Goal: Complete application form: Complete application form

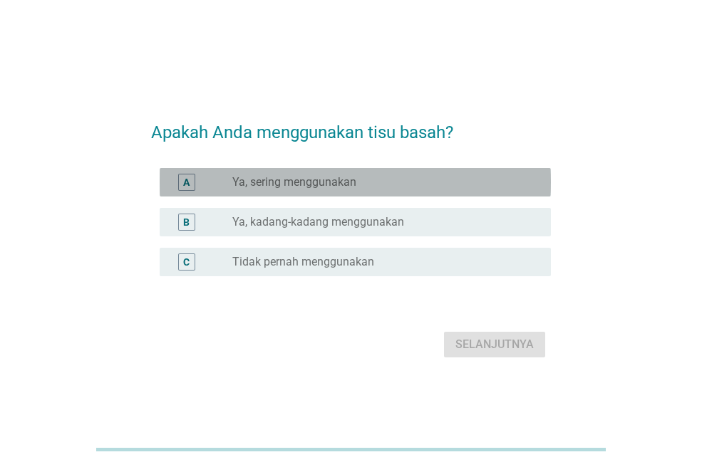
click at [316, 190] on div "radio_button_unchecked Ya, sering menggunakan" at bounding box center [385, 182] width 307 height 17
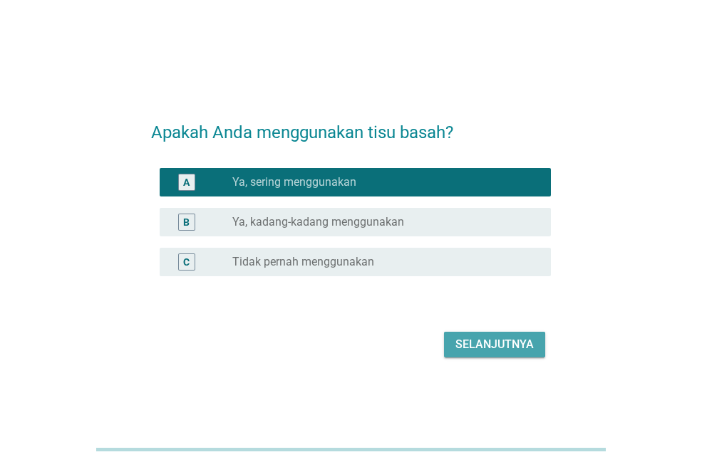
click at [477, 334] on button "Selanjutnya" at bounding box center [494, 345] width 101 height 26
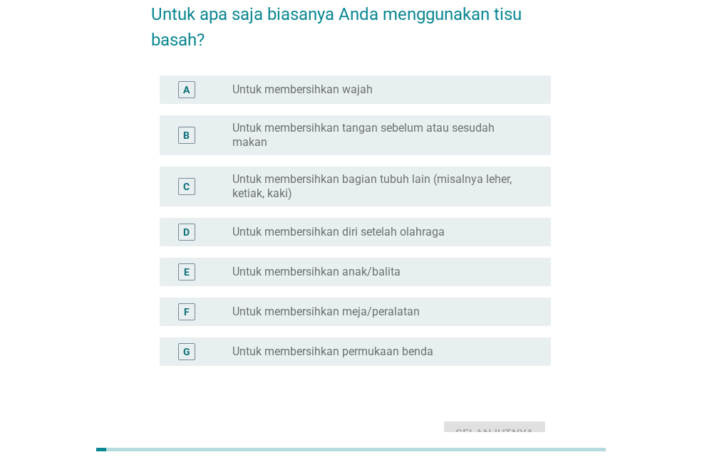
scroll to position [81, 0]
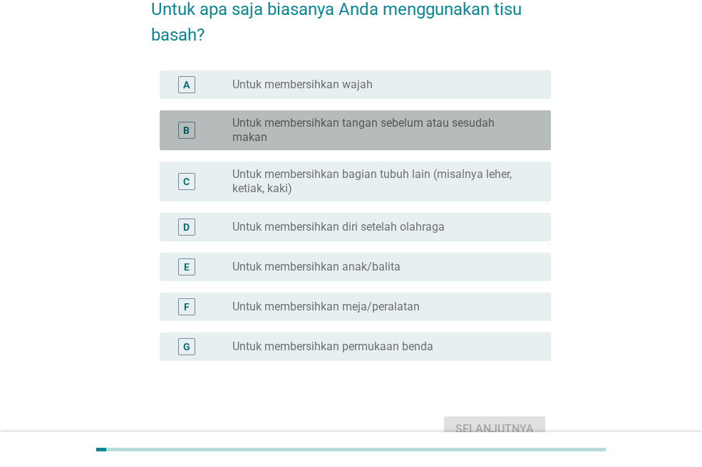
click at [375, 137] on label "Untuk membersihkan tangan sebelum atau sesudah makan" at bounding box center [380, 130] width 296 height 28
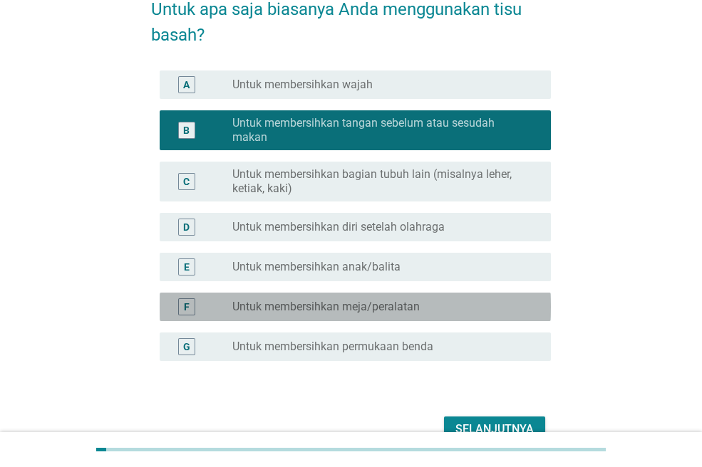
click at [413, 305] on label "Untuk membersihkan meja/peralatan" at bounding box center [325, 307] width 187 height 14
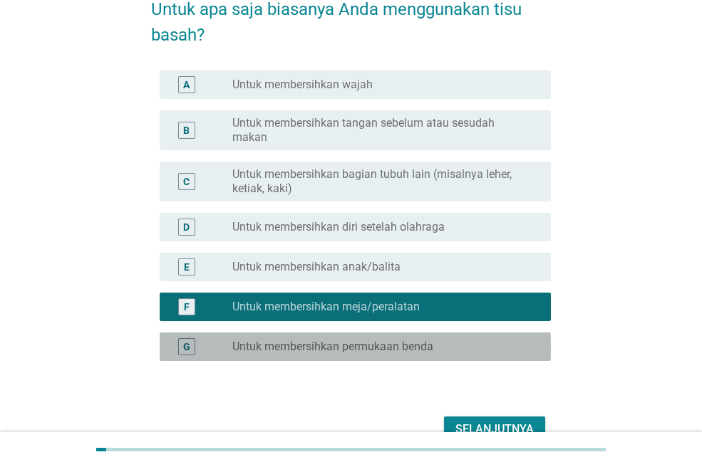
click at [417, 346] on label "Untuk membersihkan permukaan benda" at bounding box center [332, 347] width 201 height 14
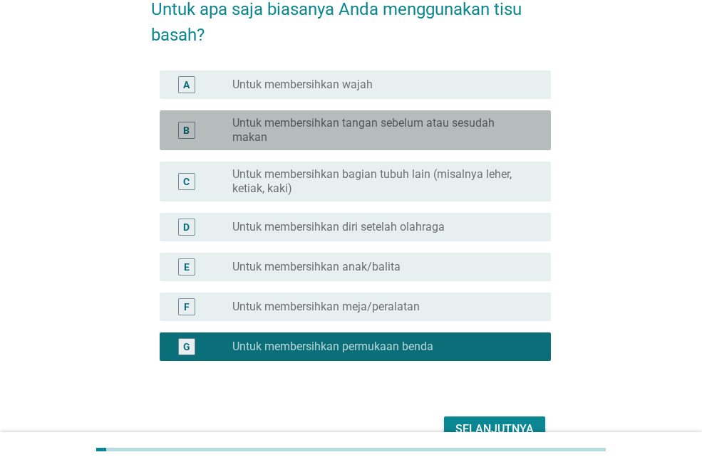
click at [394, 135] on label "Untuk membersihkan tangan sebelum atau sesudah makan" at bounding box center [380, 130] width 296 height 28
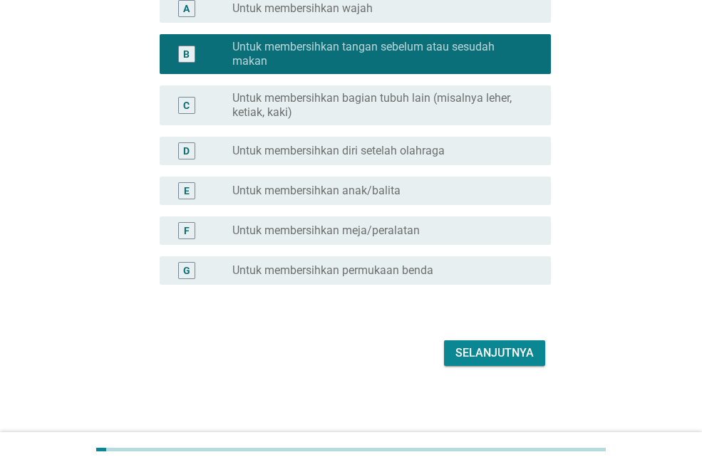
scroll to position [158, 0]
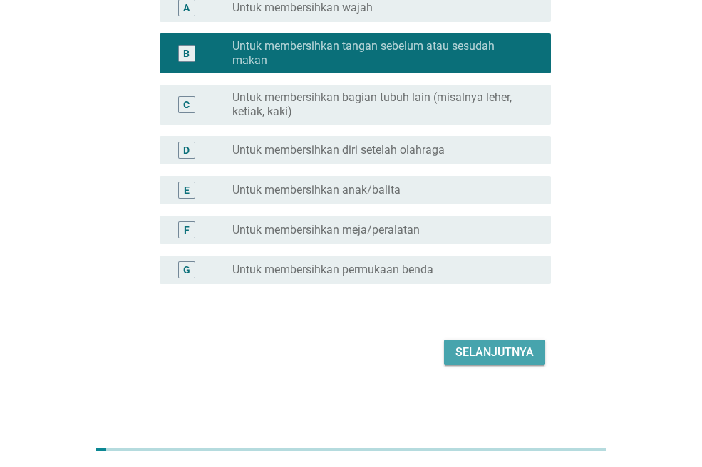
click at [496, 358] on div "Selanjutnya" at bounding box center [494, 352] width 78 height 17
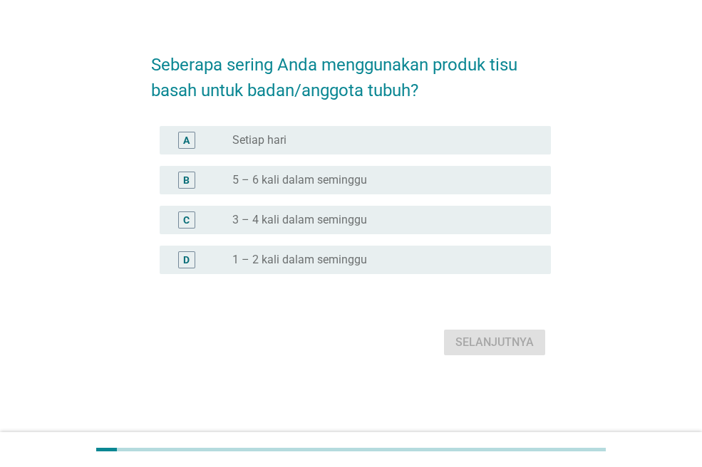
scroll to position [0, 0]
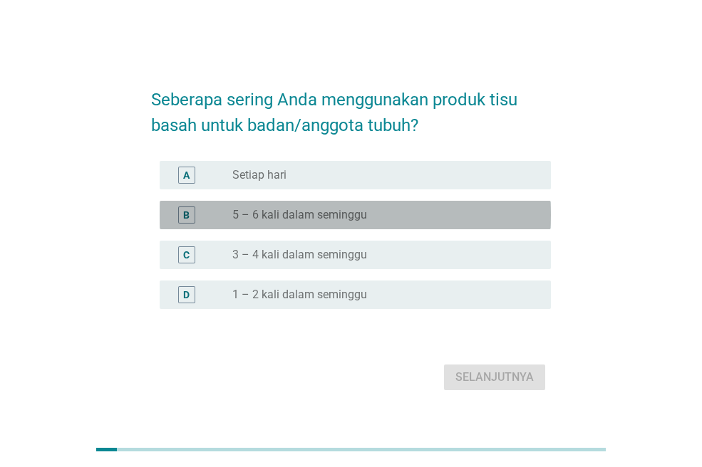
click at [388, 211] on div "radio_button_unchecked 5 – 6 kali dalam seminggu" at bounding box center [380, 215] width 296 height 14
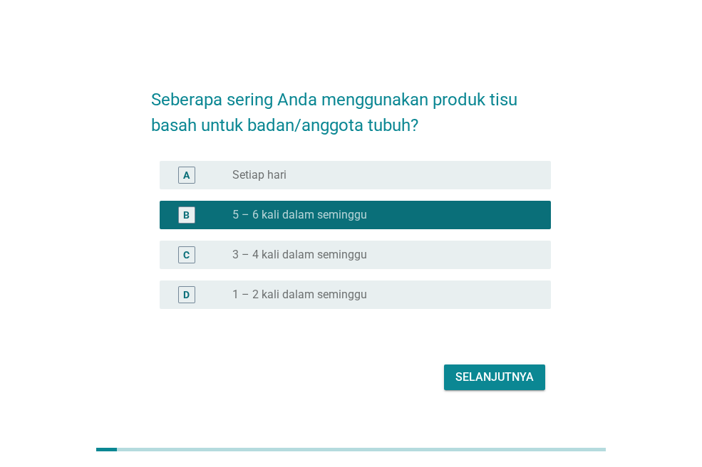
click at [488, 363] on div "Selanjutnya" at bounding box center [351, 377] width 400 height 34
click at [493, 370] on div "Selanjutnya" at bounding box center [494, 377] width 78 height 17
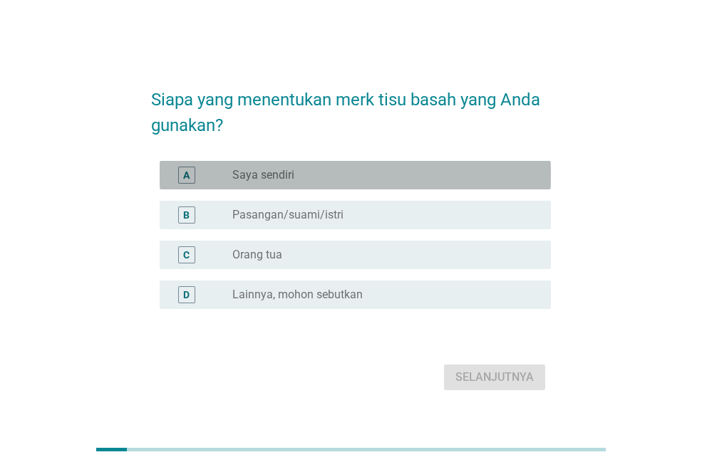
click at [318, 177] on div "radio_button_unchecked Saya sendiri" at bounding box center [380, 175] width 296 height 14
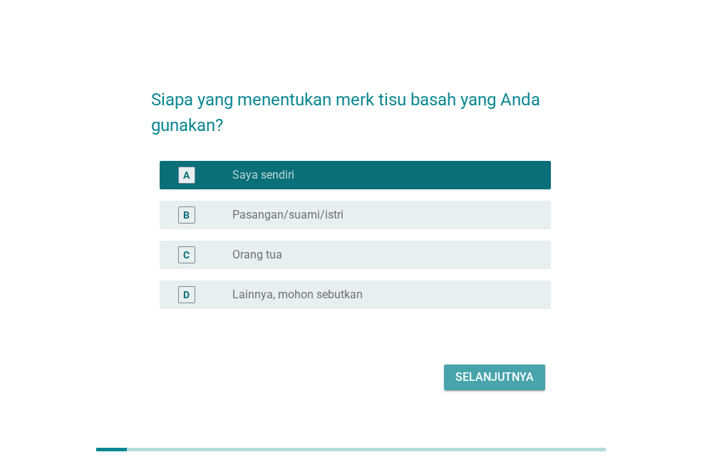
click at [481, 372] on div "Selanjutnya" at bounding box center [494, 377] width 78 height 17
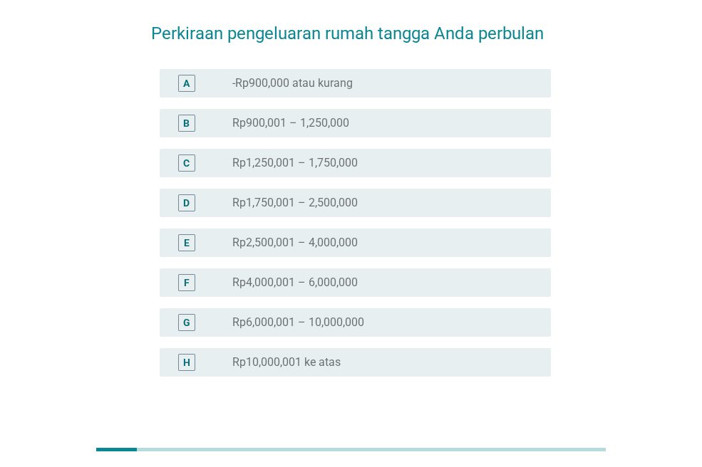
scroll to position [60, 0]
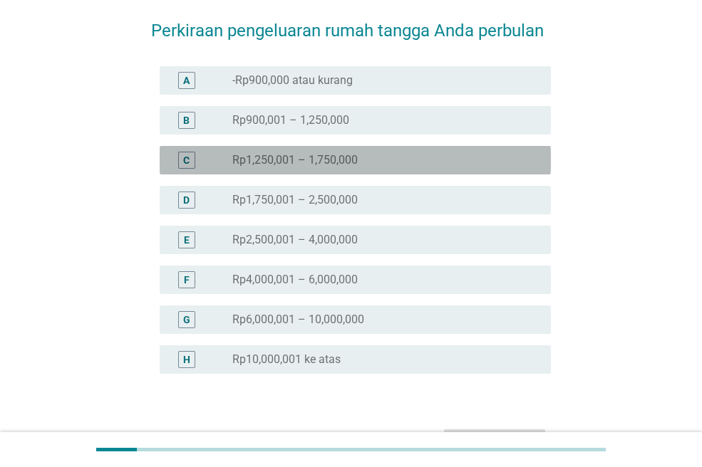
click at [388, 162] on div "radio_button_unchecked Rp1,250,001 – 1,750,000" at bounding box center [380, 160] width 296 height 14
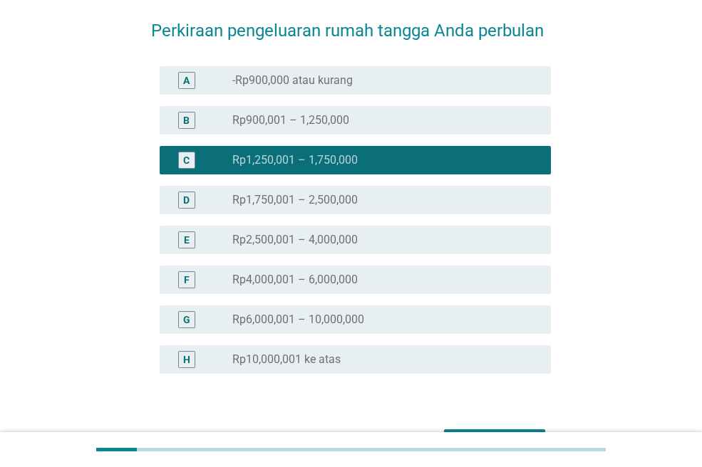
scroll to position [150, 0]
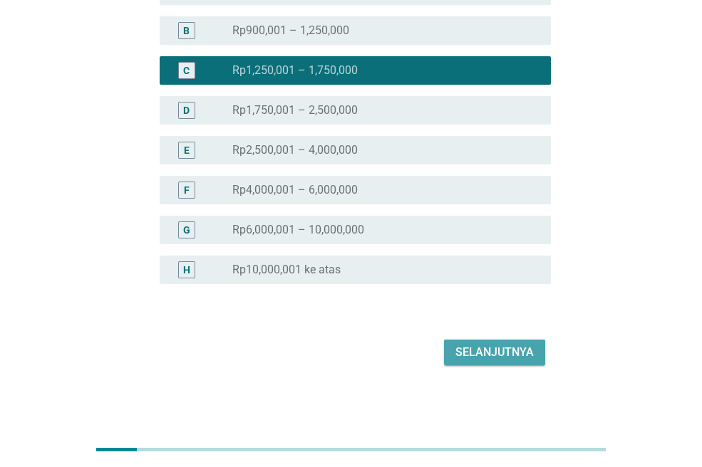
click at [487, 357] on div "Selanjutnya" at bounding box center [494, 352] width 78 height 17
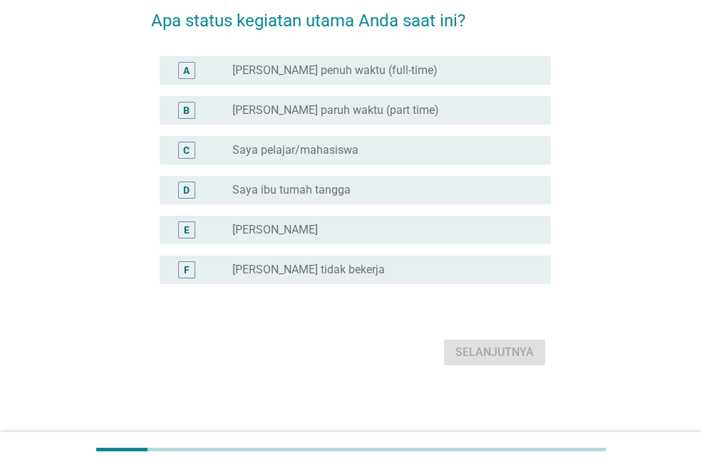
scroll to position [0, 0]
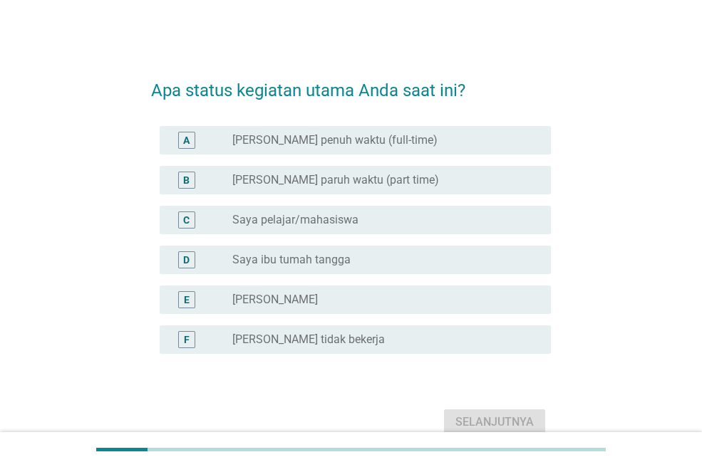
click at [306, 338] on label "[PERSON_NAME] tidak bekerja" at bounding box center [308, 340] width 152 height 14
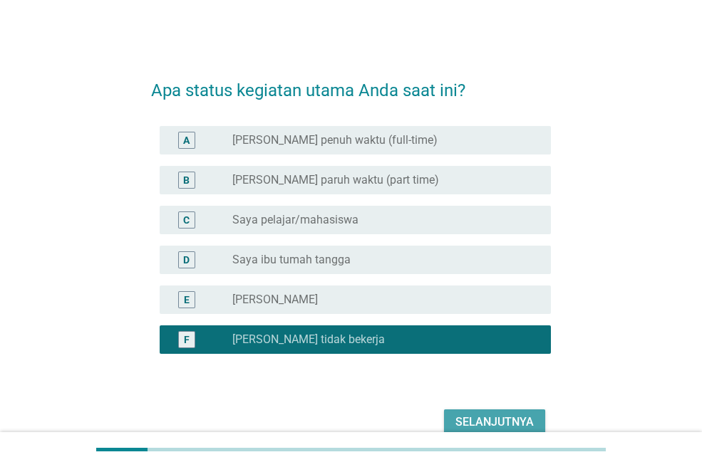
click at [458, 410] on button "Selanjutnya" at bounding box center [494, 423] width 101 height 26
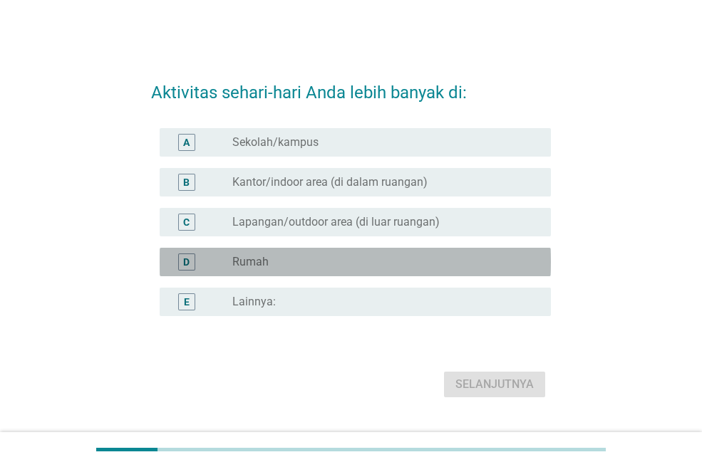
click at [334, 254] on div "radio_button_unchecked Rumah" at bounding box center [385, 262] width 307 height 17
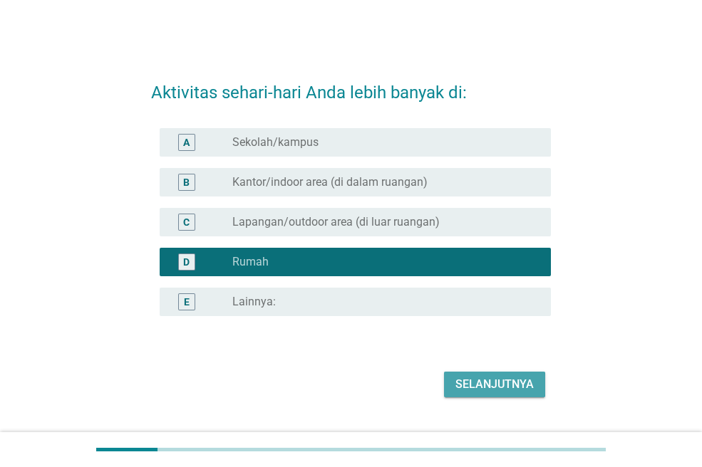
click at [484, 388] on div "Selanjutnya" at bounding box center [494, 384] width 78 height 17
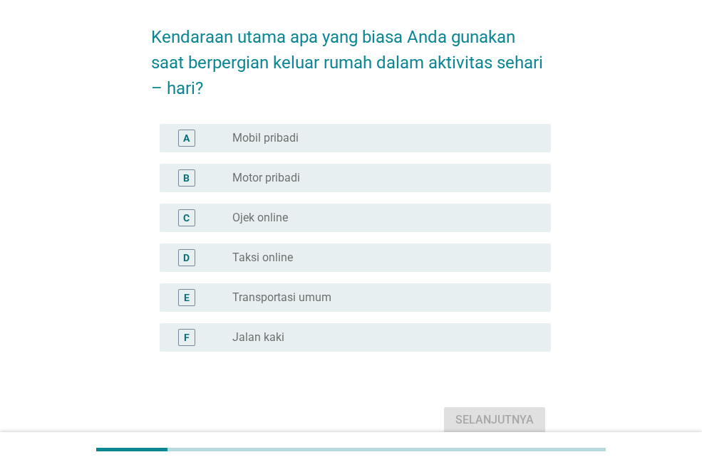
scroll to position [54, 0]
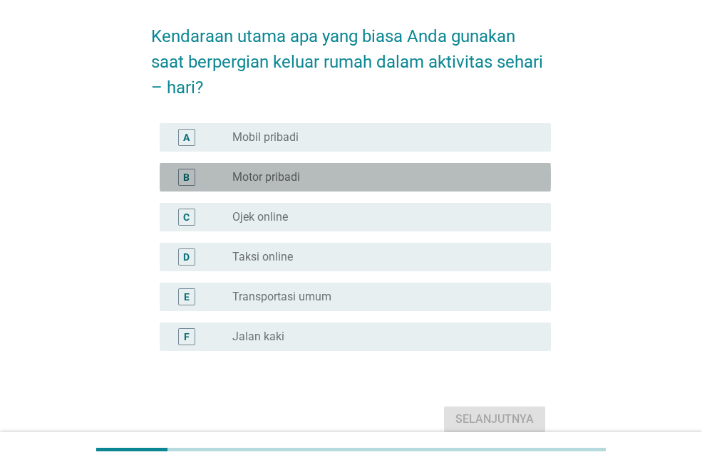
click at [359, 182] on div "radio_button_unchecked Motor pribadi" at bounding box center [380, 177] width 296 height 14
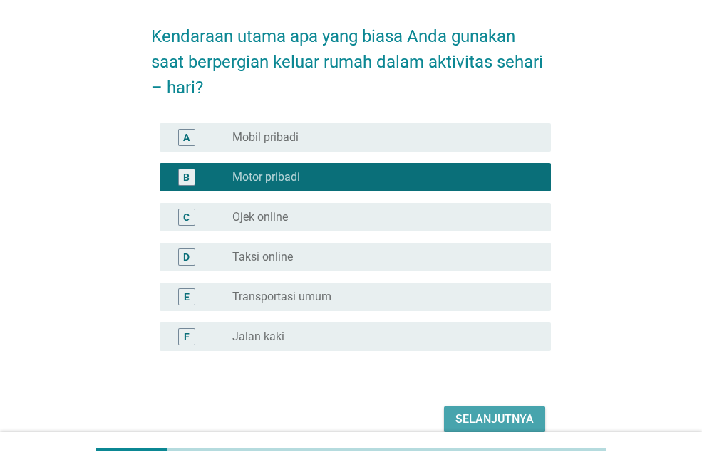
click at [484, 410] on button "Selanjutnya" at bounding box center [494, 420] width 101 height 26
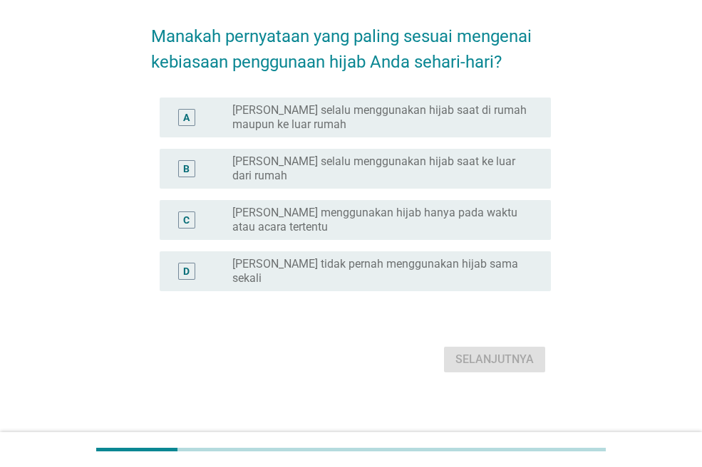
scroll to position [0, 0]
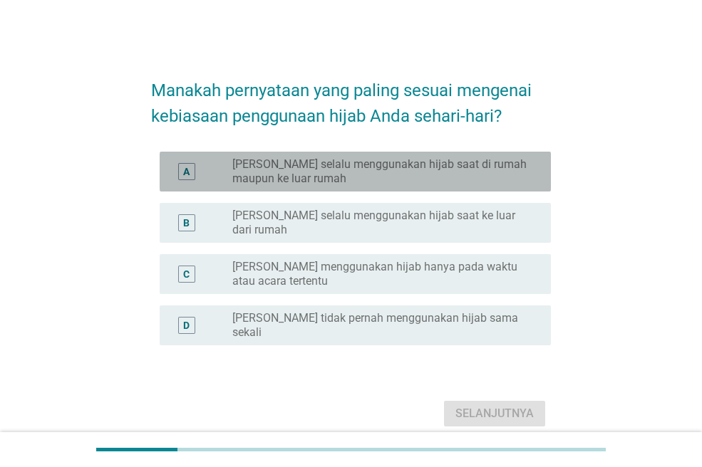
click at [509, 158] on label "[PERSON_NAME] selalu menggunakan hijab saat di rumah maupun ke luar rumah" at bounding box center [380, 171] width 296 height 28
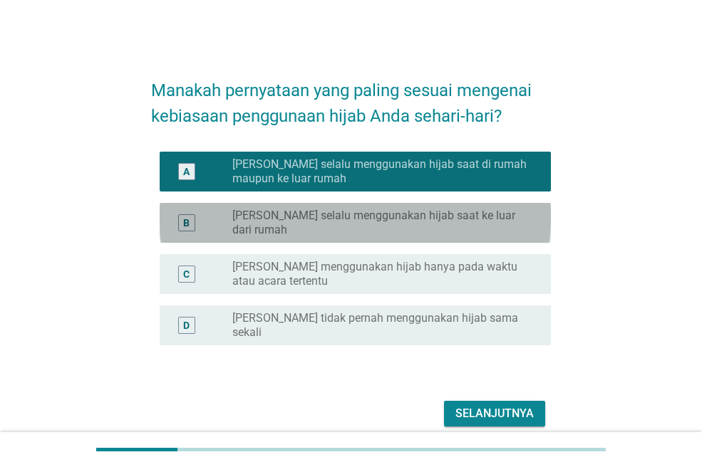
click at [479, 218] on label "[PERSON_NAME] selalu menggunakan hijab saat ke luar dari rumah" at bounding box center [380, 223] width 296 height 28
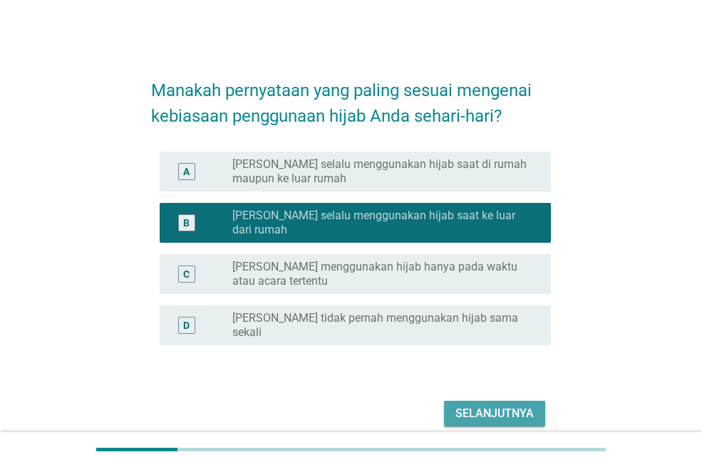
click at [517, 405] on div "Selanjutnya" at bounding box center [494, 413] width 78 height 17
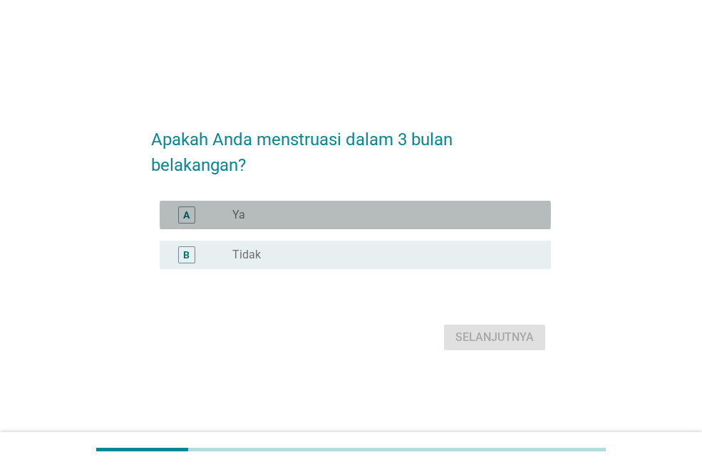
click at [379, 210] on div "radio_button_unchecked Ya" at bounding box center [380, 215] width 296 height 14
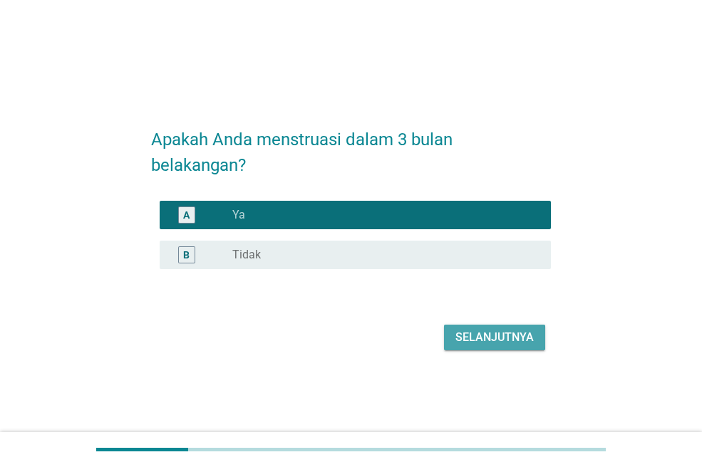
click at [484, 327] on button "Selanjutnya" at bounding box center [494, 338] width 101 height 26
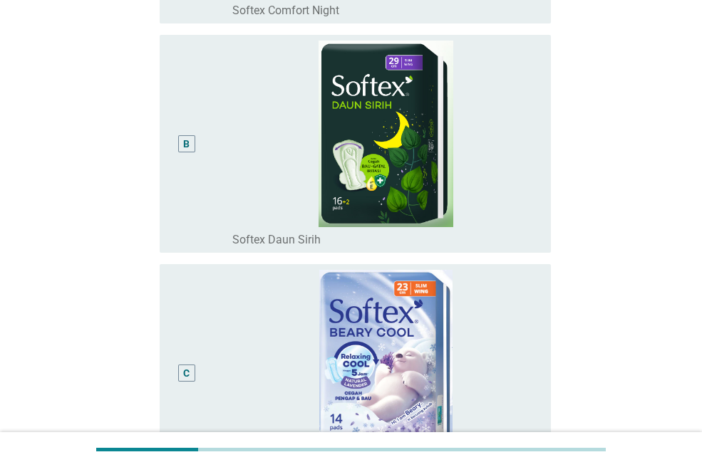
scroll to position [373, 0]
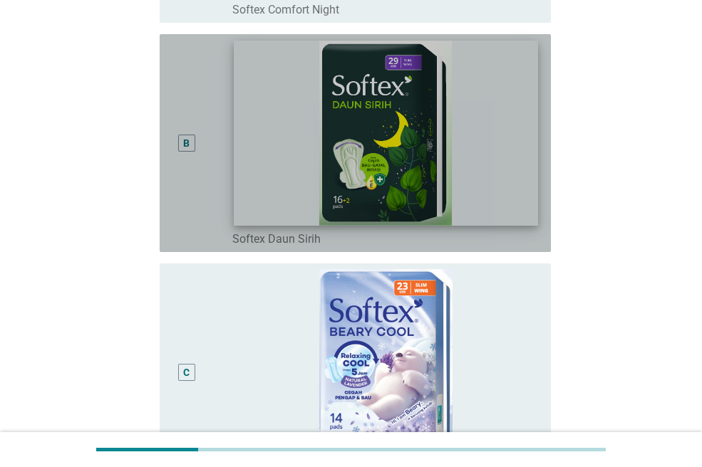
click at [424, 185] on img at bounding box center [385, 133] width 303 height 185
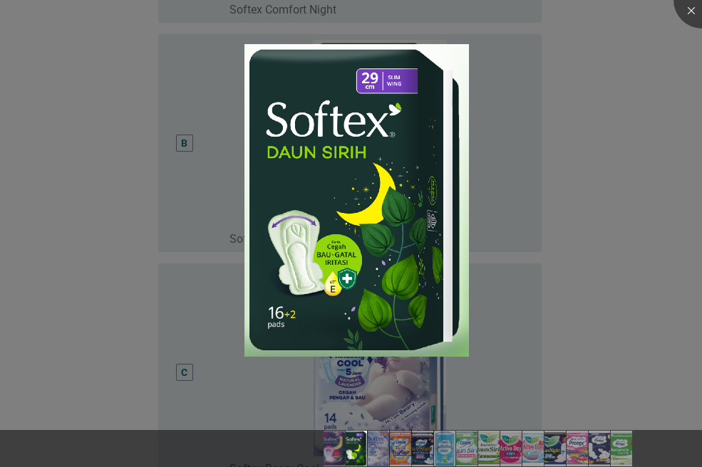
click at [567, 176] on div at bounding box center [351, 233] width 702 height 467
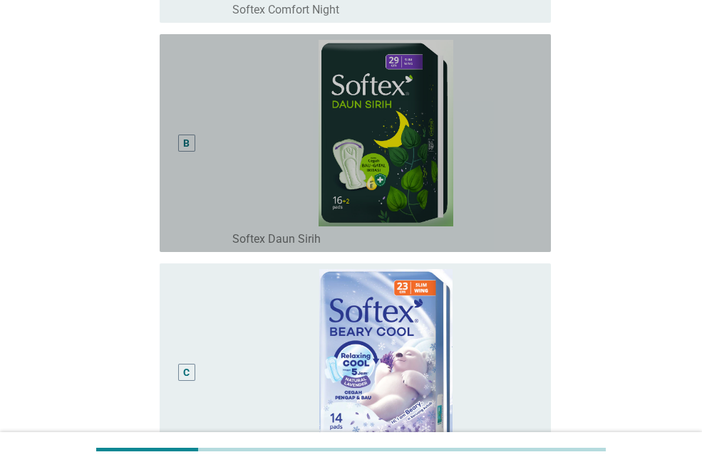
click at [188, 151] on div "B" at bounding box center [186, 143] width 17 height 17
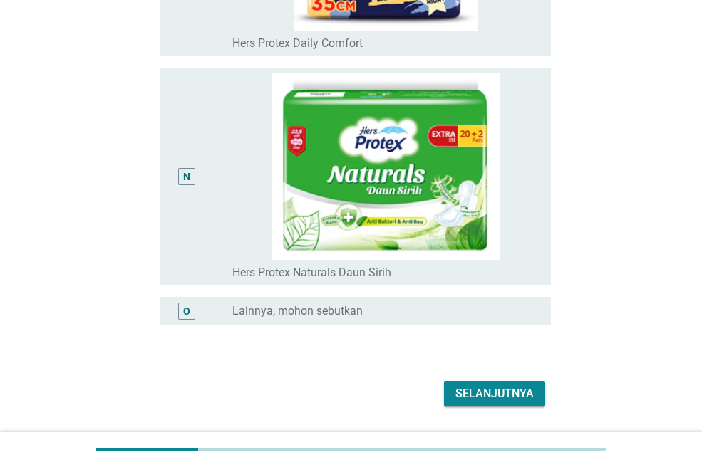
scroll to position [3137, 0]
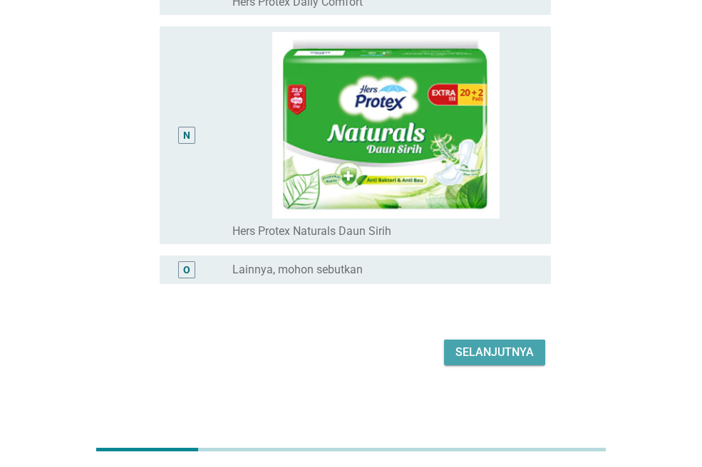
click at [472, 358] on div "Selanjutnya" at bounding box center [494, 352] width 78 height 17
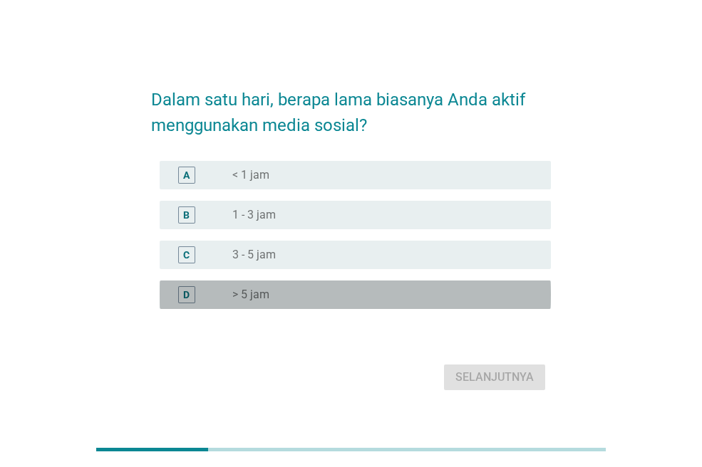
click at [326, 290] on div "radio_button_unchecked > 5 jam" at bounding box center [380, 295] width 296 height 14
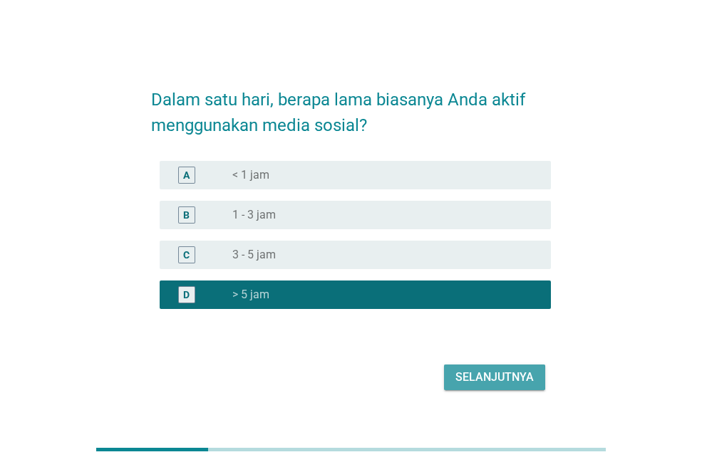
click at [473, 389] on button "Selanjutnya" at bounding box center [494, 378] width 101 height 26
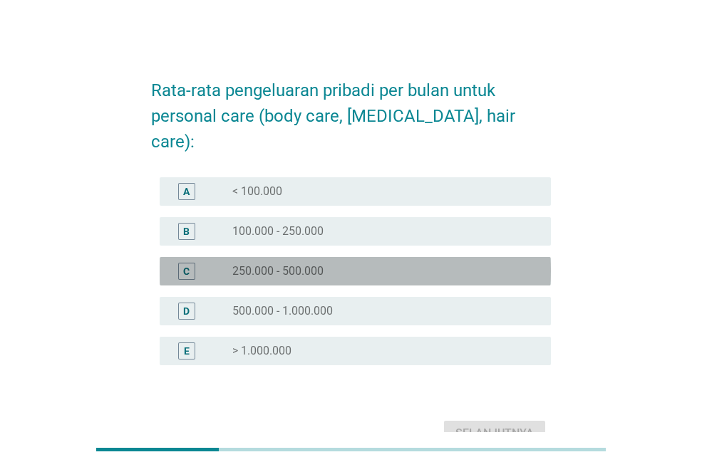
click at [363, 257] on div "C radio_button_unchecked 250.000 - 500.000" at bounding box center [355, 271] width 391 height 28
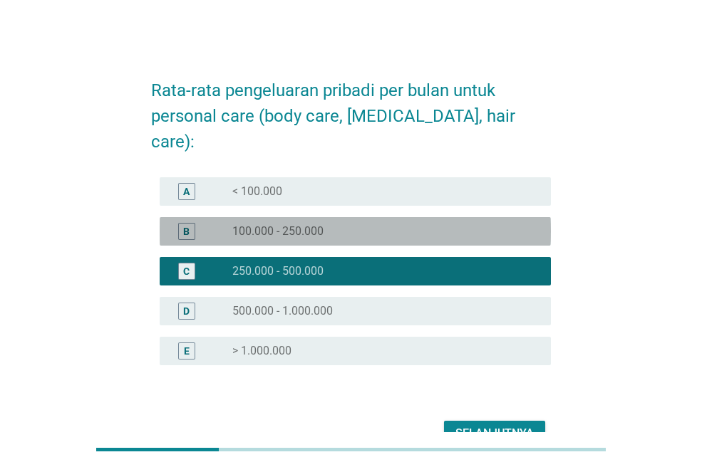
click at [364, 224] on div "radio_button_unchecked 100.000 - 250.000" at bounding box center [380, 231] width 296 height 14
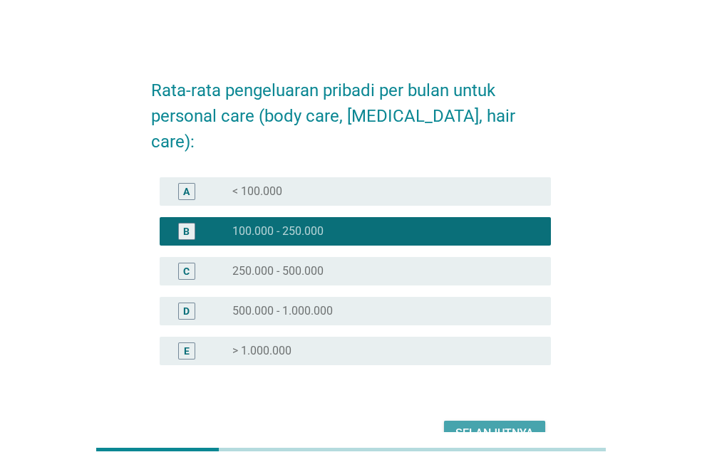
click at [499, 425] on div "Selanjutnya" at bounding box center [494, 433] width 78 height 17
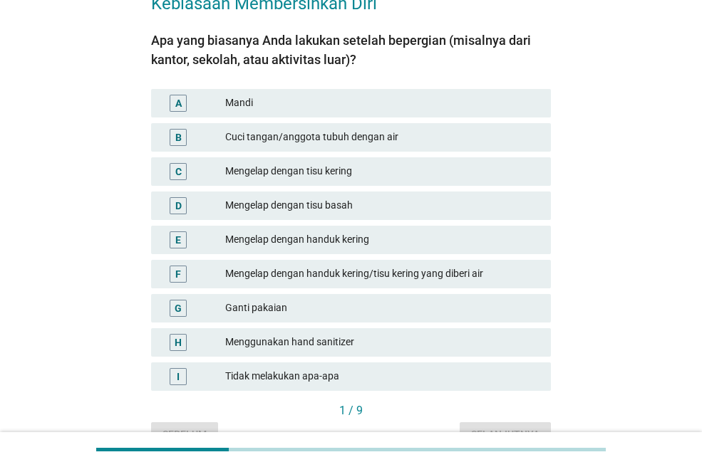
scroll to position [88, 0]
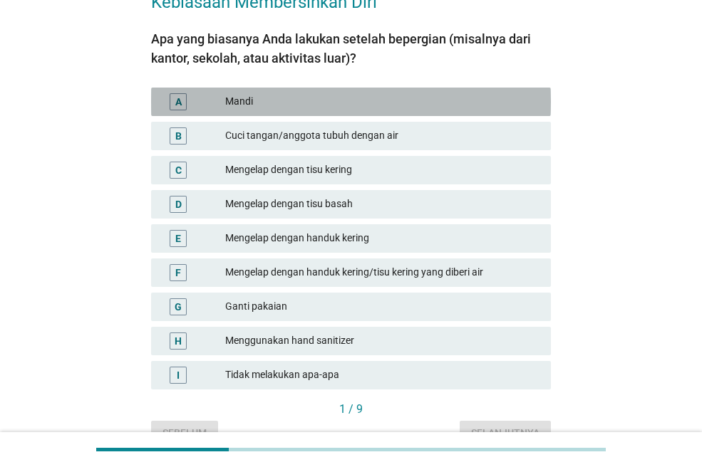
click at [337, 94] on div "Mandi" at bounding box center [382, 101] width 314 height 17
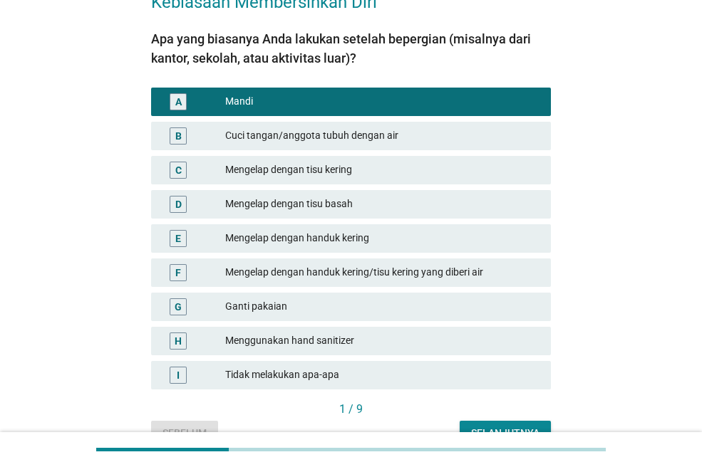
click at [346, 133] on div "Cuci tangan/anggota tubuh dengan air" at bounding box center [382, 136] width 314 height 17
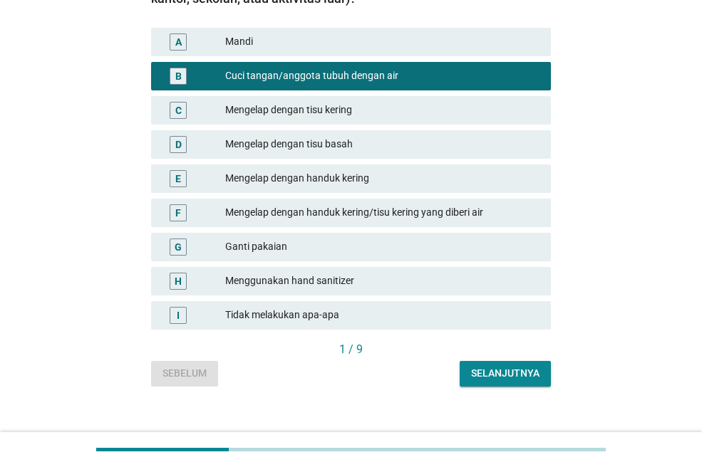
scroll to position [165, 0]
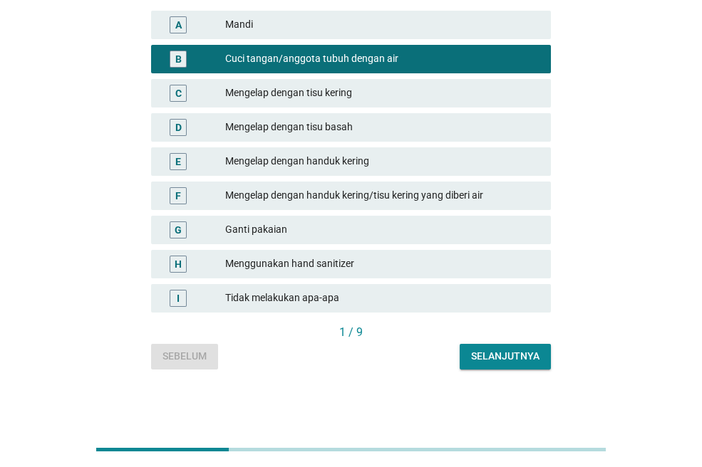
click at [491, 358] on div "Selanjutnya" at bounding box center [505, 356] width 68 height 15
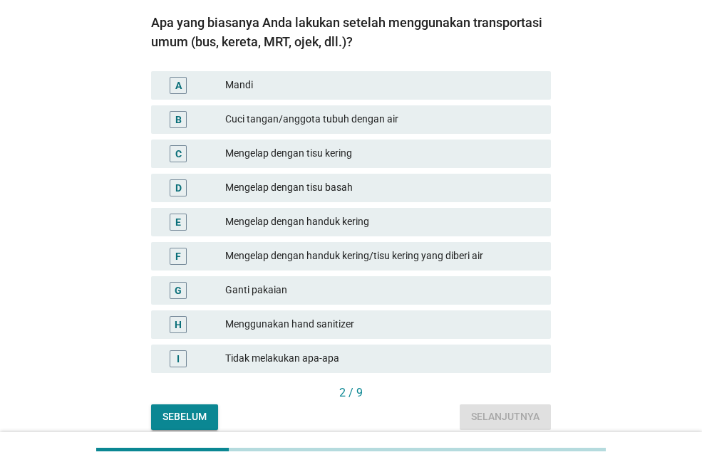
scroll to position [105, 0]
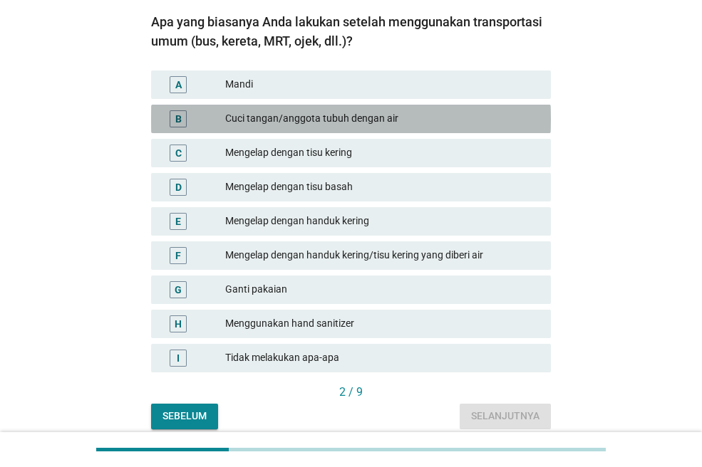
click at [335, 116] on div "Cuci tangan/anggota tubuh dengan air" at bounding box center [382, 118] width 314 height 17
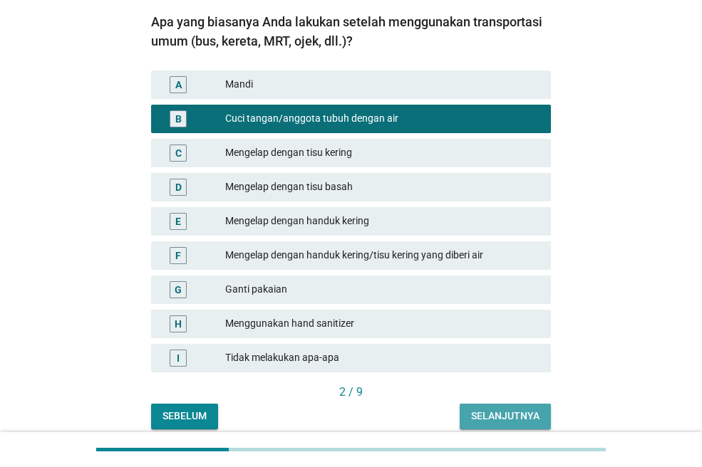
click at [524, 410] on div "Selanjutnya" at bounding box center [505, 416] width 68 height 15
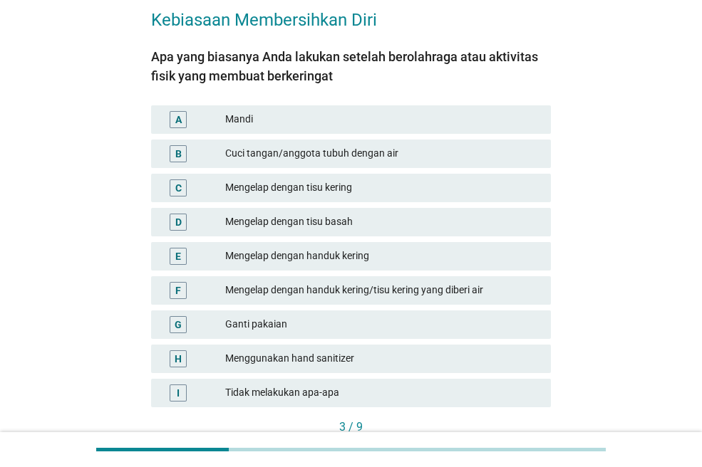
scroll to position [85, 0]
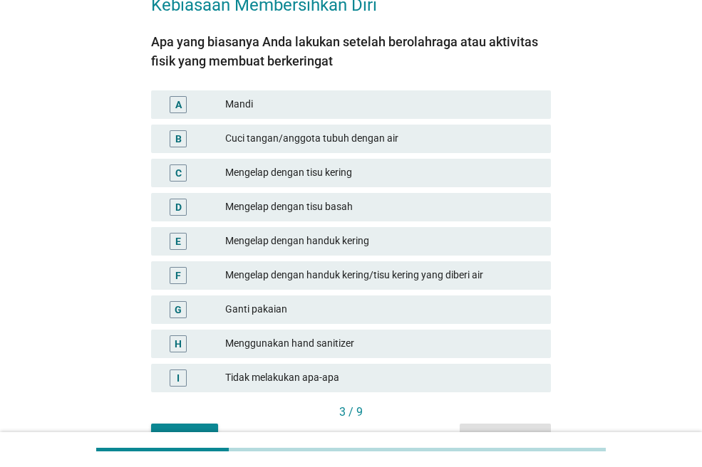
click at [427, 109] on div "Mandi" at bounding box center [382, 104] width 314 height 17
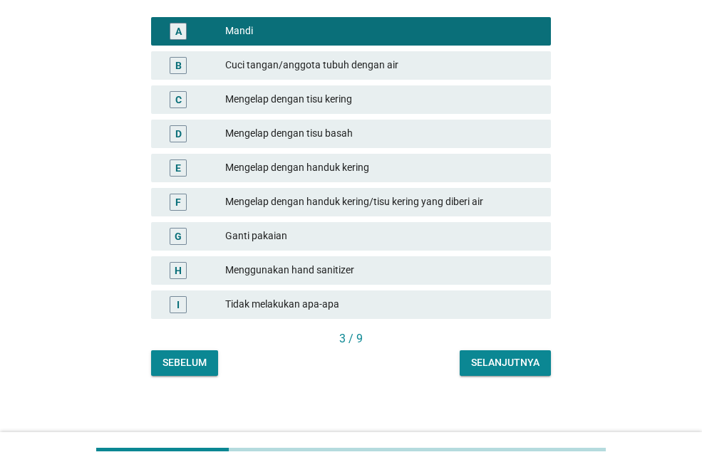
scroll to position [162, 0]
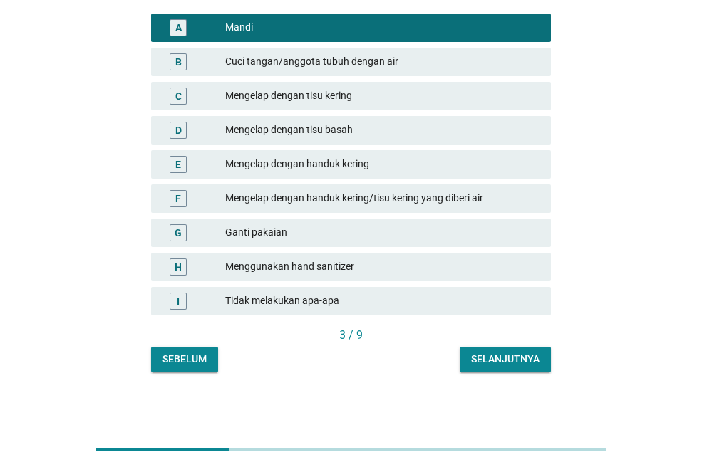
click at [487, 350] on button "Selanjutnya" at bounding box center [505, 360] width 91 height 26
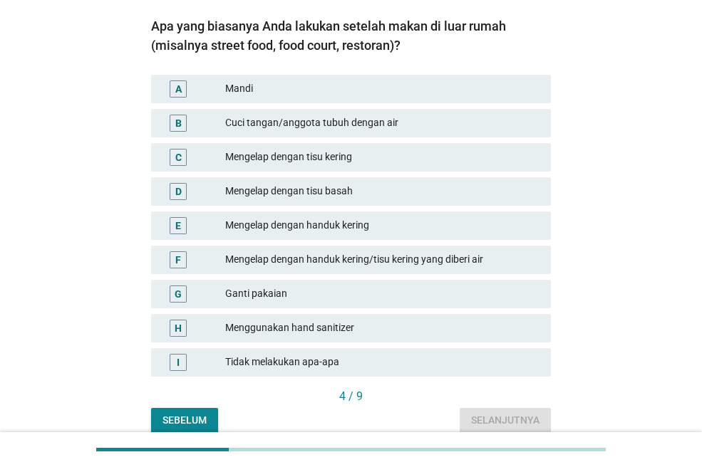
scroll to position [102, 0]
click at [399, 130] on div "Cuci tangan/anggota tubuh dengan air" at bounding box center [382, 122] width 314 height 17
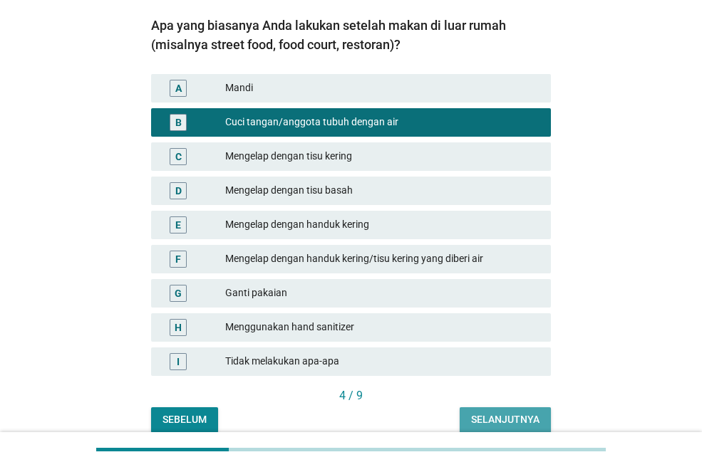
click at [512, 417] on div "Selanjutnya" at bounding box center [505, 419] width 68 height 15
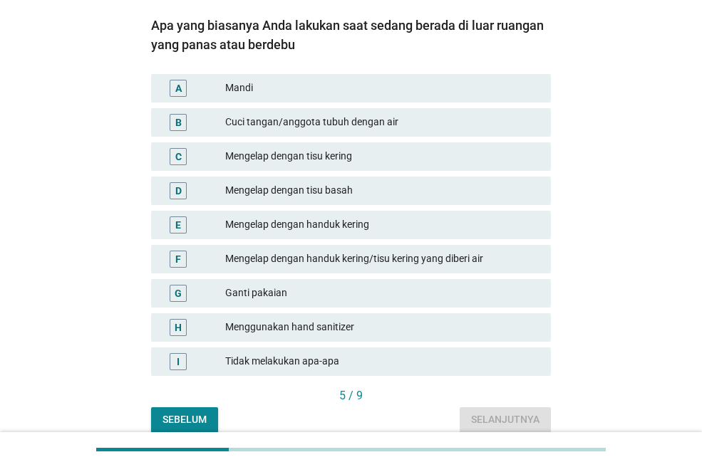
scroll to position [108, 0]
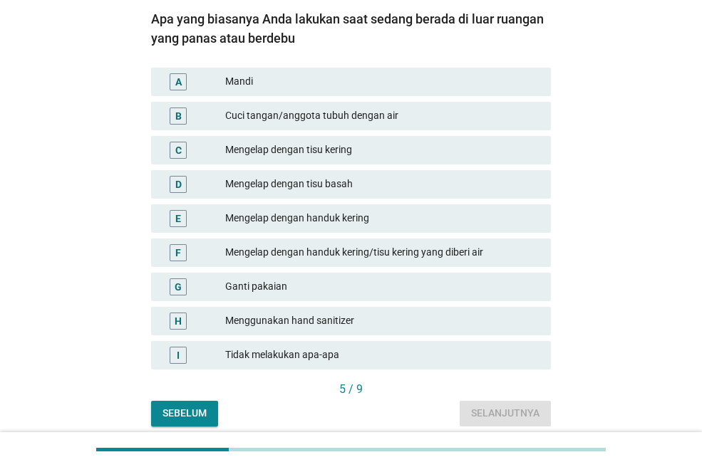
click at [365, 217] on div "Mengelap dengan handuk kering" at bounding box center [382, 218] width 314 height 17
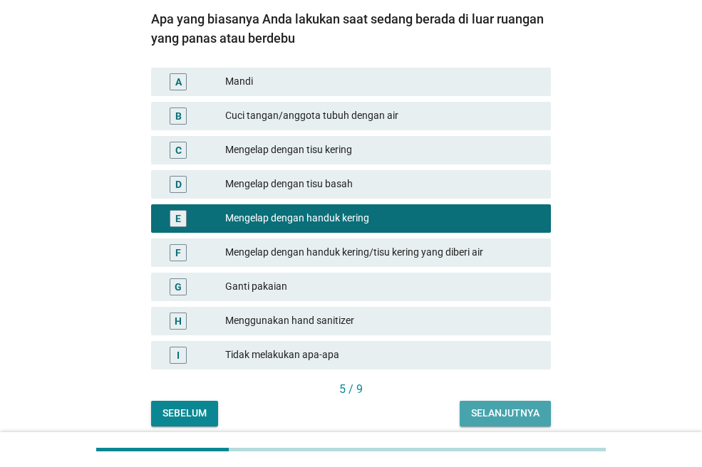
click at [494, 409] on div "Selanjutnya" at bounding box center [505, 413] width 68 height 15
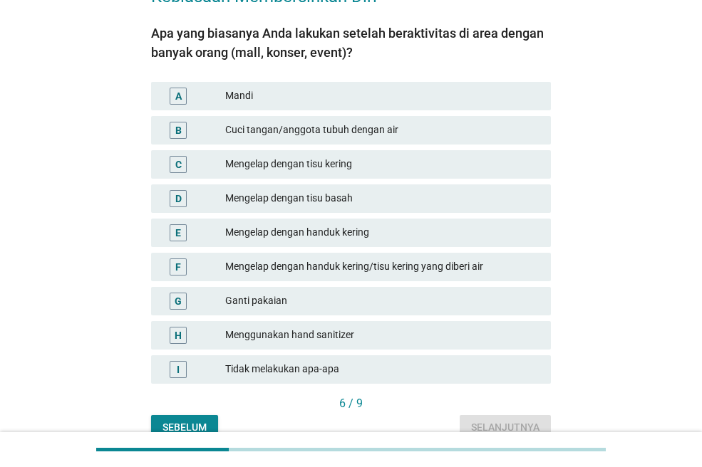
scroll to position [95, 0]
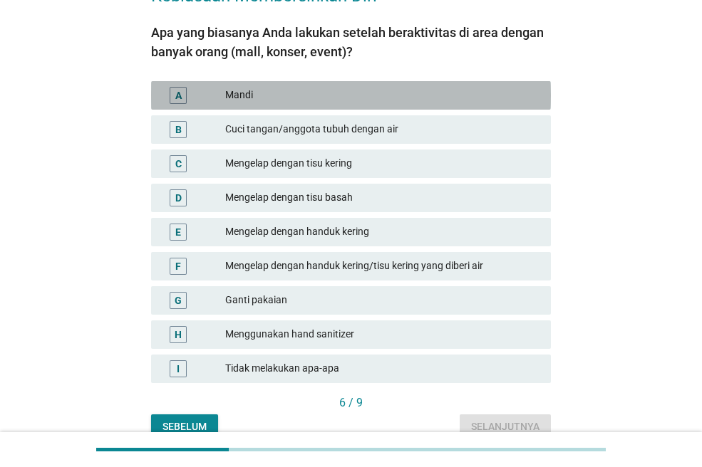
click at [291, 87] on div "Mandi" at bounding box center [382, 95] width 314 height 17
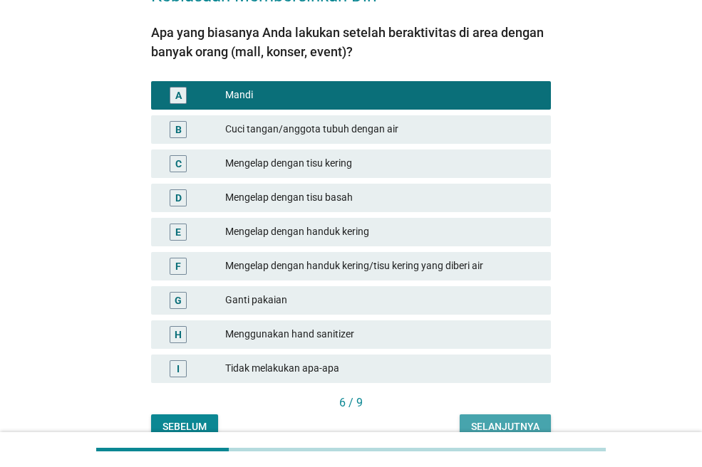
click at [504, 422] on div "Selanjutnya" at bounding box center [505, 427] width 68 height 15
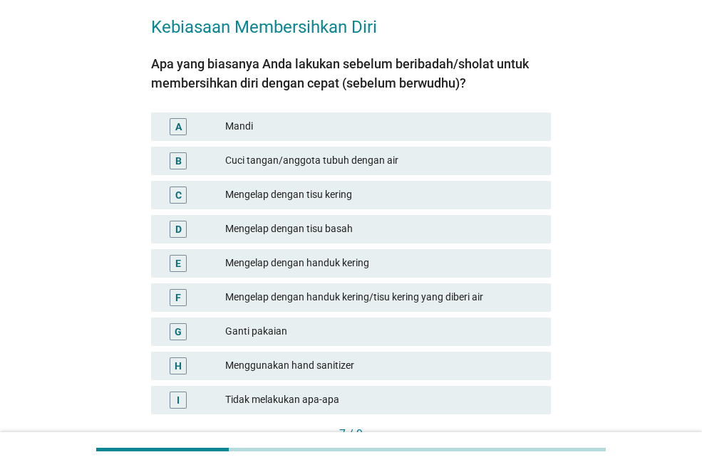
scroll to position [67, 0]
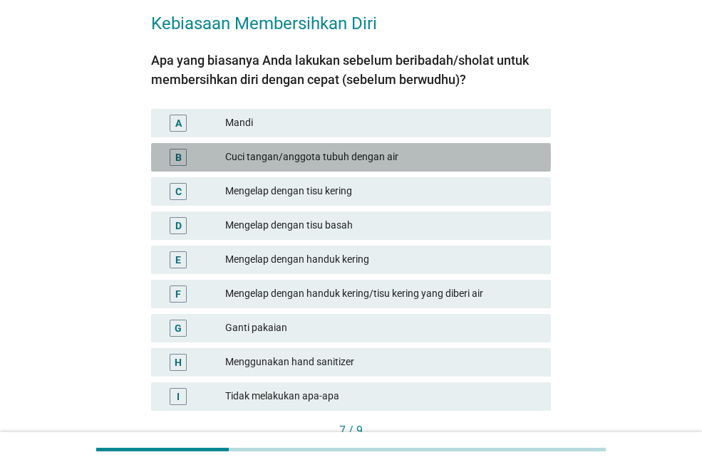
click at [391, 152] on div "Cuci tangan/anggota tubuh dengan air" at bounding box center [382, 157] width 314 height 17
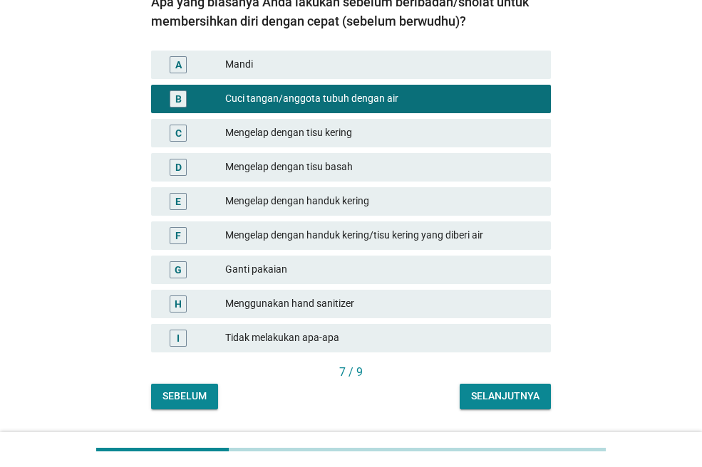
scroll to position [165, 0]
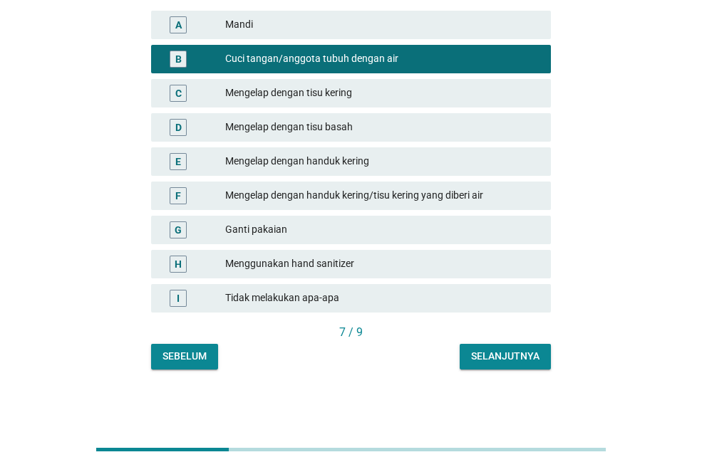
click at [492, 346] on button "Selanjutnya" at bounding box center [505, 357] width 91 height 26
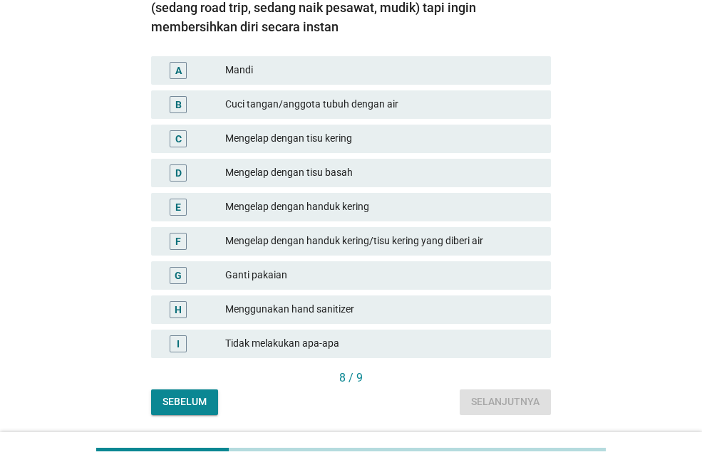
scroll to position [140, 0]
click at [368, 243] on div "Mengelap dengan handuk kering/tisu kering yang diberi air" at bounding box center [382, 240] width 314 height 17
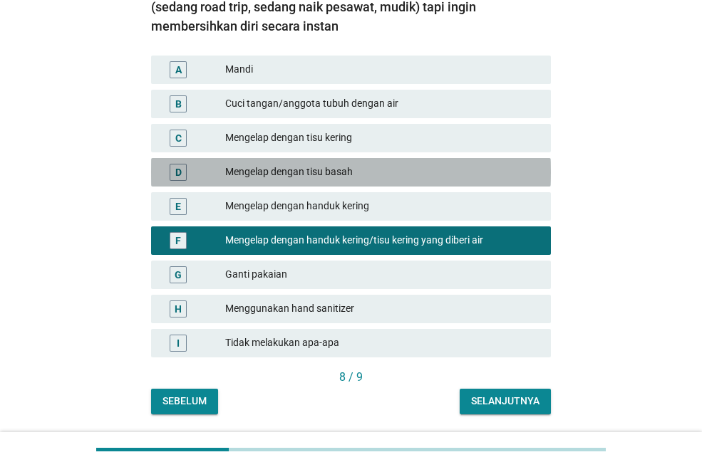
click at [376, 164] on div "Mengelap dengan tisu basah" at bounding box center [382, 172] width 314 height 17
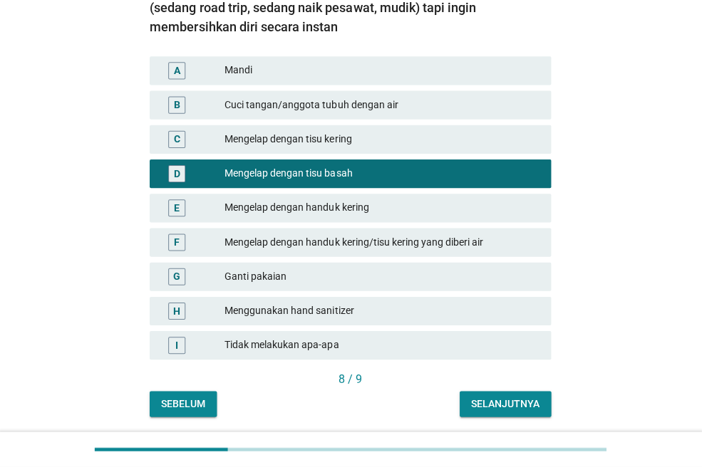
scroll to position [135, 0]
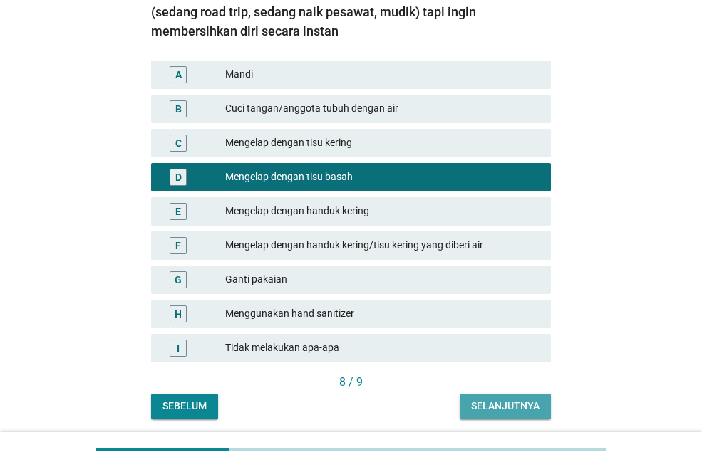
click at [522, 413] on div "Selanjutnya" at bounding box center [505, 406] width 68 height 15
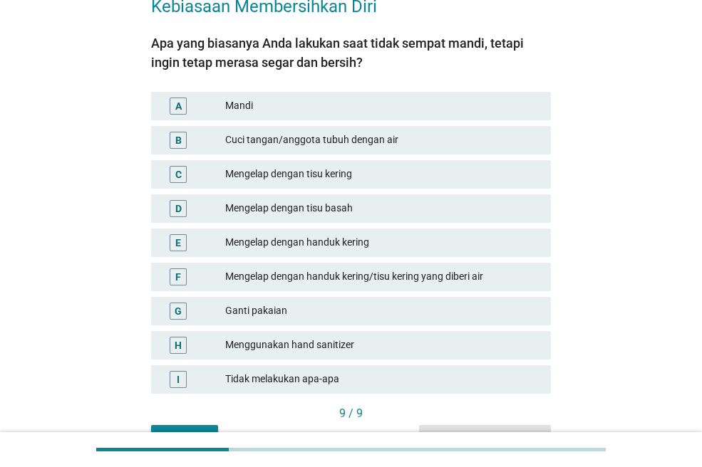
scroll to position [99, 0]
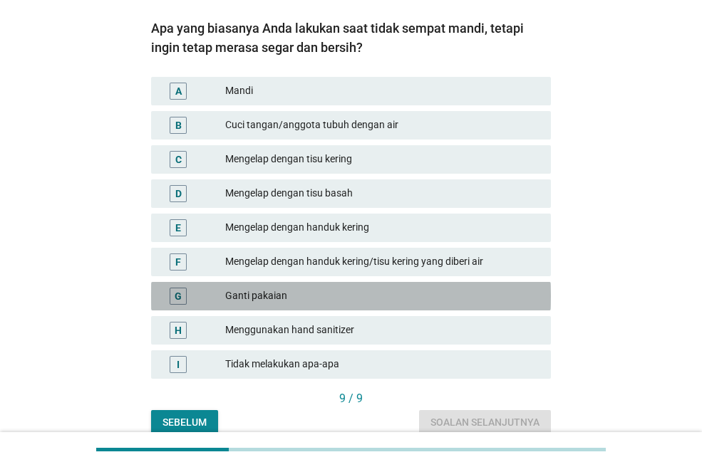
click at [340, 293] on div "Ganti pakaian" at bounding box center [382, 296] width 314 height 17
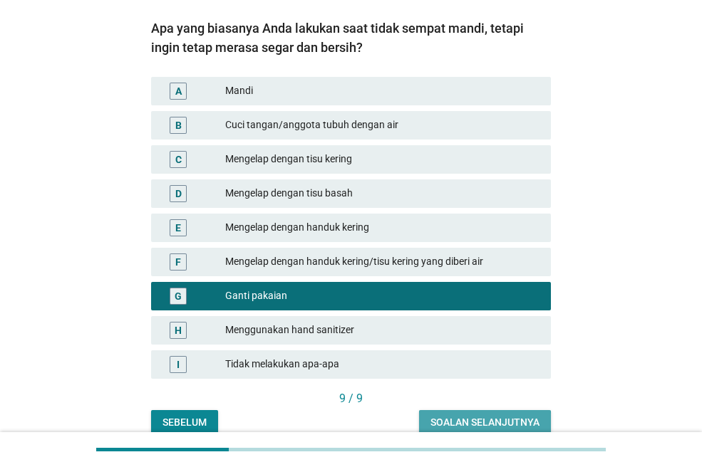
click at [487, 423] on div "Soalan selanjutnya" at bounding box center [484, 422] width 109 height 15
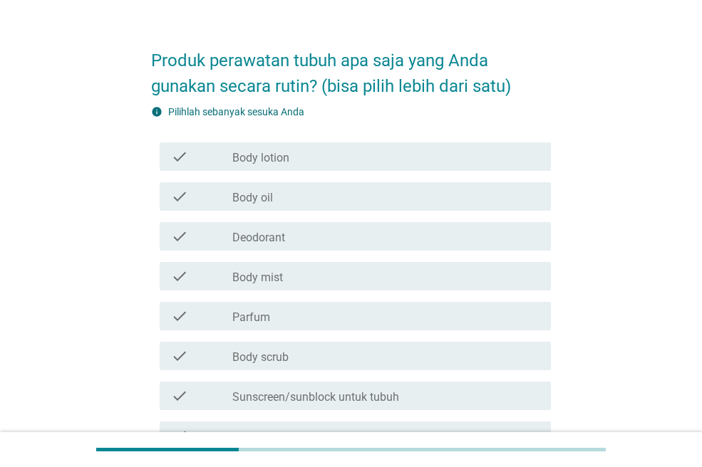
scroll to position [31, 0]
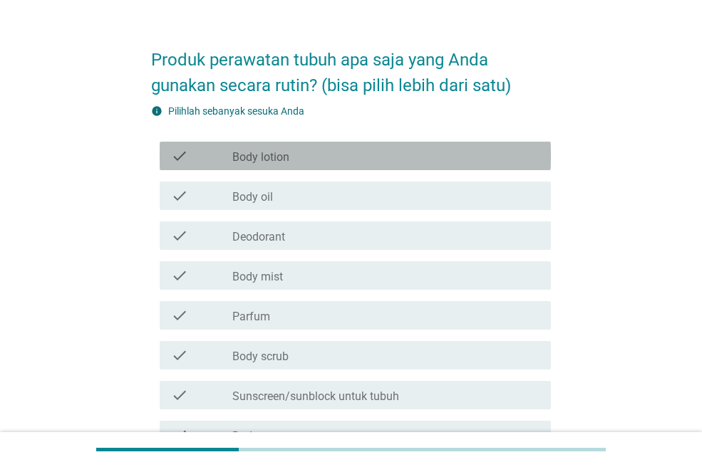
click at [347, 145] on div "check check_box_outline_blank Body lotion" at bounding box center [355, 156] width 391 height 28
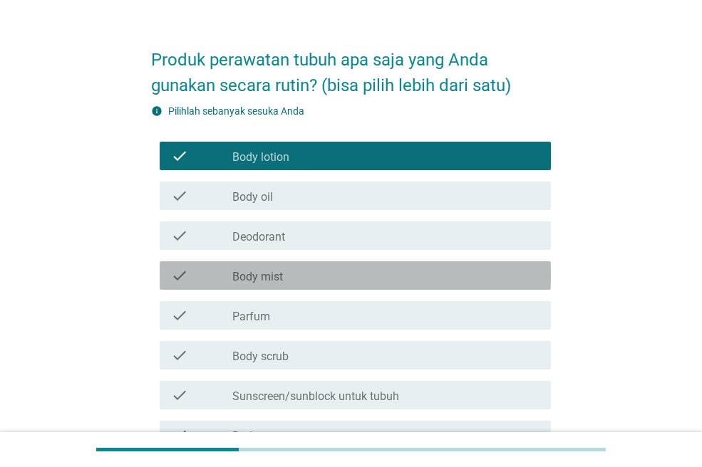
click at [324, 267] on div "check_box_outline_blank Body mist" at bounding box center [385, 275] width 307 height 17
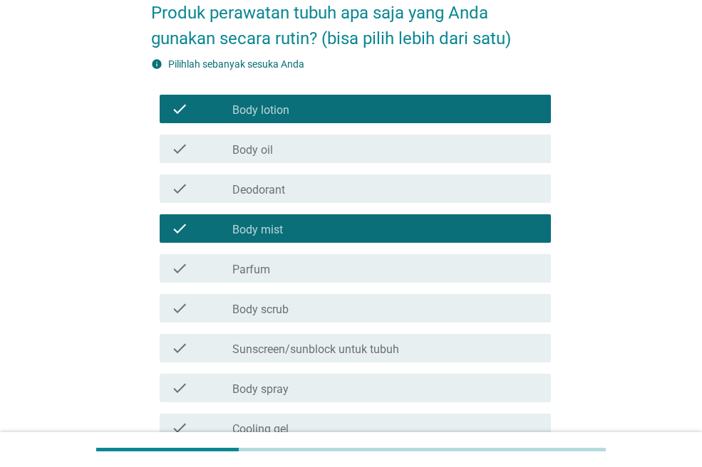
scroll to position [78, 0]
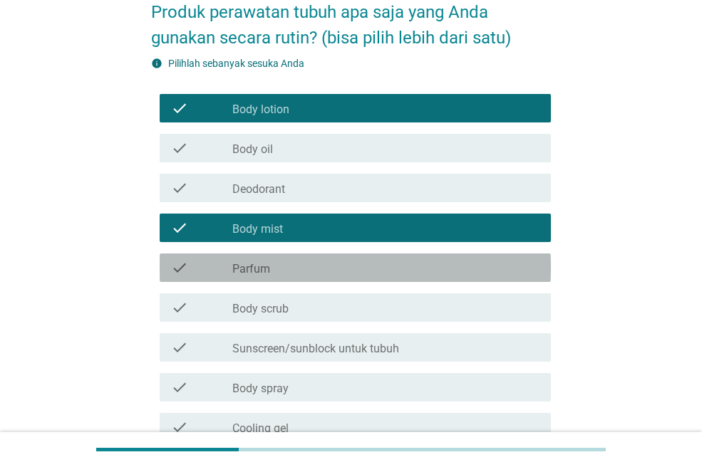
click at [321, 259] on div "check_box_outline_blank Parfum" at bounding box center [385, 267] width 307 height 17
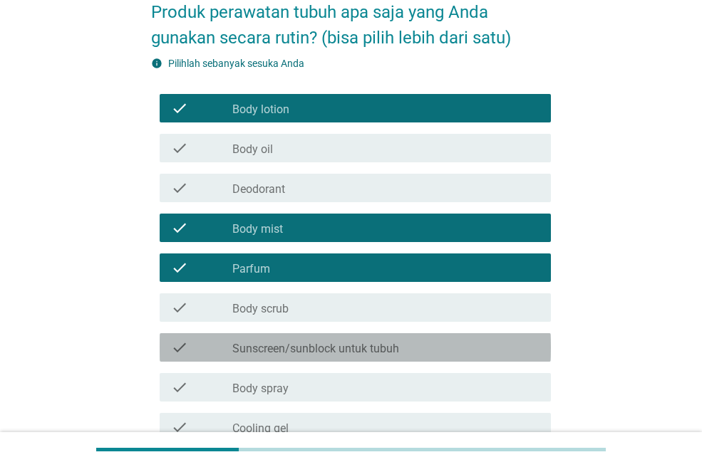
click at [333, 355] on label "Sunscreen/sunblock untuk tubuh" at bounding box center [315, 349] width 167 height 14
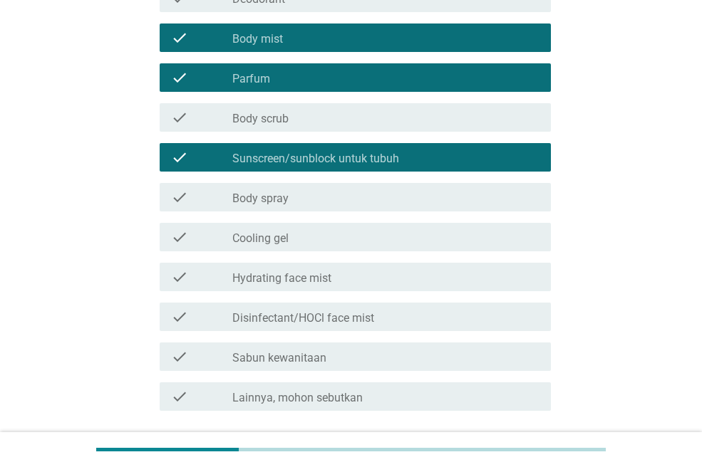
scroll to position [269, 0]
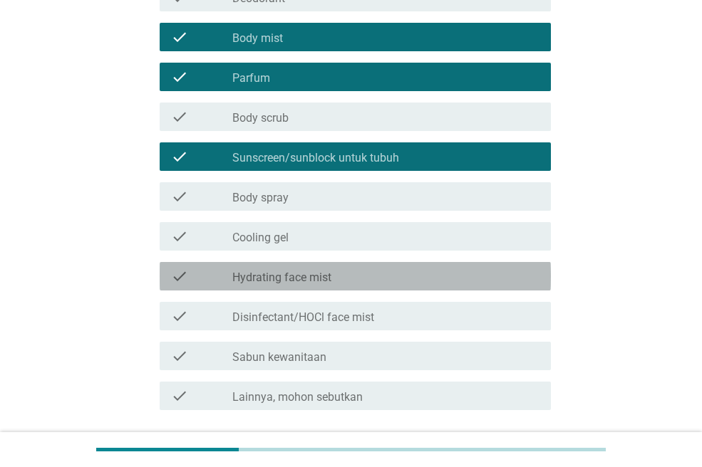
click at [319, 279] on label "Hydrating face mist" at bounding box center [281, 278] width 99 height 14
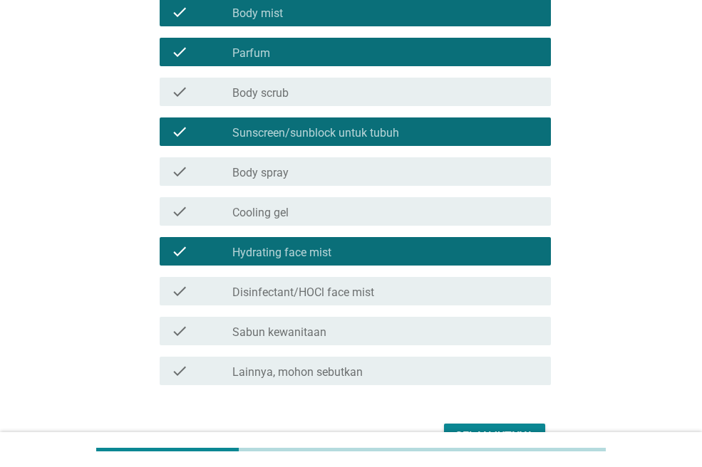
scroll to position [378, 0]
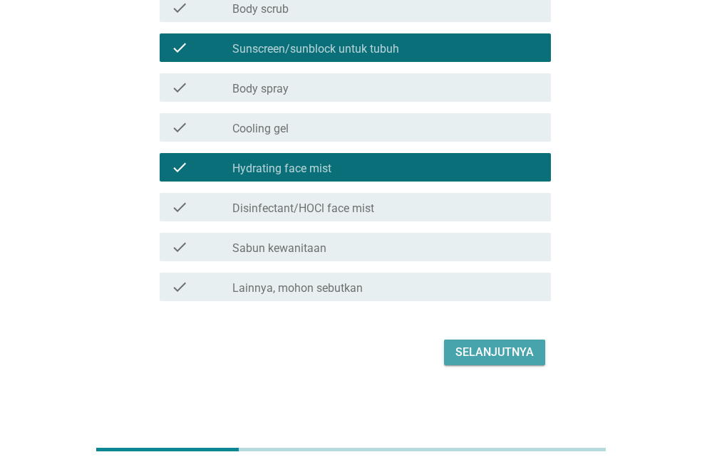
click at [488, 351] on div "Selanjutnya" at bounding box center [494, 352] width 78 height 17
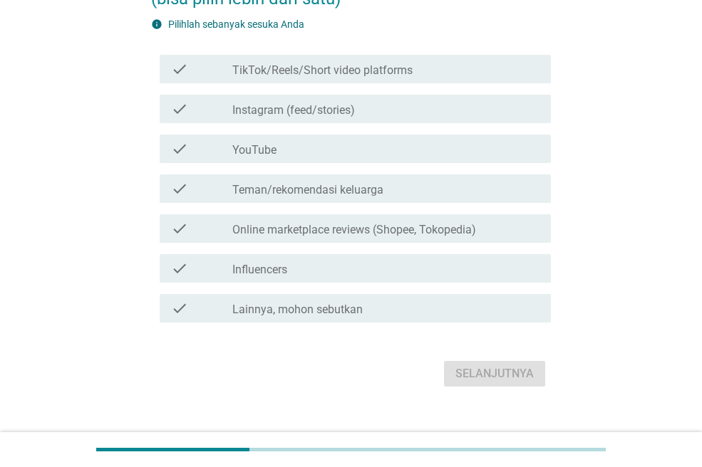
scroll to position [139, 0]
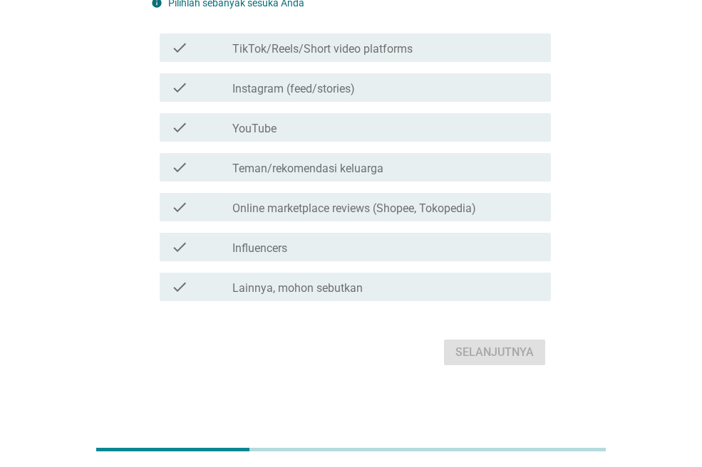
click at [280, 246] on label "Influencers" at bounding box center [259, 249] width 55 height 14
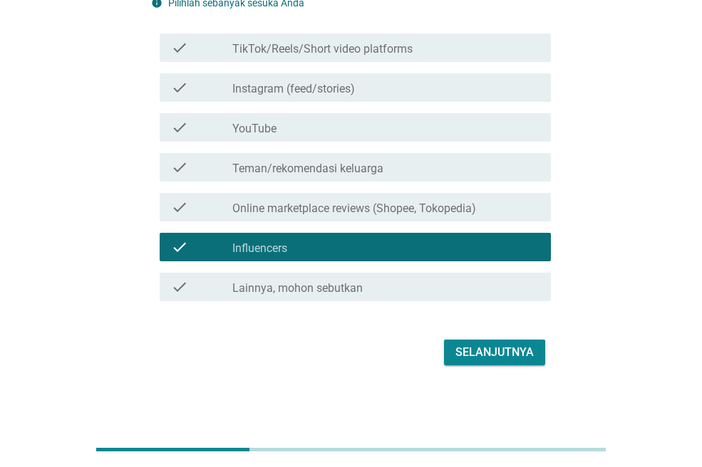
click at [311, 36] on div "check check_box_outline_blank TikTok/Reels/Short video platforms" at bounding box center [355, 47] width 391 height 28
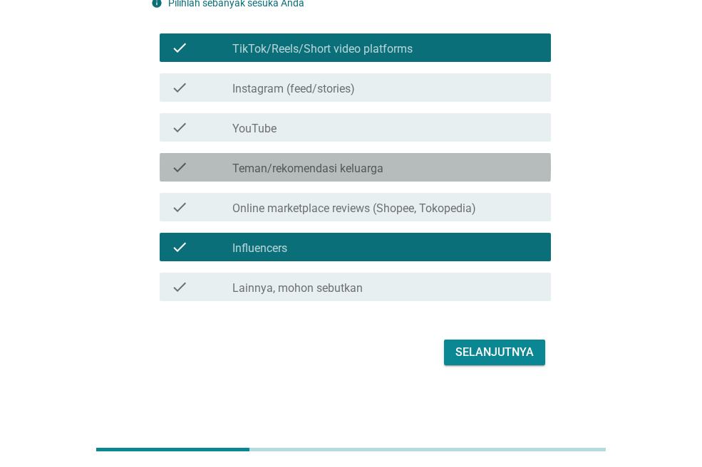
click at [326, 165] on label "Teman/rekomendasi keluarga" at bounding box center [307, 169] width 151 height 14
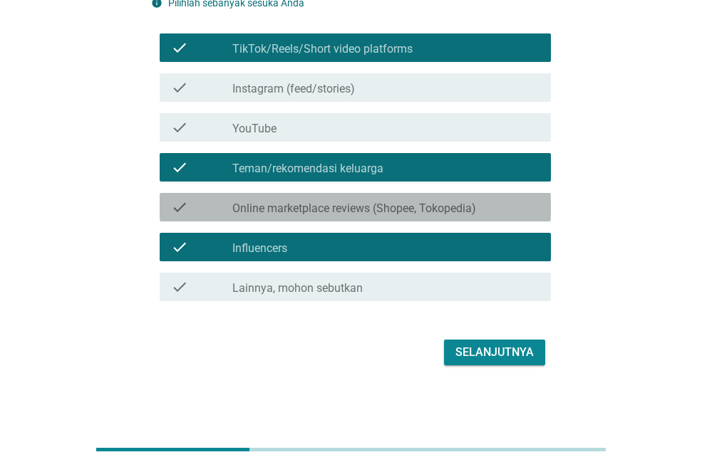
click at [418, 207] on label "Online marketplace reviews (Shopee, Tokopedia)" at bounding box center [354, 209] width 244 height 14
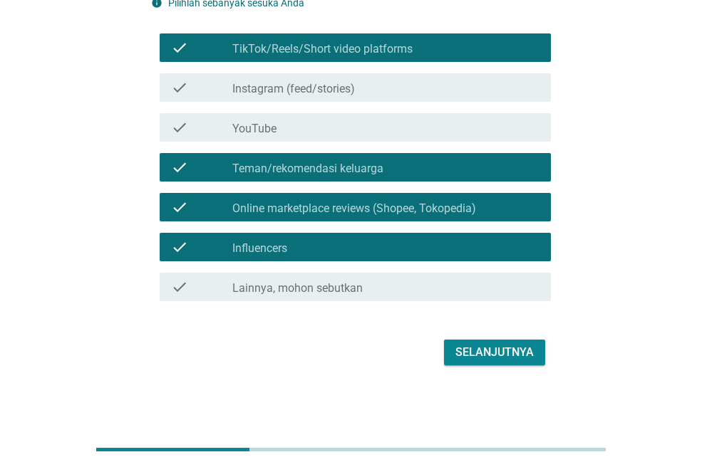
click at [498, 353] on div "Selanjutnya" at bounding box center [494, 352] width 78 height 17
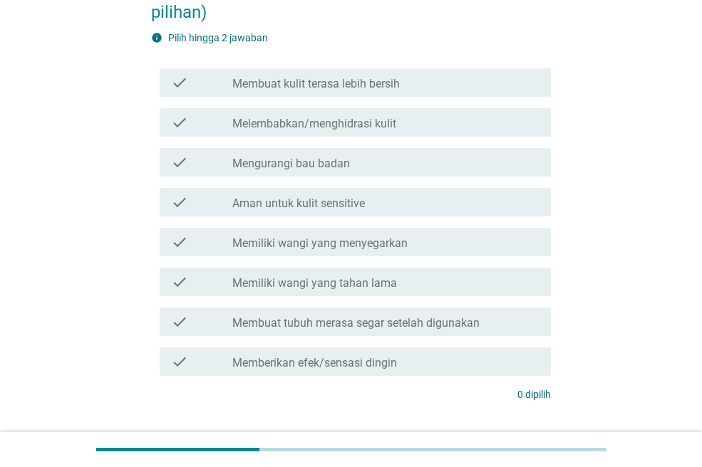
scroll to position [133, 0]
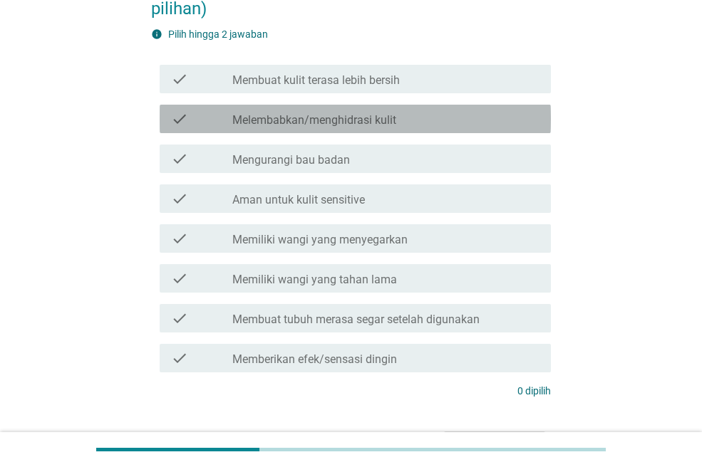
click at [350, 117] on label "Melembabkan/menghidrasi kulit" at bounding box center [314, 120] width 164 height 14
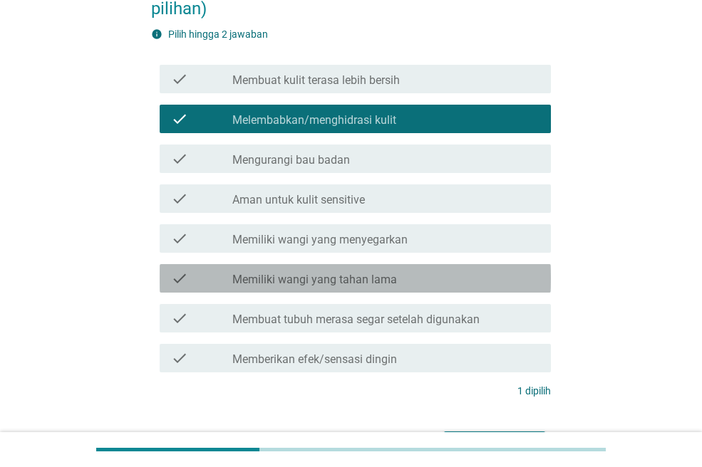
click at [378, 279] on label "Memiliki wangi yang tahan lama" at bounding box center [314, 280] width 165 height 14
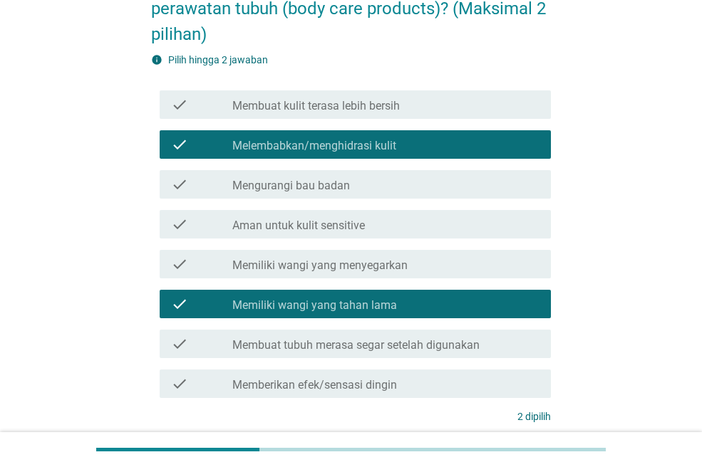
scroll to position [220, 0]
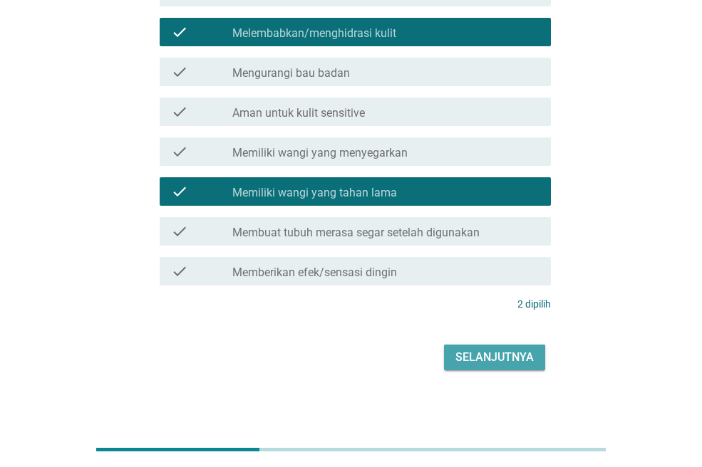
click at [479, 345] on button "Selanjutnya" at bounding box center [494, 358] width 101 height 26
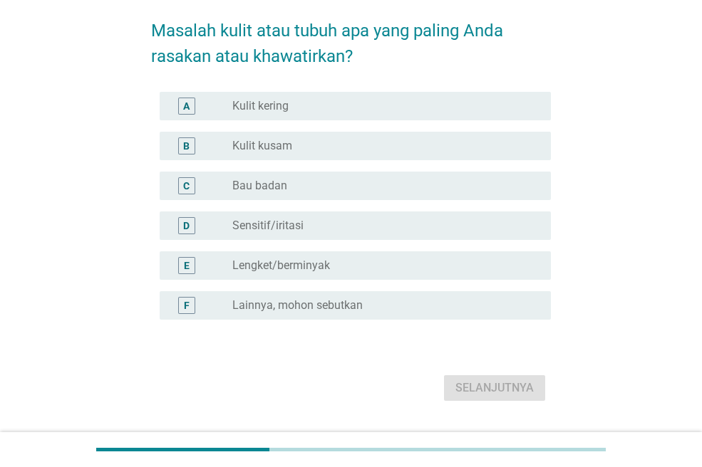
scroll to position [63, 0]
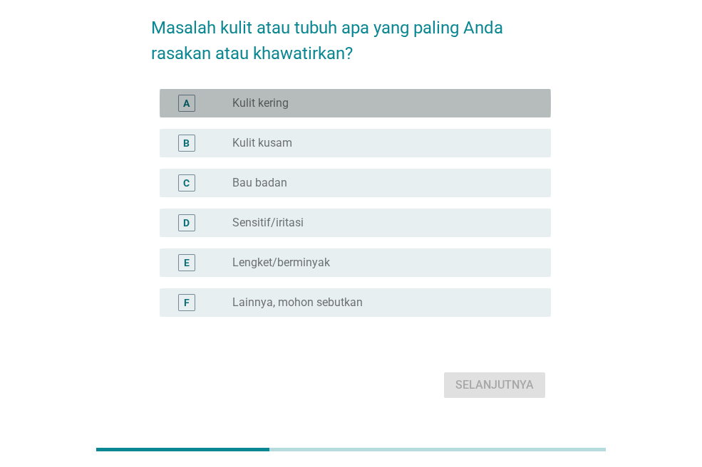
click at [367, 98] on div "radio_button_unchecked Kulit kering" at bounding box center [380, 103] width 296 height 14
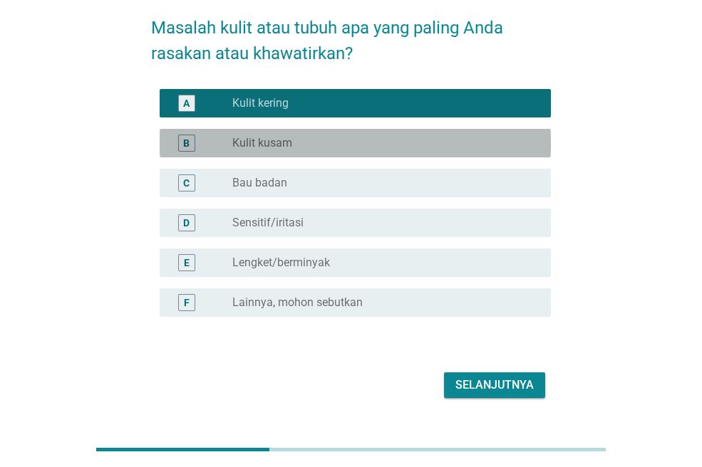
click at [368, 135] on div "radio_button_unchecked Kulit kusam" at bounding box center [385, 143] width 307 height 17
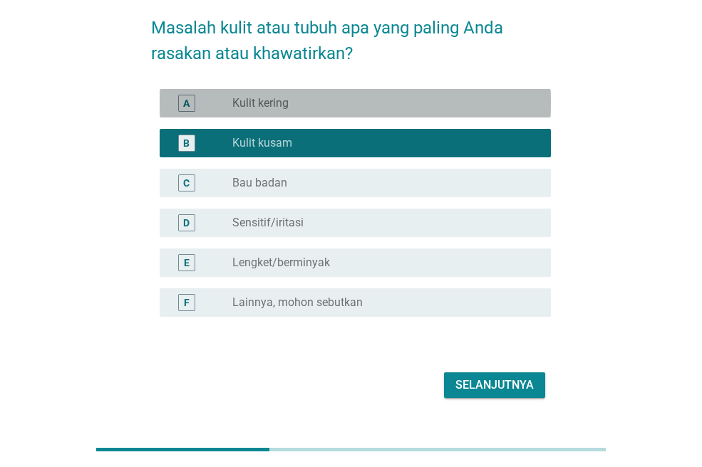
click at [347, 103] on div "radio_button_unchecked Kulit kering" at bounding box center [380, 103] width 296 height 14
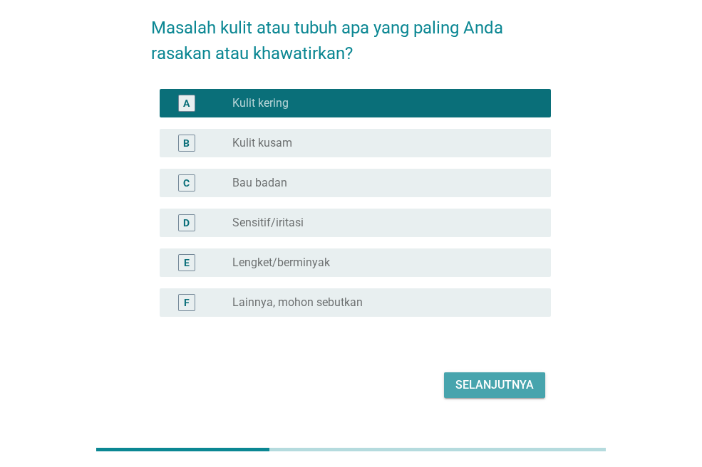
click at [479, 373] on button "Selanjutnya" at bounding box center [494, 386] width 101 height 26
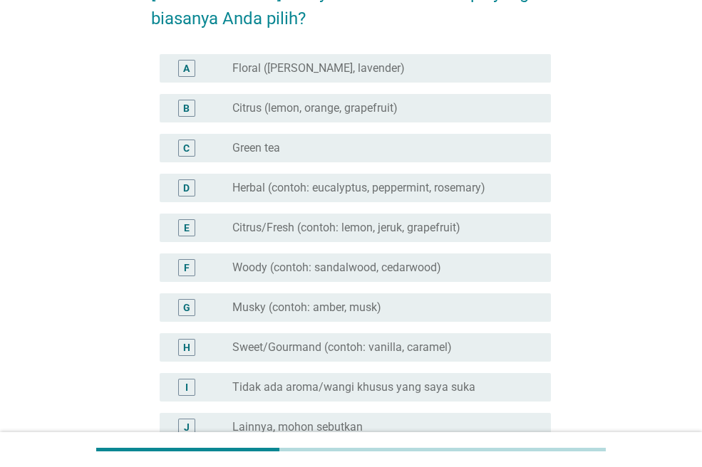
scroll to position [98, 0]
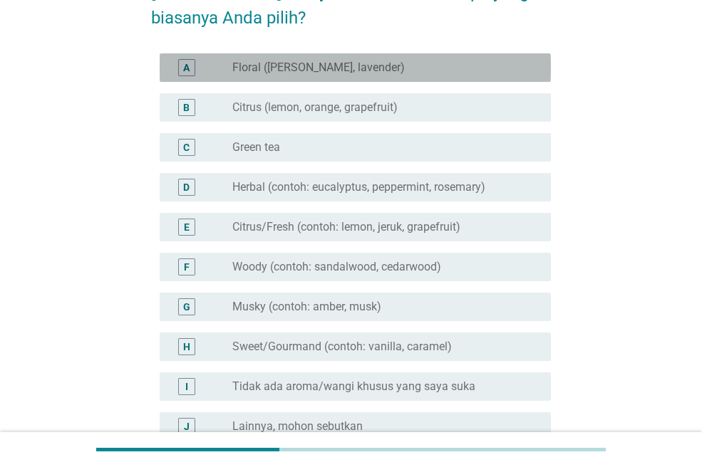
click at [368, 76] on div "radio_button_unchecked Floral ([PERSON_NAME], lavender)" at bounding box center [385, 67] width 307 height 17
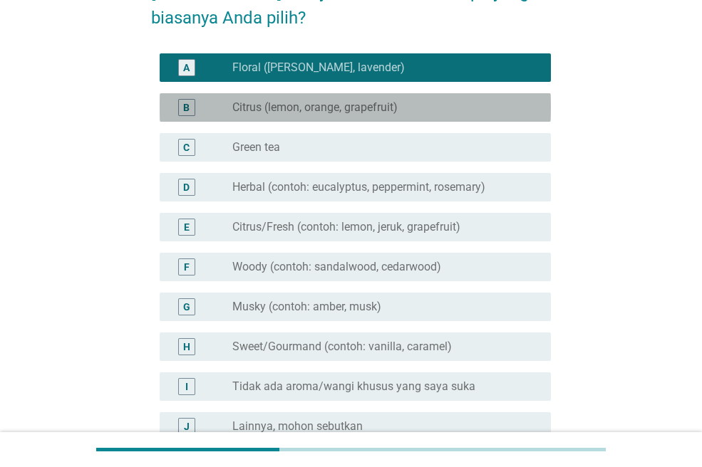
click at [373, 108] on label "Citrus (lemon, orange, grapefruit)" at bounding box center [314, 107] width 165 height 14
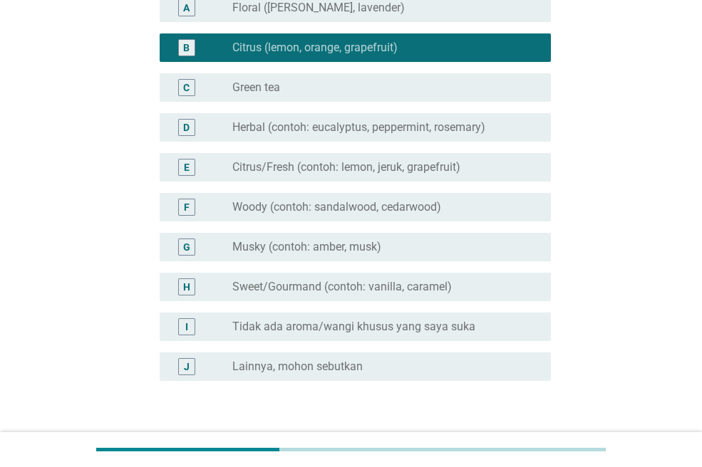
scroll to position [159, 0]
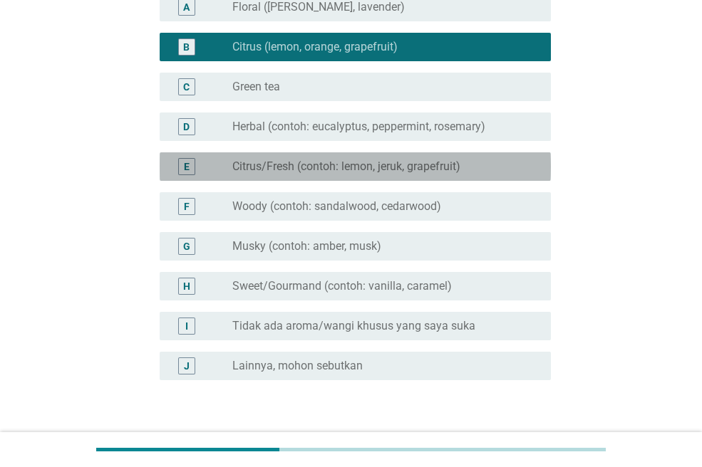
click at [371, 171] on label "Citrus/Fresh (contoh: lemon, jeruk, grapefruit)" at bounding box center [346, 167] width 228 height 14
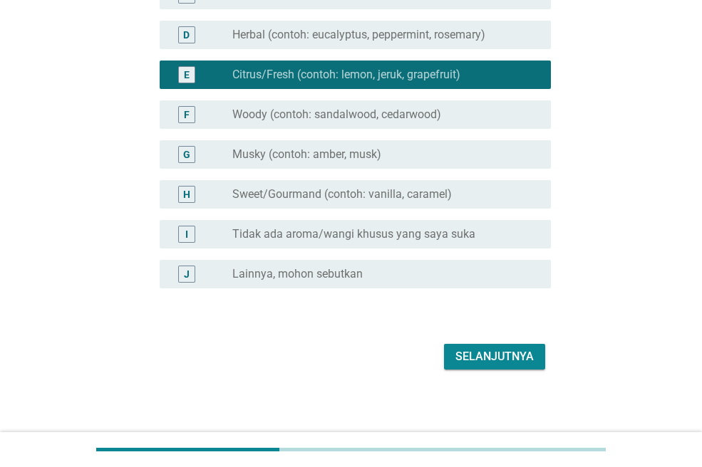
scroll to position [255, 0]
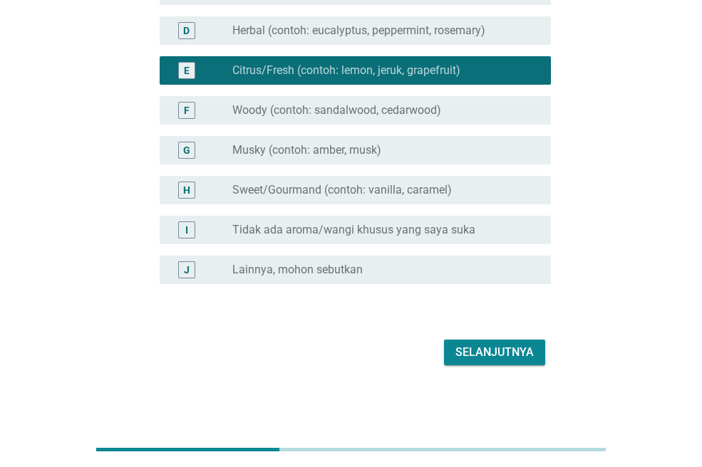
click at [499, 348] on div "Selanjutnya" at bounding box center [494, 352] width 78 height 17
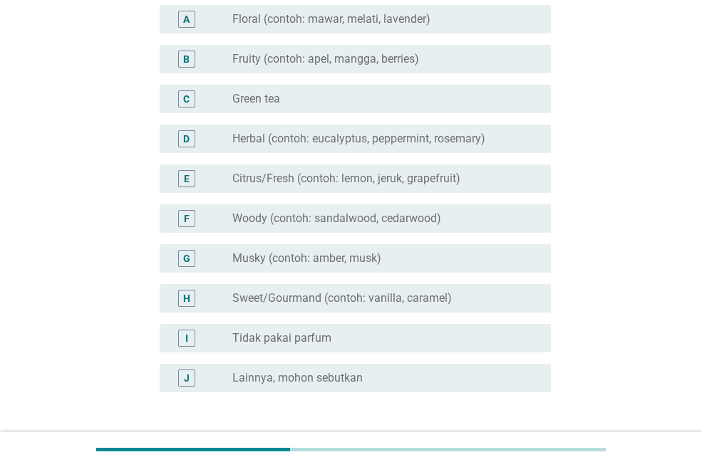
scroll to position [173, 0]
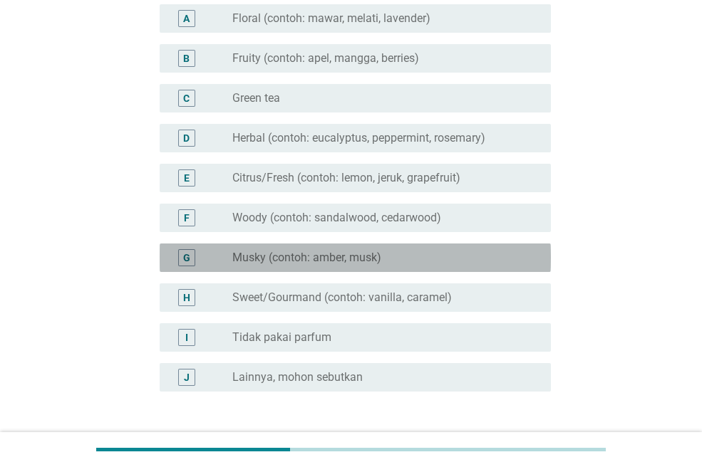
click at [444, 259] on div "radio_button_unchecked Musky (contoh: amber, musk)" at bounding box center [380, 258] width 296 height 14
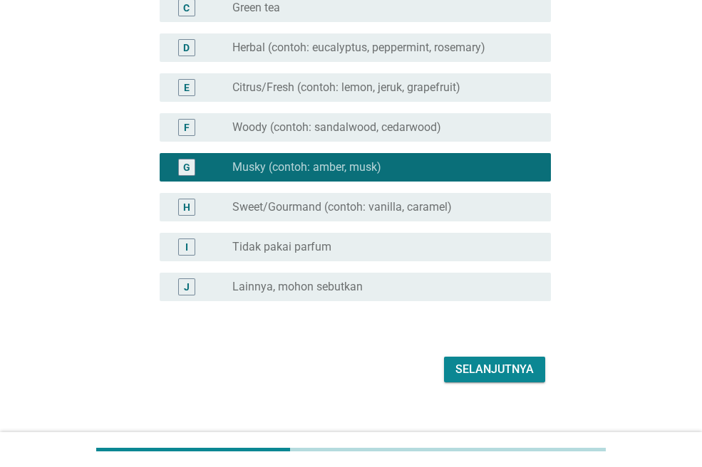
scroll to position [268, 0]
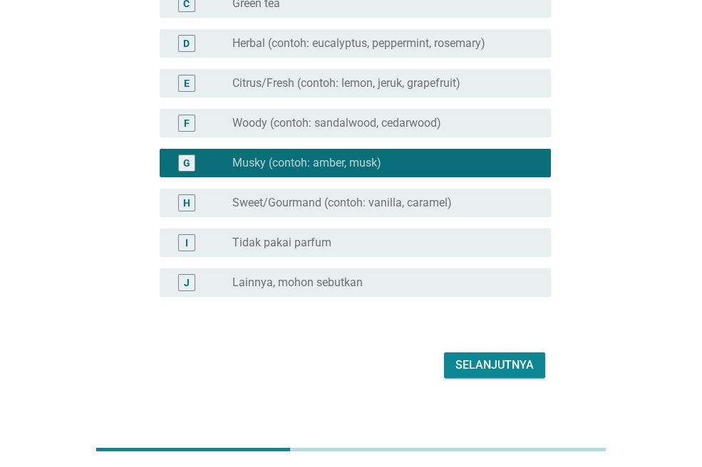
click at [507, 354] on button "Selanjutnya" at bounding box center [494, 366] width 101 height 26
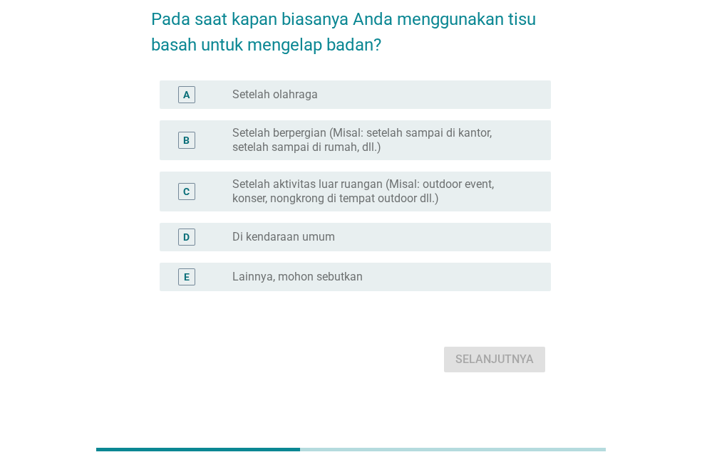
scroll to position [72, 0]
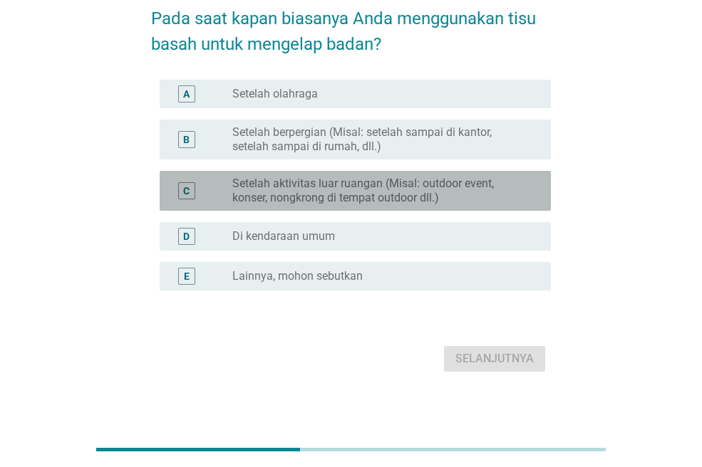
click at [353, 192] on label "Setelah aktivitas luar ruangan (Misal: outdoor event, konser, nongkrong di temp…" at bounding box center [380, 191] width 296 height 28
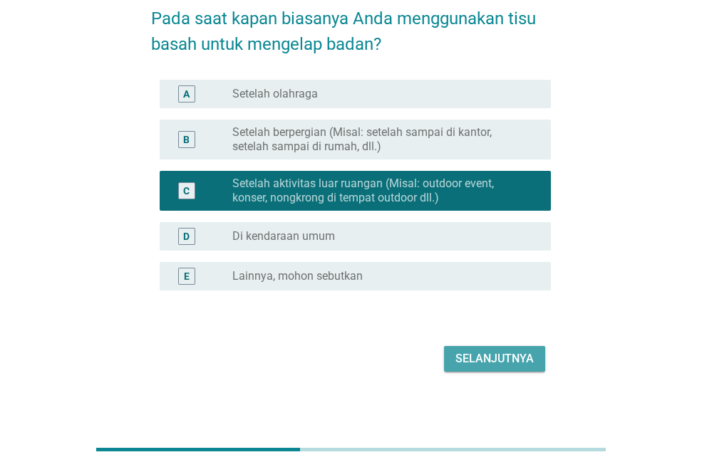
click at [504, 355] on div "Selanjutnya" at bounding box center [494, 359] width 78 height 17
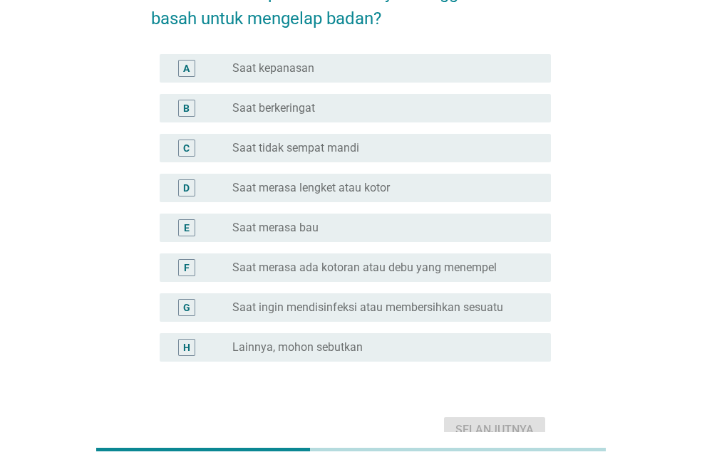
scroll to position [93, 0]
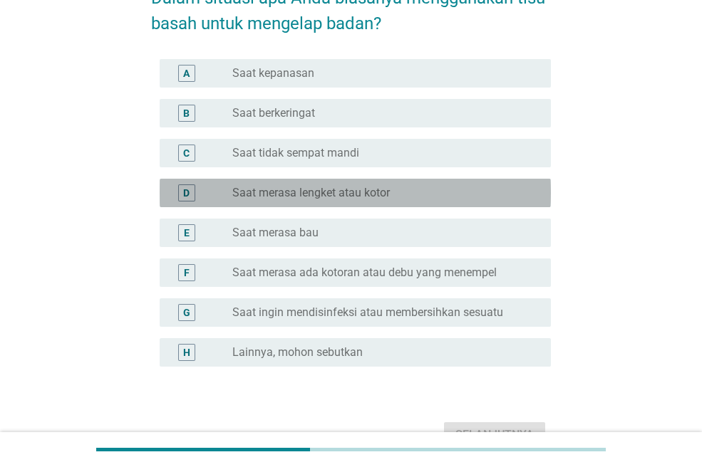
click at [313, 186] on label "Saat merasa lengket atau kotor" at bounding box center [310, 193] width 157 height 14
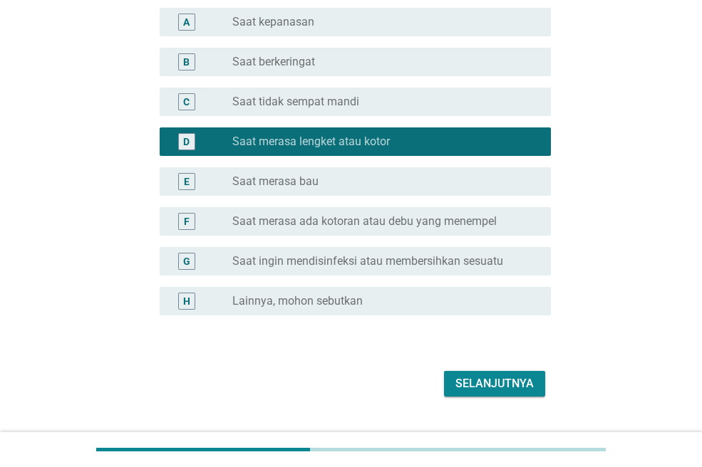
scroll to position [145, 0]
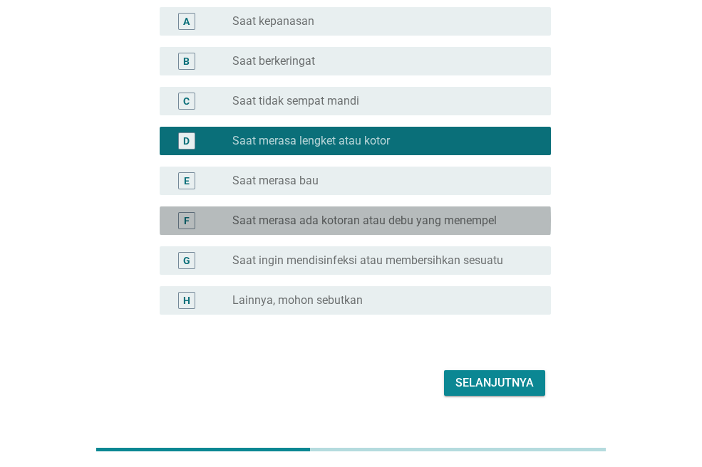
click at [345, 222] on label "Saat merasa ada kotoran atau debu yang menempel" at bounding box center [364, 221] width 264 height 14
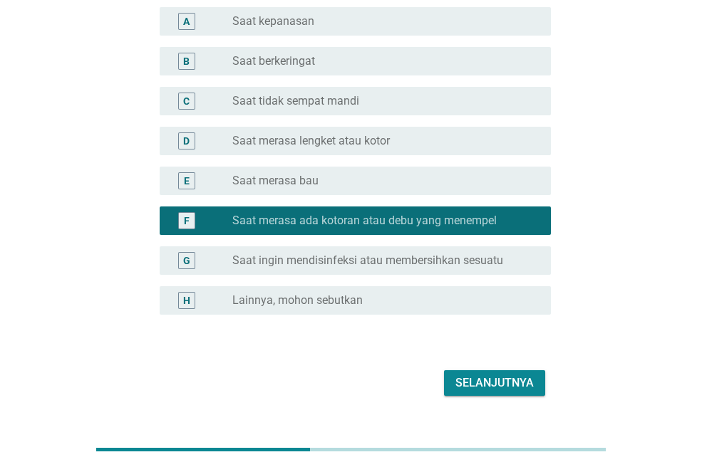
click at [326, 140] on label "Saat merasa lengket atau kotor" at bounding box center [310, 141] width 157 height 14
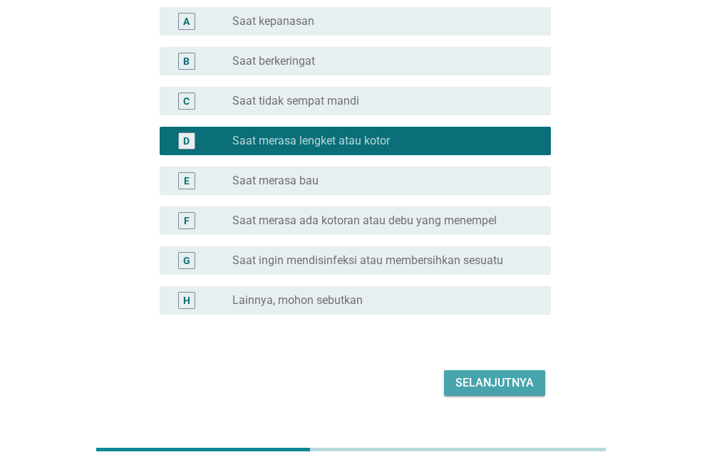
click at [512, 370] on button "Selanjutnya" at bounding box center [494, 383] width 101 height 26
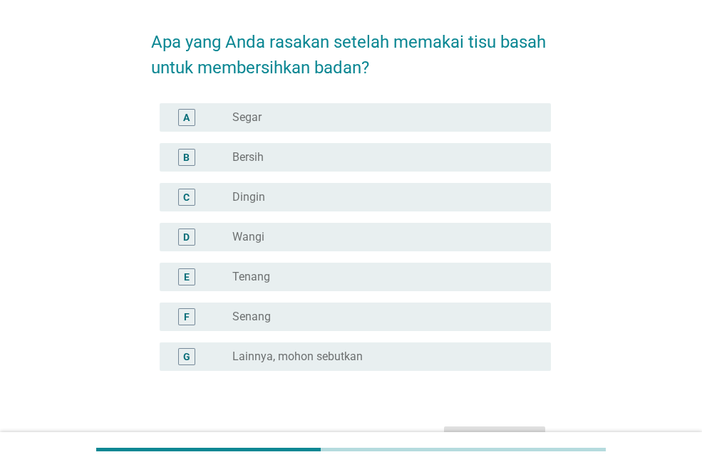
scroll to position [49, 0]
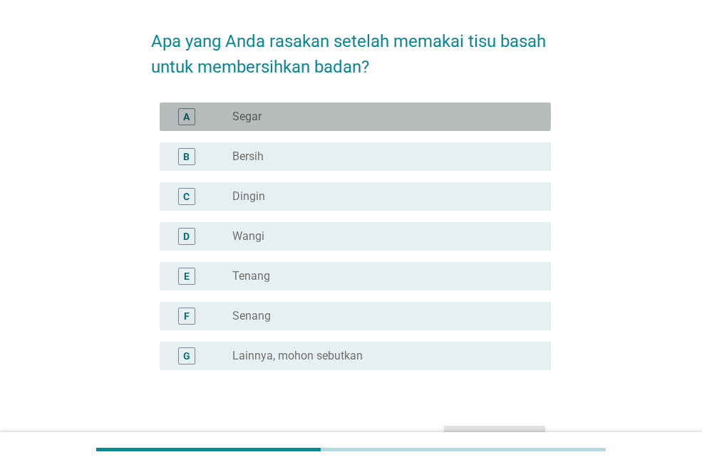
click at [287, 120] on div "radio_button_unchecked Segar" at bounding box center [380, 117] width 296 height 14
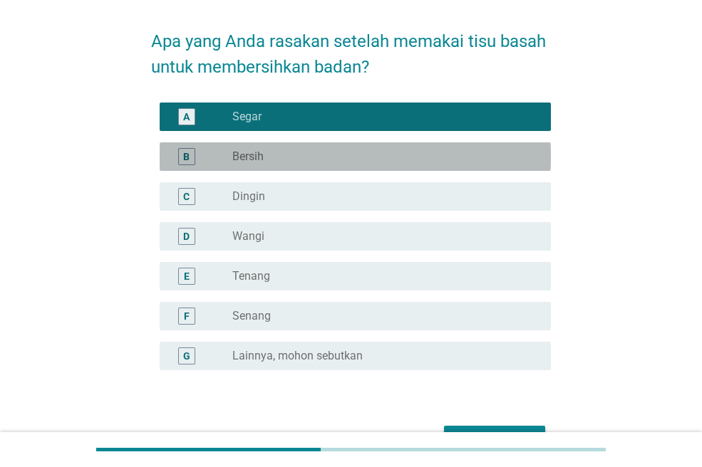
click at [287, 170] on div "B radio_button_unchecked Bersih" at bounding box center [355, 156] width 391 height 28
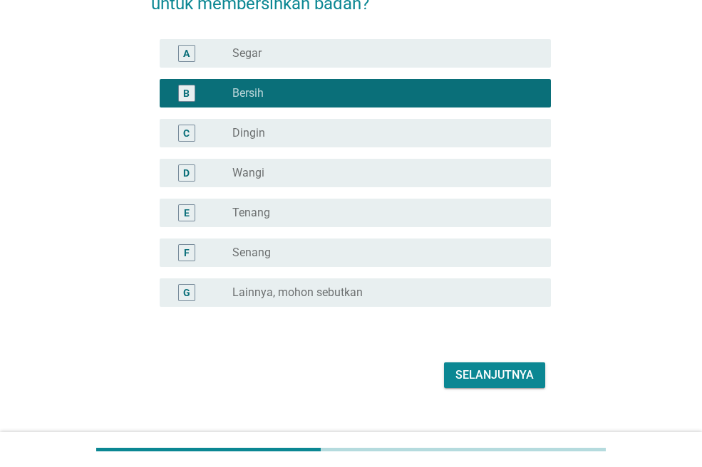
scroll to position [135, 0]
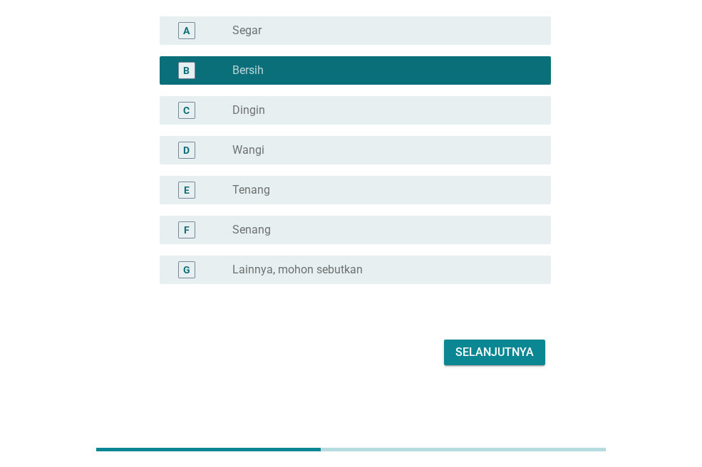
click at [469, 355] on div "Selanjutnya" at bounding box center [494, 352] width 78 height 17
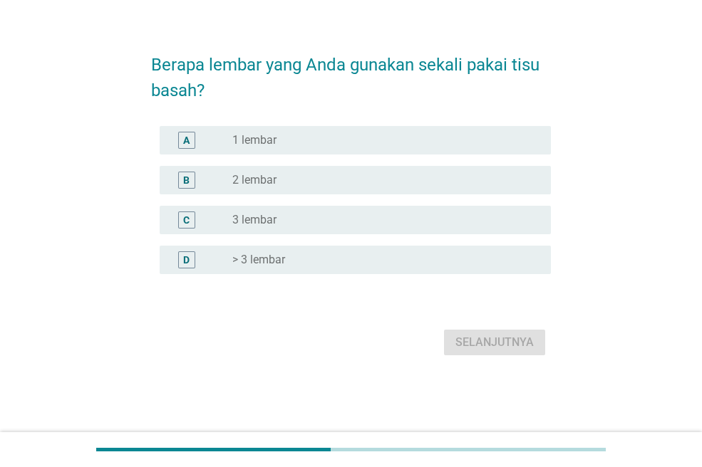
scroll to position [0, 0]
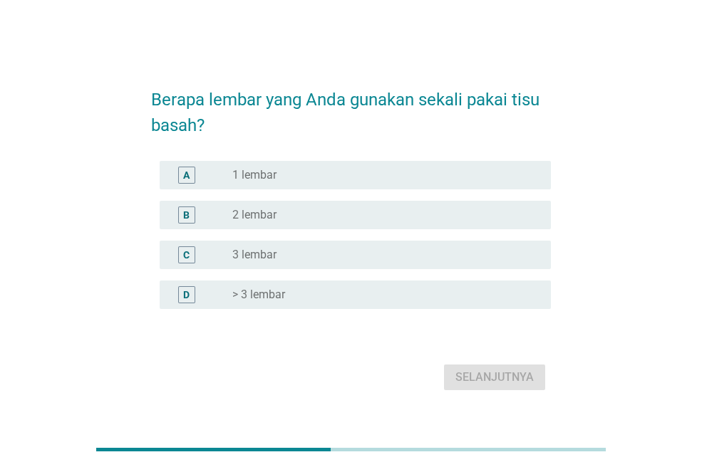
click at [343, 221] on div "radio_button_unchecked 2 lembar" at bounding box center [380, 215] width 296 height 14
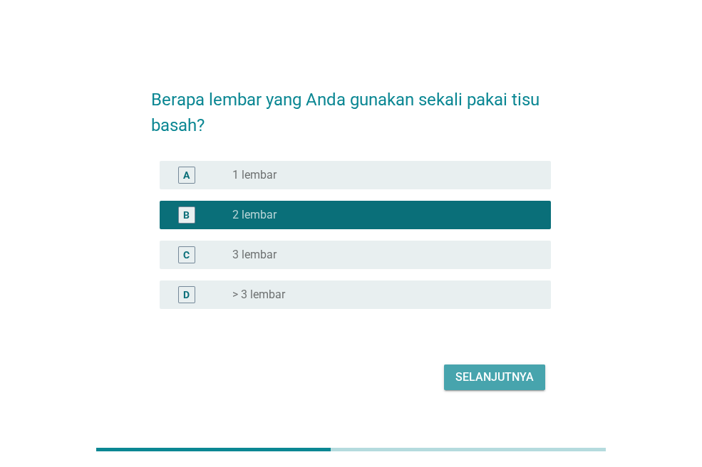
click at [472, 371] on div "Selanjutnya" at bounding box center [494, 377] width 78 height 17
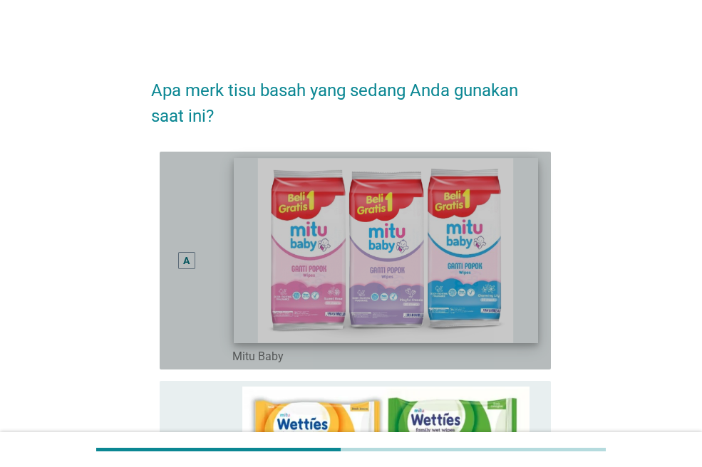
click at [408, 264] on img at bounding box center [385, 250] width 303 height 185
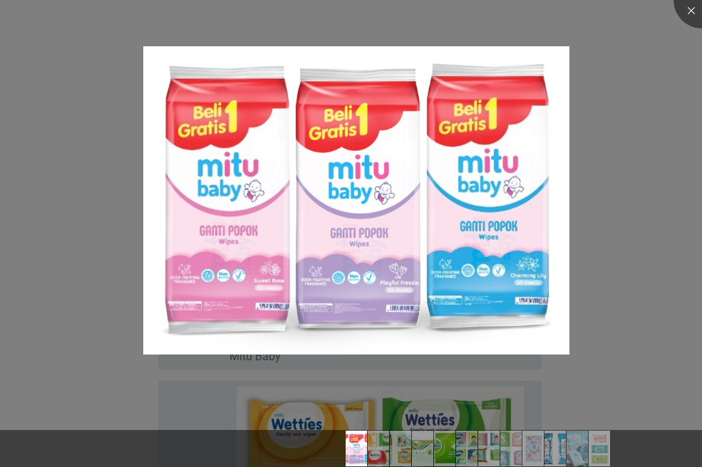
click at [81, 217] on div at bounding box center [351, 233] width 702 height 467
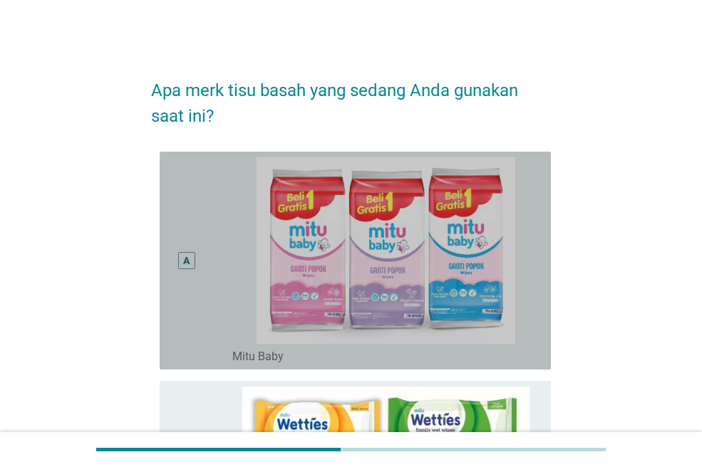
click at [189, 263] on div "A" at bounding box center [186, 260] width 6 height 15
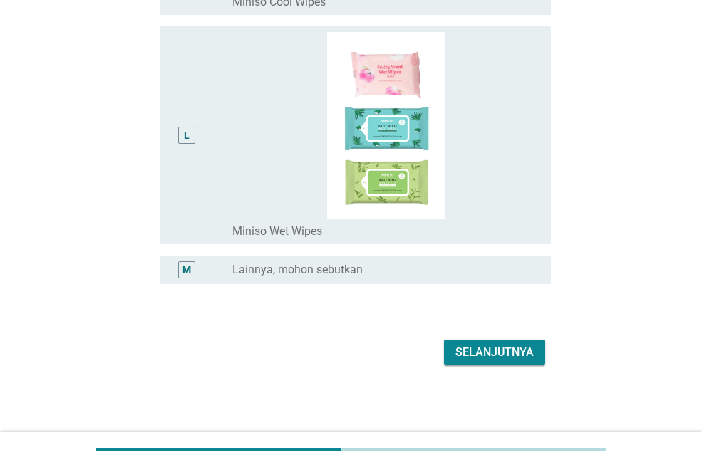
scroll to position [2600, 0]
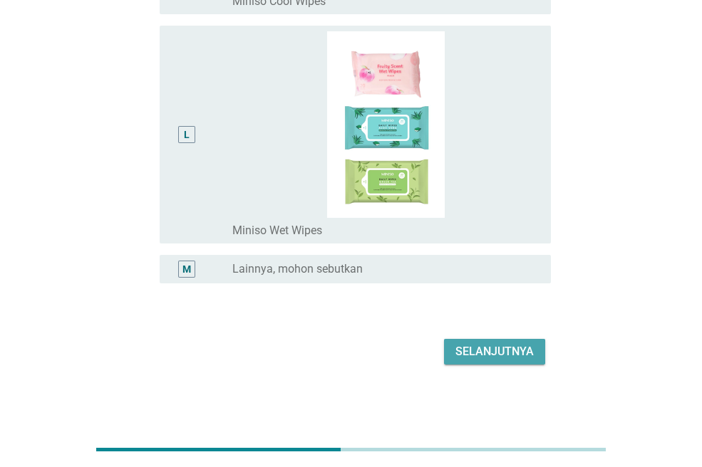
click at [514, 351] on div "Selanjutnya" at bounding box center [494, 351] width 78 height 17
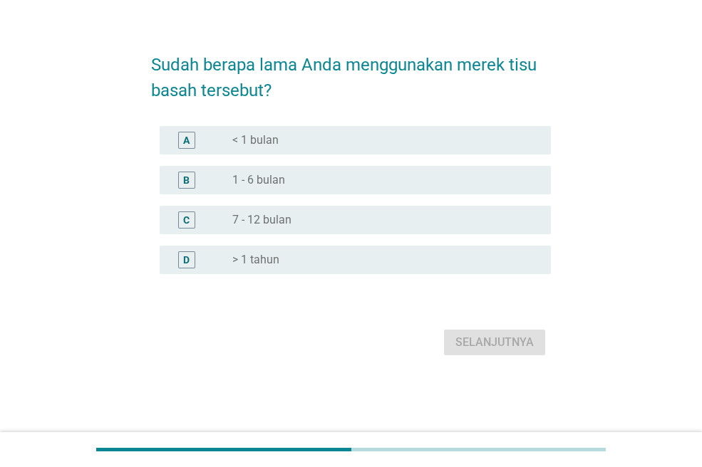
scroll to position [0, 0]
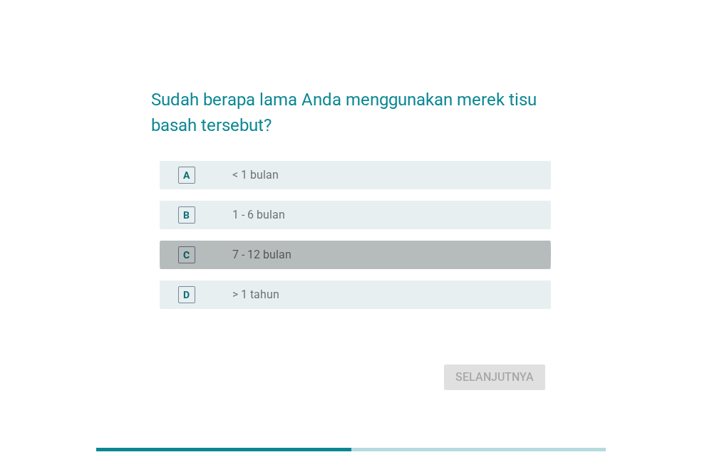
click at [352, 259] on div "radio_button_unchecked 7 - 12 bulan" at bounding box center [380, 255] width 296 height 14
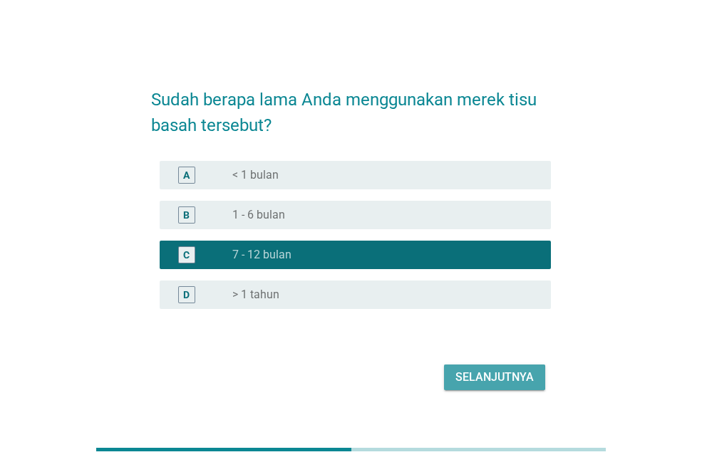
click at [469, 375] on div "Selanjutnya" at bounding box center [494, 377] width 78 height 17
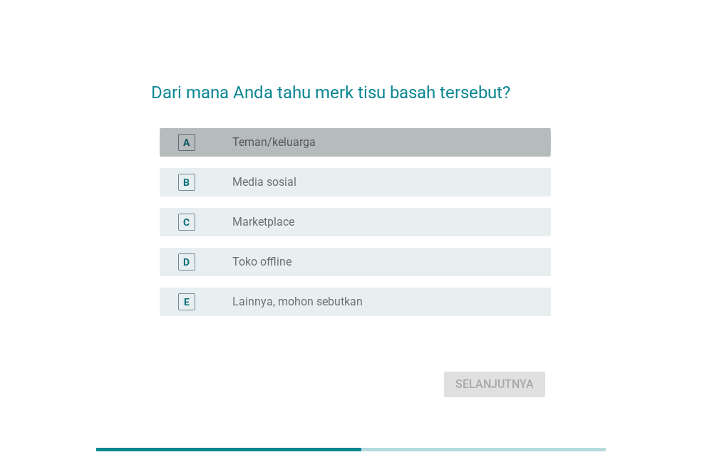
click at [368, 139] on div "radio_button_unchecked Teman/keluarga" at bounding box center [380, 142] width 296 height 14
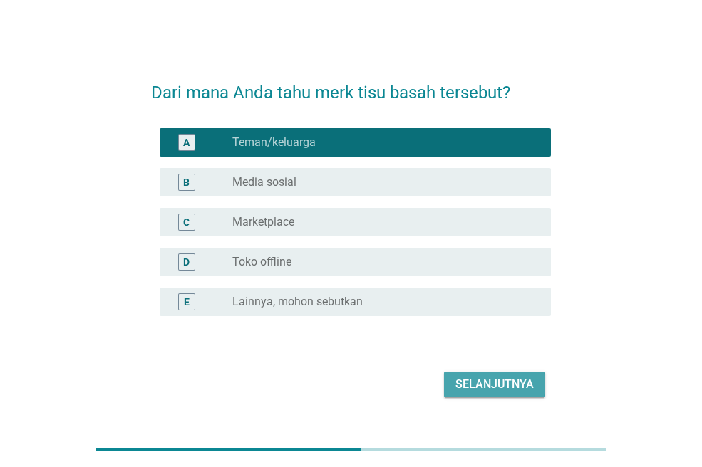
click at [488, 383] on div "Selanjutnya" at bounding box center [494, 384] width 78 height 17
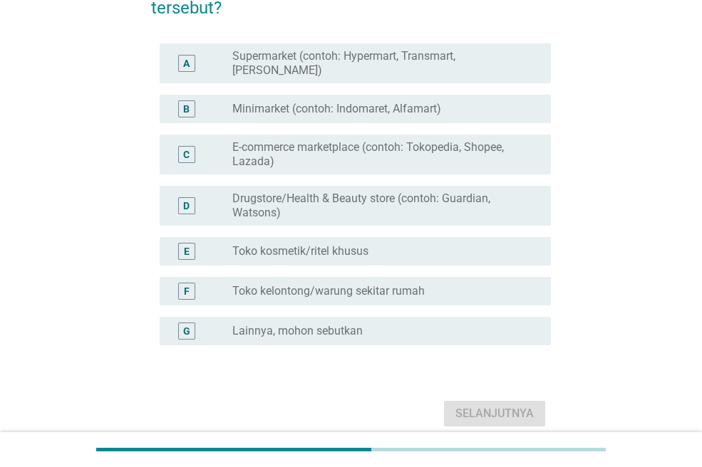
scroll to position [109, 0]
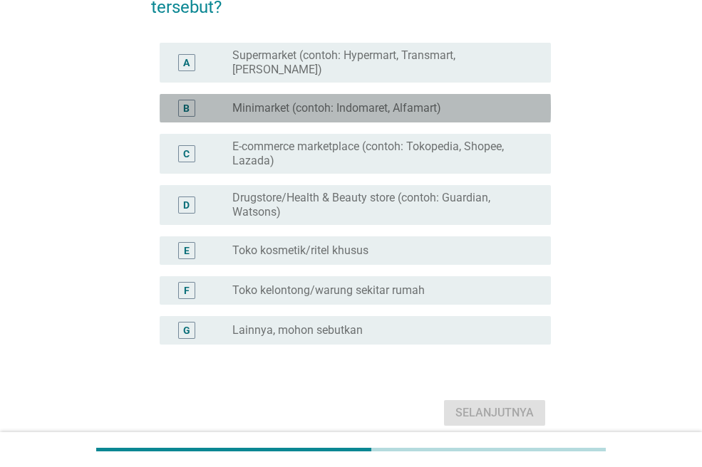
click at [431, 94] on div "B radio_button_unchecked Minimarket (contoh: Indomaret, Alfamart)" at bounding box center [355, 108] width 391 height 28
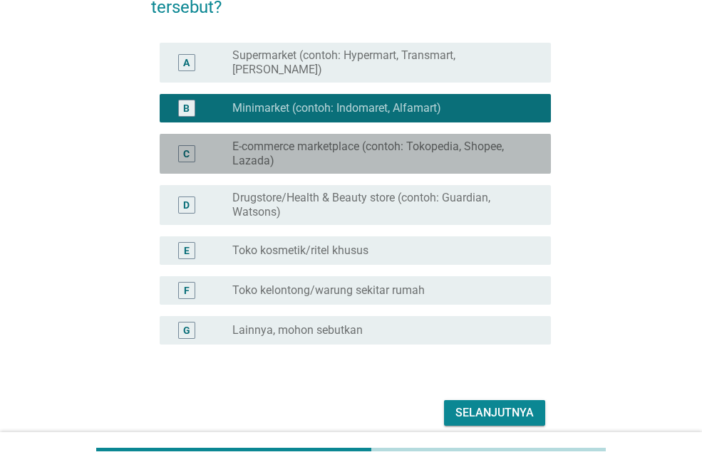
click at [436, 134] on div "C radio_button_unchecked E-commerce marketplace (contoh: Tokopedia, Shopee, Laz…" at bounding box center [355, 154] width 391 height 40
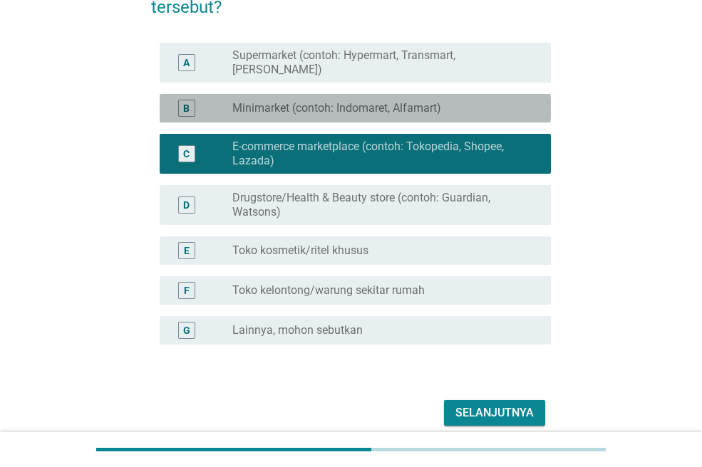
click at [416, 101] on label "Minimarket (contoh: Indomaret, Alfamart)" at bounding box center [336, 108] width 209 height 14
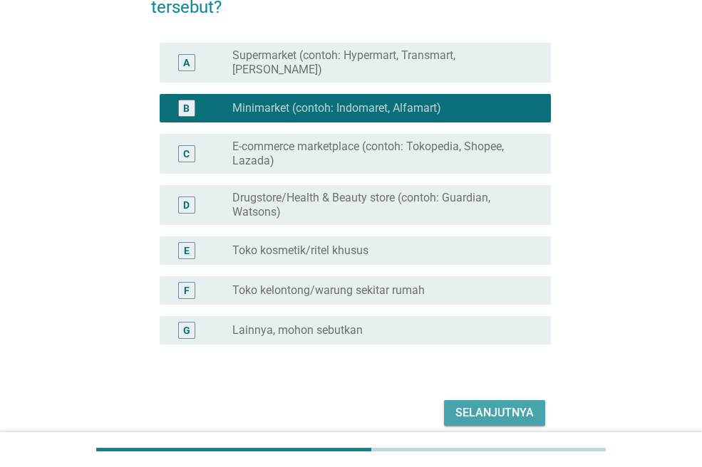
click at [512, 405] on div "Selanjutnya" at bounding box center [494, 413] width 78 height 17
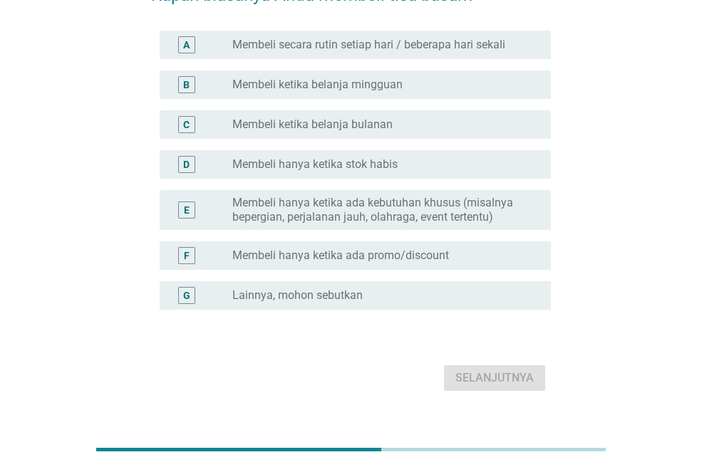
scroll to position [96, 0]
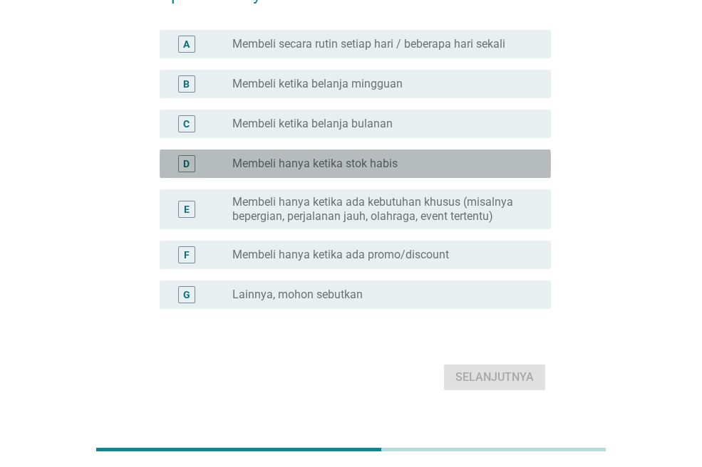
click at [403, 162] on div "radio_button_unchecked Membeli hanya ketika stok habis" at bounding box center [380, 164] width 296 height 14
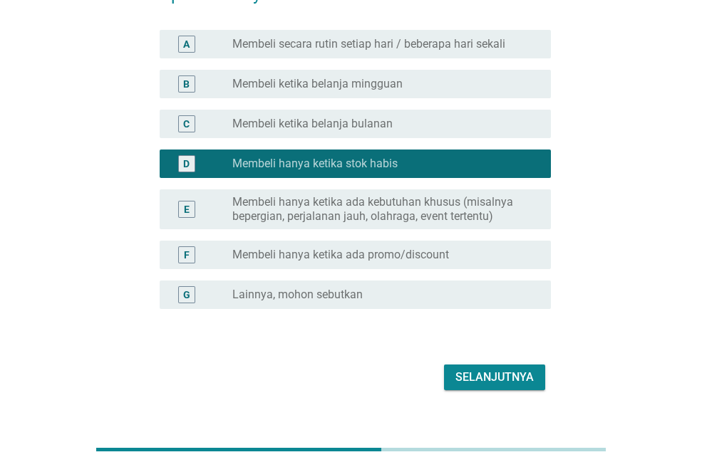
click at [502, 386] on button "Selanjutnya" at bounding box center [494, 378] width 101 height 26
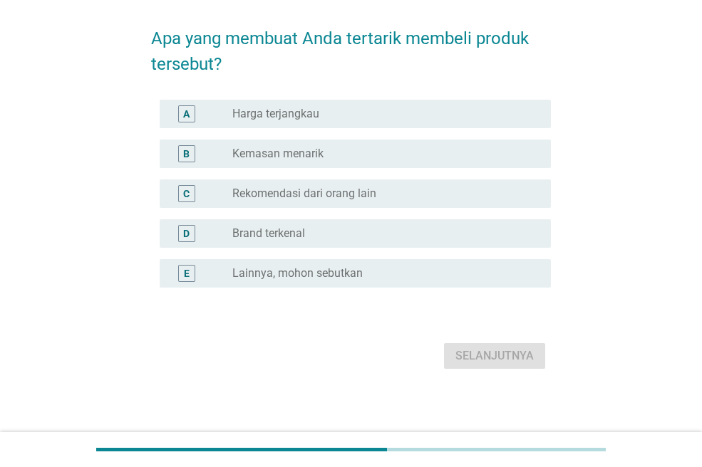
scroll to position [56, 0]
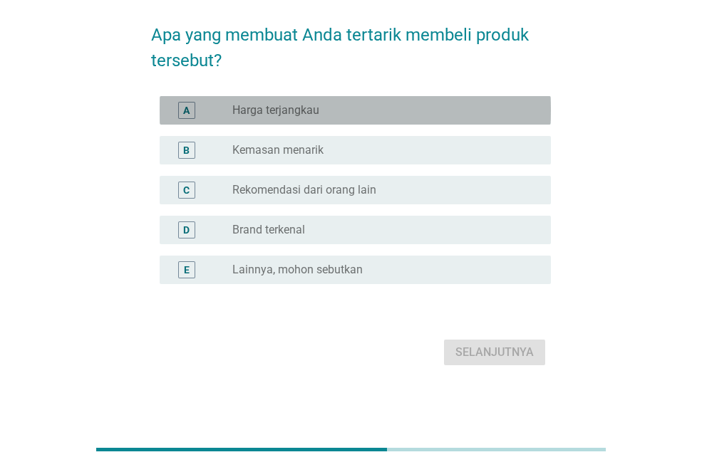
click at [334, 103] on div "radio_button_unchecked Harga terjangkau" at bounding box center [380, 110] width 296 height 14
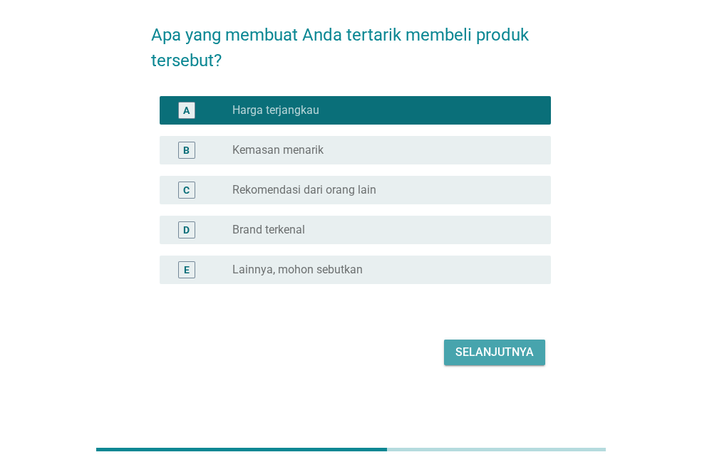
click at [477, 349] on div "Selanjutnya" at bounding box center [494, 352] width 78 height 17
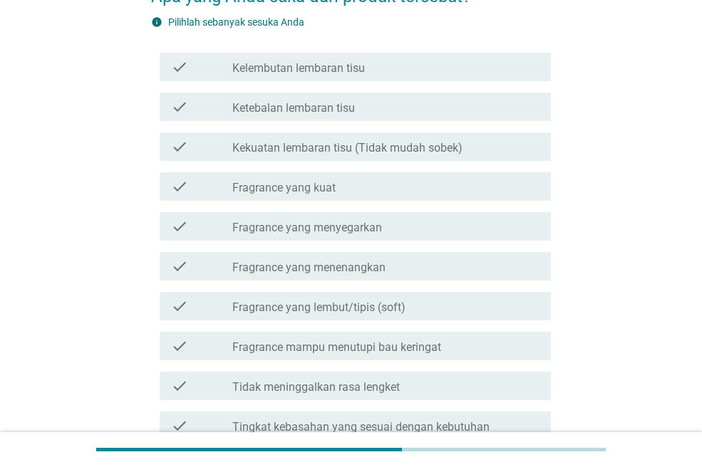
scroll to position [95, 0]
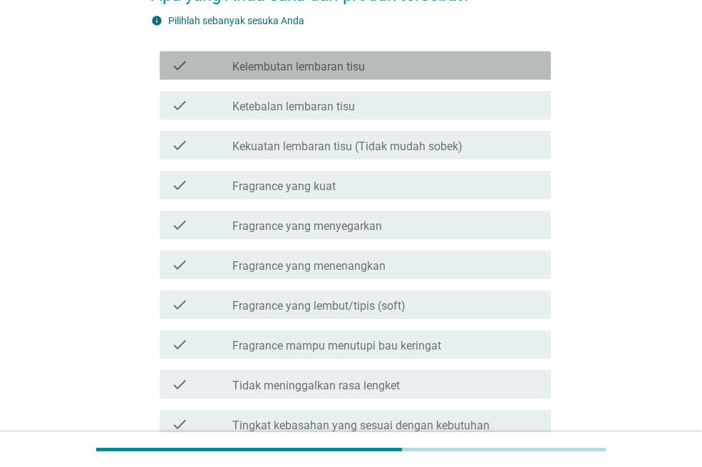
click at [375, 65] on div "check_box_outline_blank Kelembutan lembaran tisu" at bounding box center [385, 65] width 307 height 17
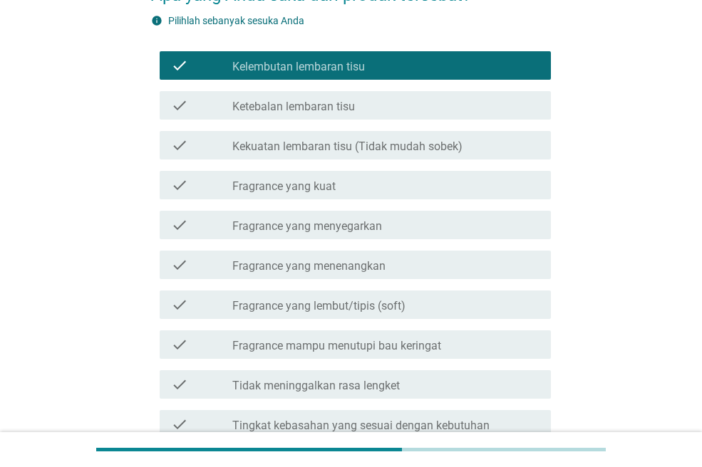
click at [390, 145] on label "Kekuatan lembaran tisu (Tidak mudah sobek)" at bounding box center [347, 147] width 230 height 14
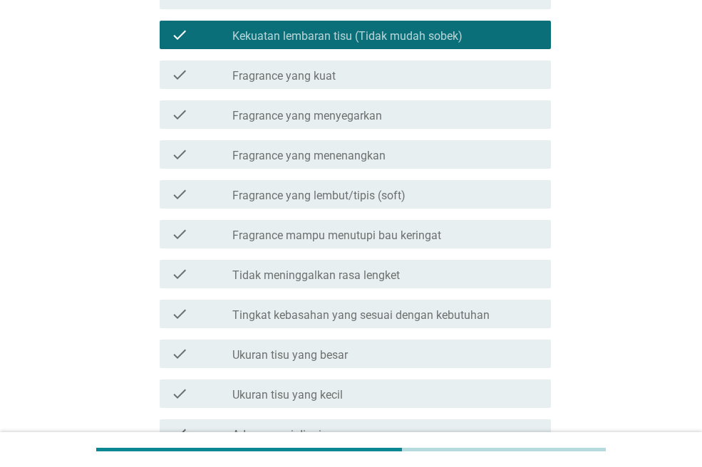
scroll to position [207, 0]
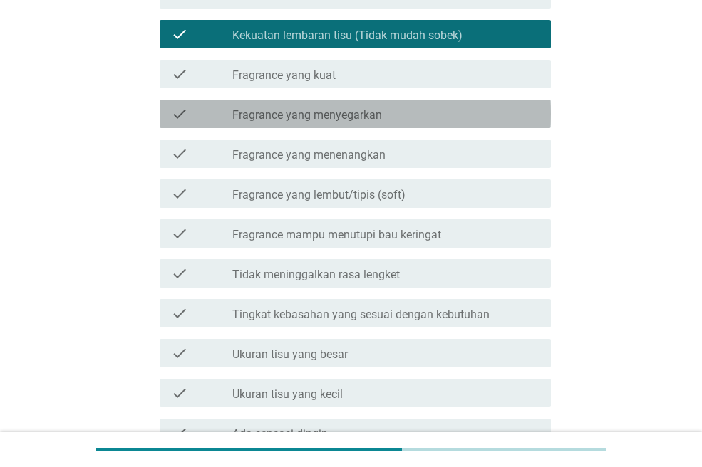
click at [379, 120] on label "Fragrance yang menyegarkan" at bounding box center [307, 115] width 150 height 14
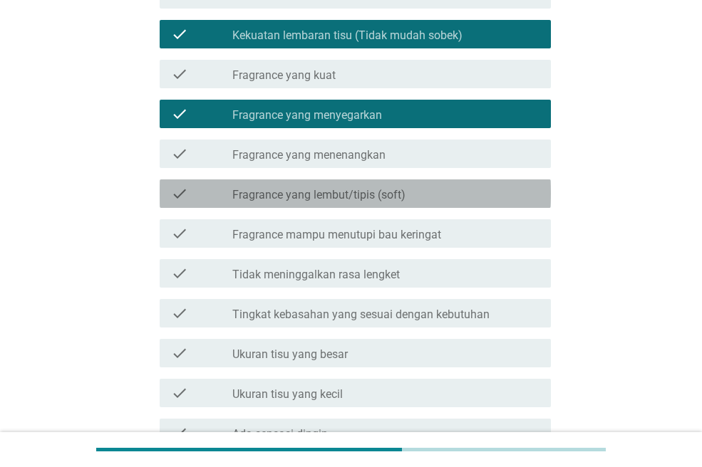
click at [395, 199] on label "Fragrance yang lembut/tipis (soft)" at bounding box center [318, 195] width 173 height 14
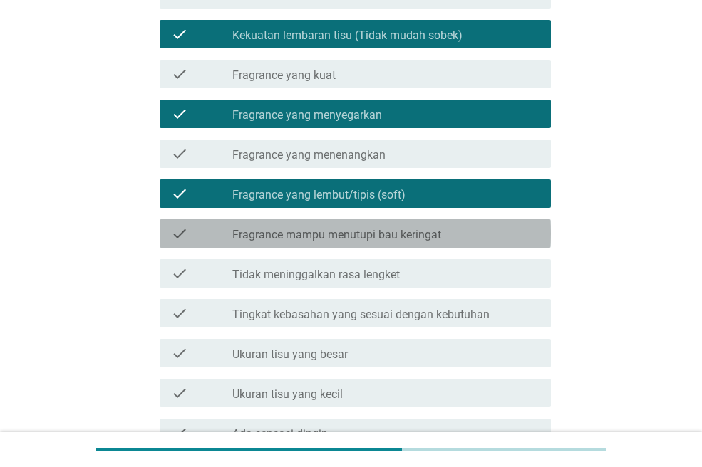
click at [405, 246] on div "check check_box_outline_blank Fragrance mampu menutupi bau keringat" at bounding box center [355, 233] width 391 height 28
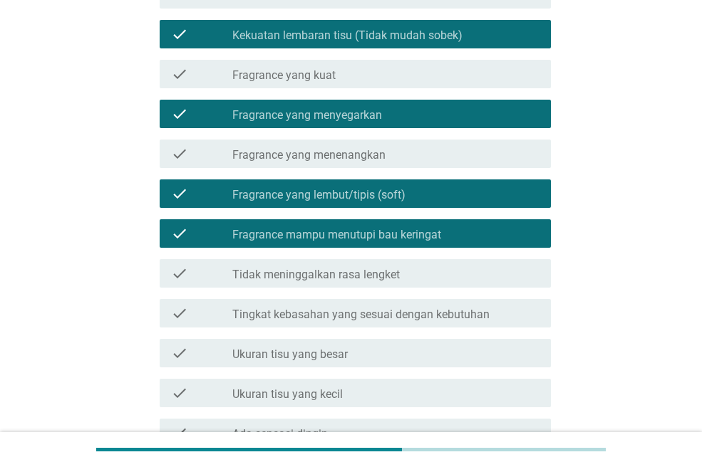
click at [411, 272] on div "check_box_outline_blank Tidak meninggalkan rasa lengket" at bounding box center [385, 273] width 307 height 17
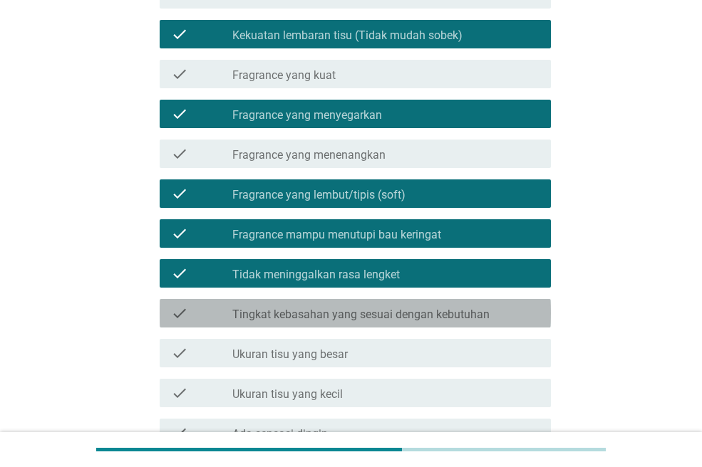
click at [425, 321] on label "Tingkat kebasahan yang sesuai dengan kebutuhan" at bounding box center [360, 315] width 257 height 14
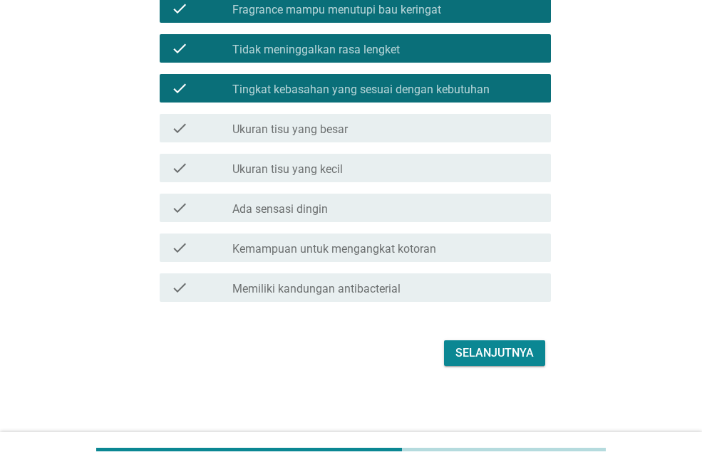
scroll to position [432, 0]
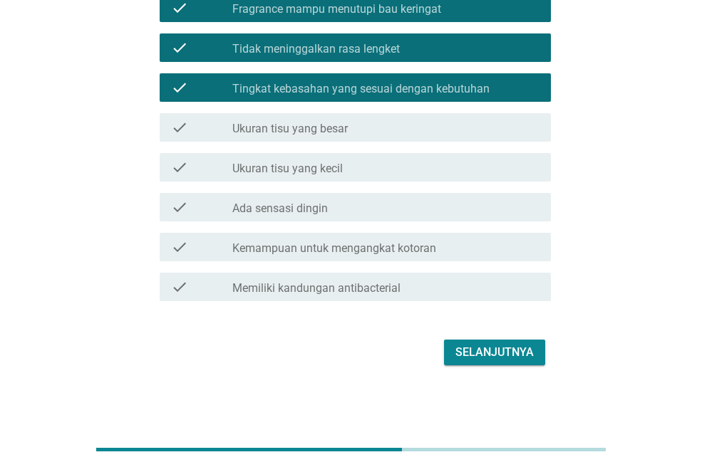
click at [364, 123] on div "check_box_outline_blank Ukuran tisu yang besar" at bounding box center [385, 127] width 307 height 17
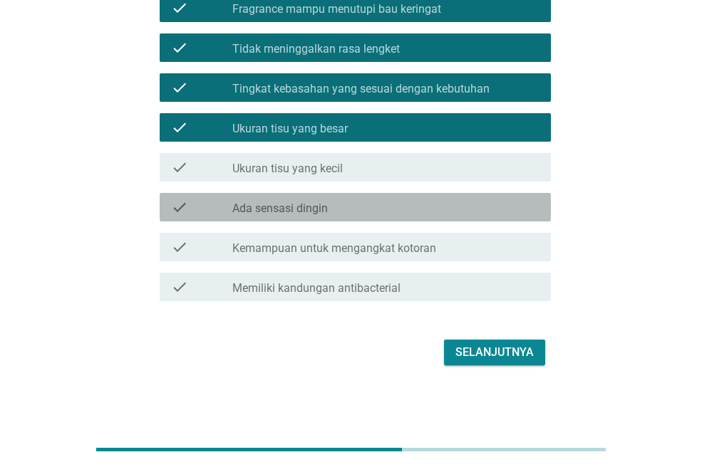
click at [358, 210] on div "check_box_outline_blank Ada sensasi dingin" at bounding box center [385, 207] width 307 height 17
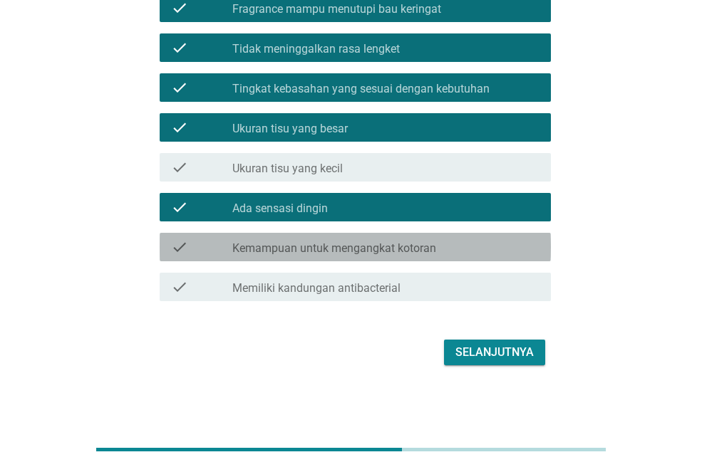
click at [365, 247] on label "Kemampuan untuk mengangkat kotoran" at bounding box center [334, 249] width 204 height 14
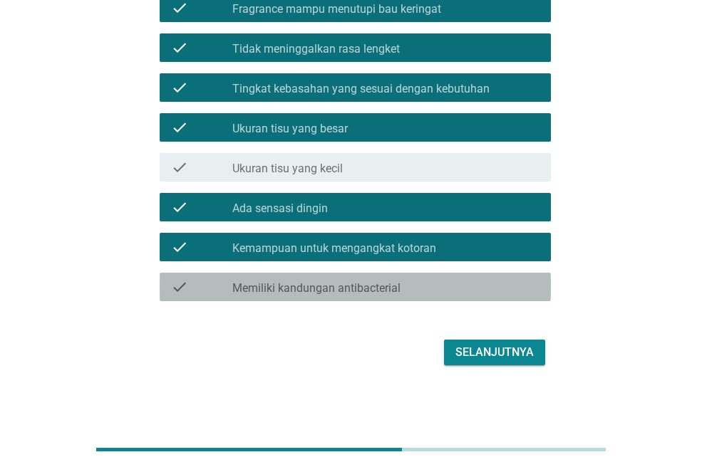
click at [373, 291] on label "Memiliki kandungan antibacterial" at bounding box center [316, 288] width 168 height 14
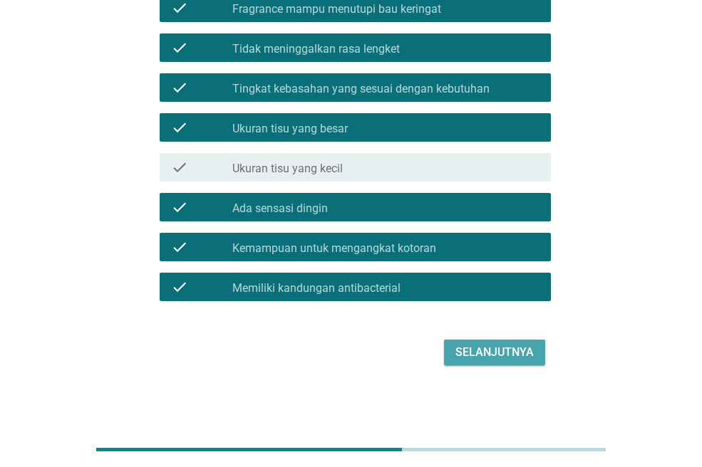
click at [487, 344] on div "Selanjutnya" at bounding box center [494, 352] width 78 height 17
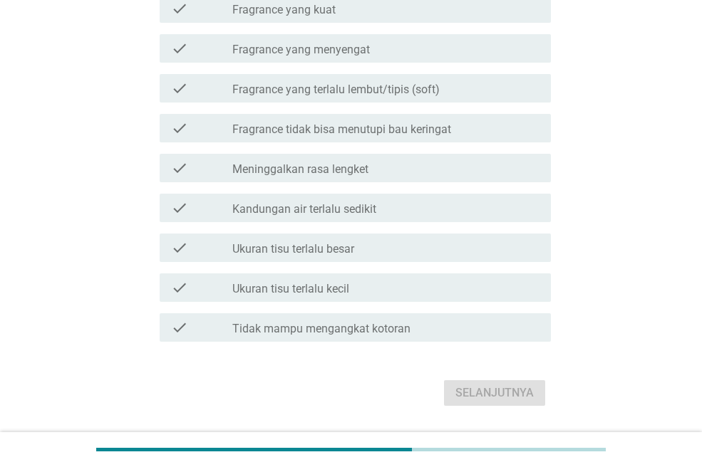
scroll to position [233, 0]
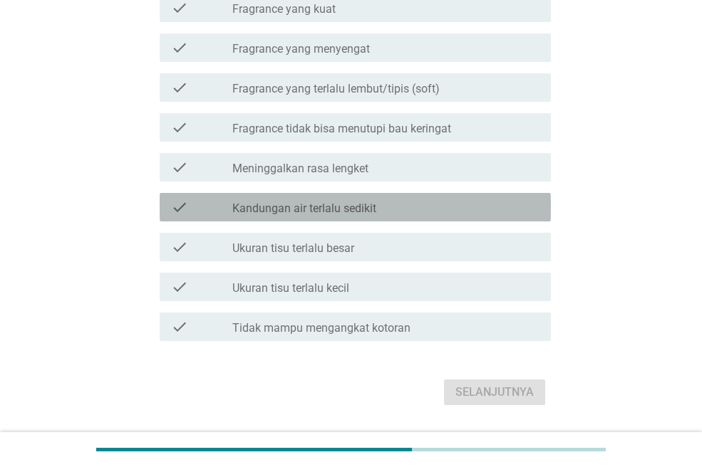
click at [374, 202] on label "Kandungan air terlalu sedikit" at bounding box center [304, 209] width 144 height 14
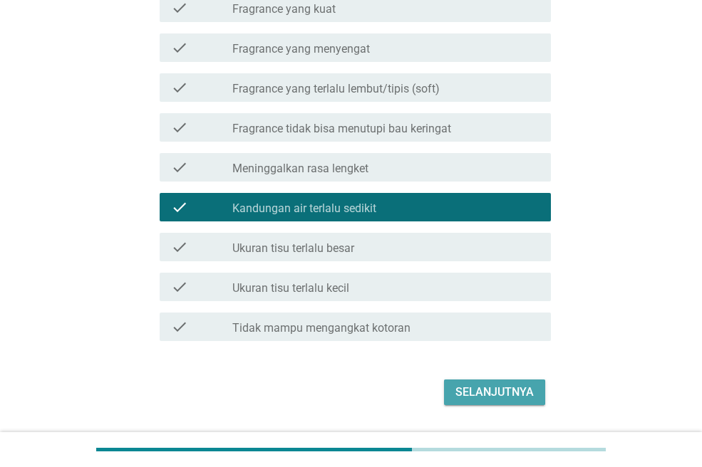
click at [477, 391] on div "Selanjutnya" at bounding box center [494, 392] width 78 height 17
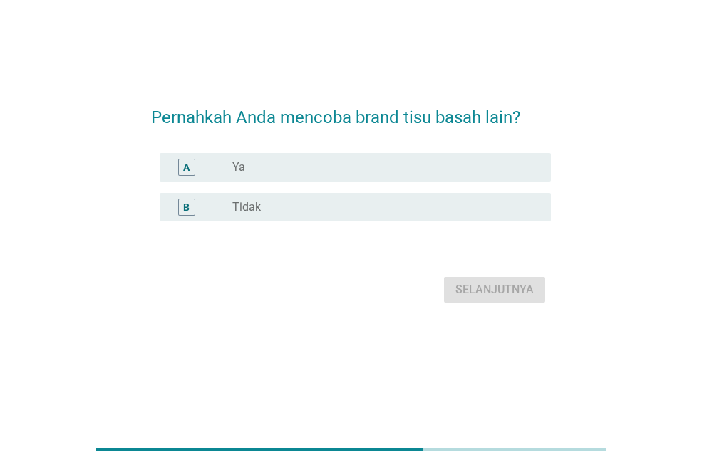
scroll to position [0, 0]
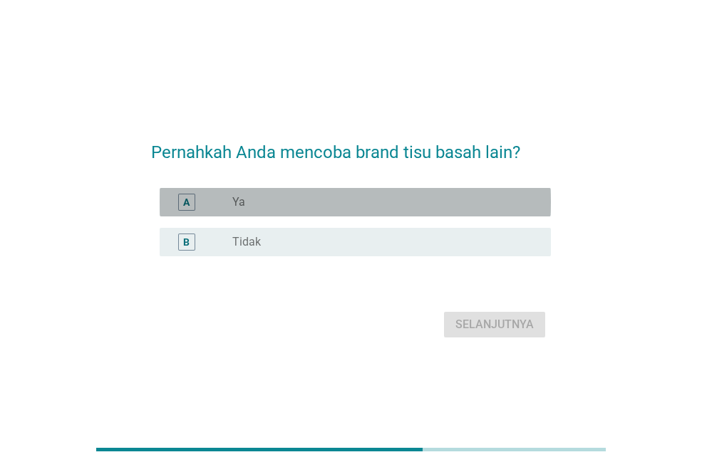
click at [368, 199] on div "radio_button_unchecked Ya" at bounding box center [380, 202] width 296 height 14
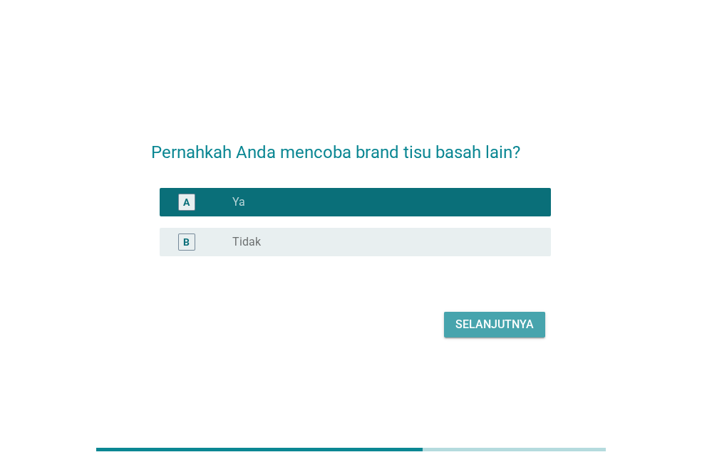
click at [507, 321] on div "Selanjutnya" at bounding box center [494, 324] width 78 height 17
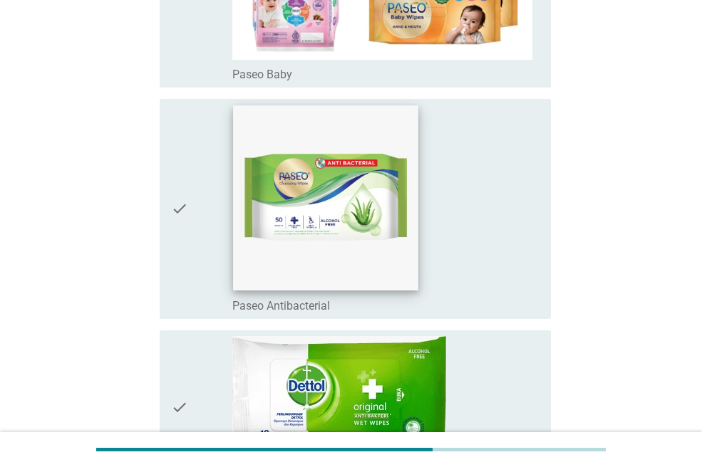
scroll to position [769, 0]
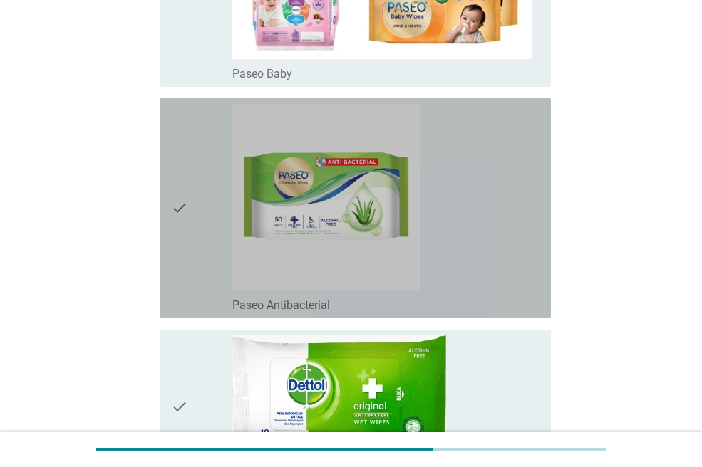
click at [196, 208] on div "check" at bounding box center [201, 208] width 61 height 209
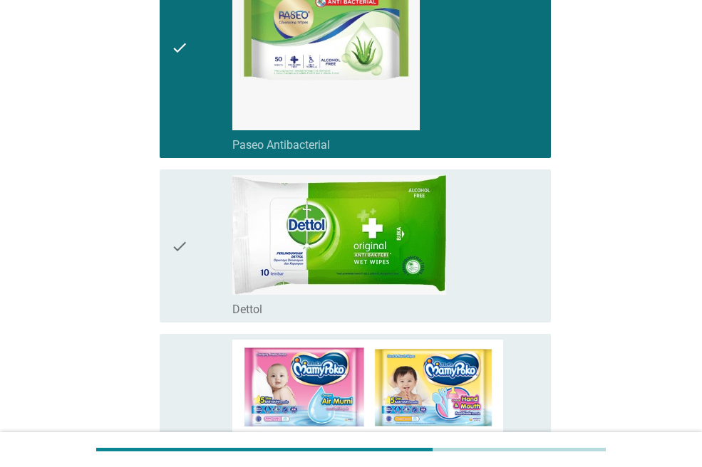
scroll to position [930, 0]
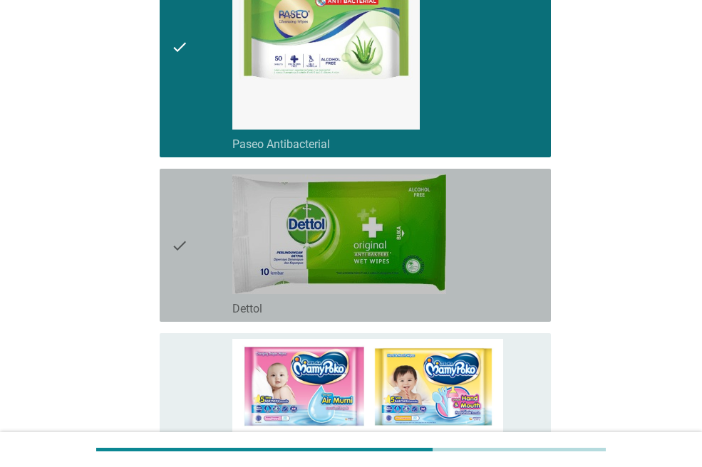
click at [186, 234] on icon "check" at bounding box center [179, 246] width 17 height 142
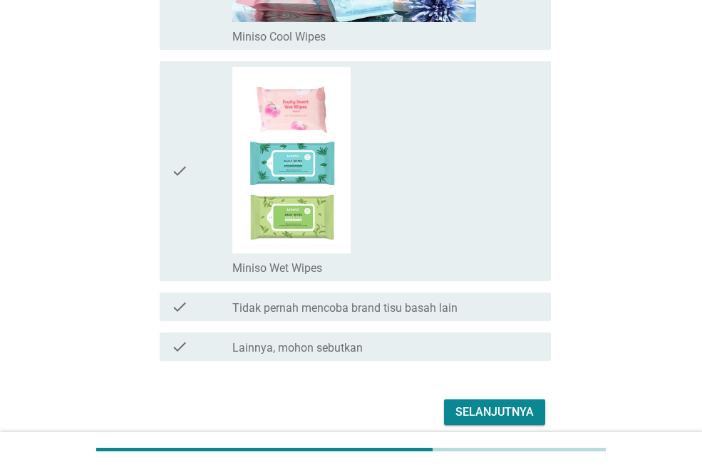
scroll to position [2607, 0]
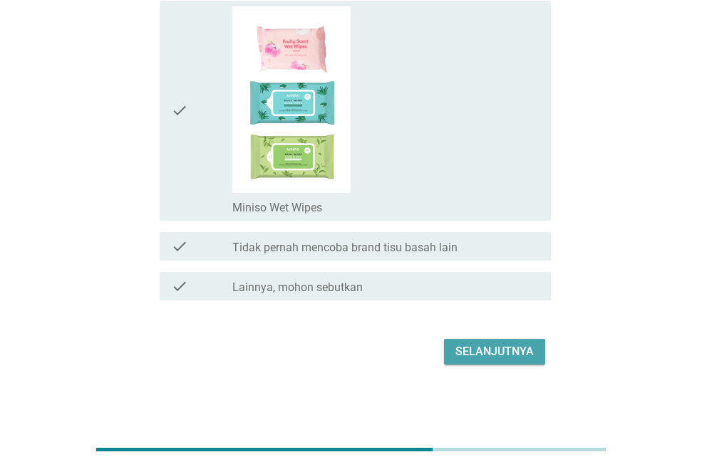
click at [488, 343] on button "Selanjutnya" at bounding box center [494, 352] width 101 height 26
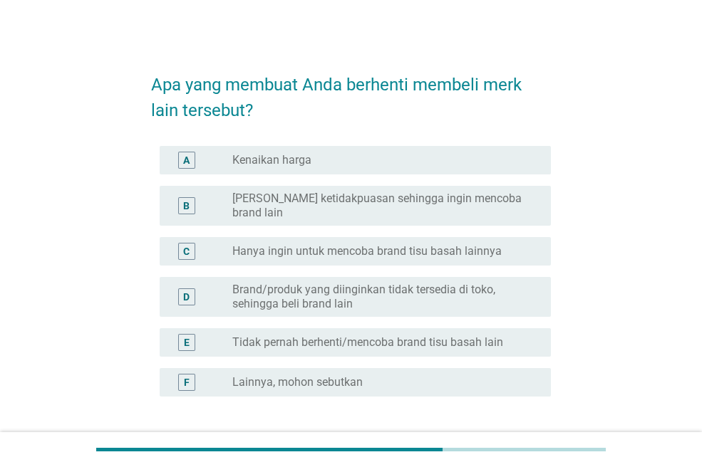
scroll to position [6, 0]
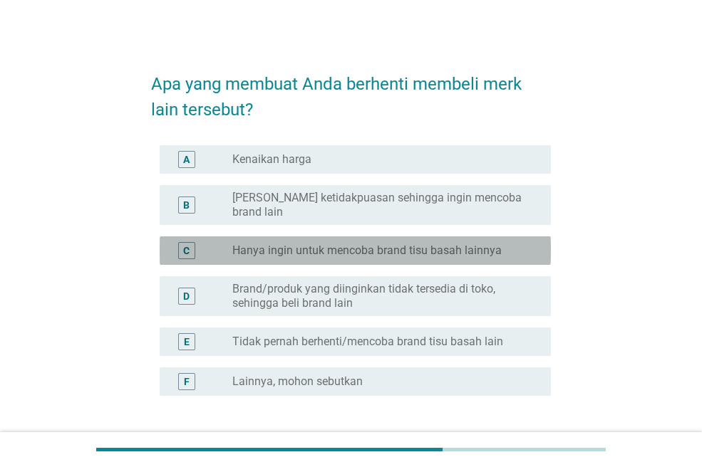
click at [433, 244] on label "Hanya ingin untuk mencoba brand tisu basah lainnya" at bounding box center [366, 251] width 269 height 14
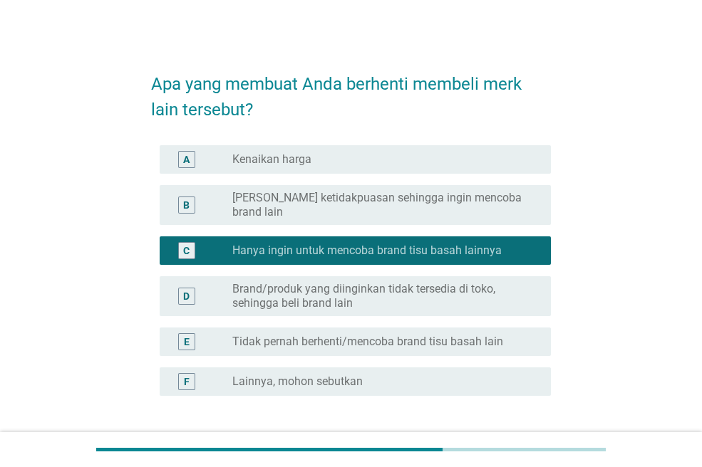
scroll to position [107, 0]
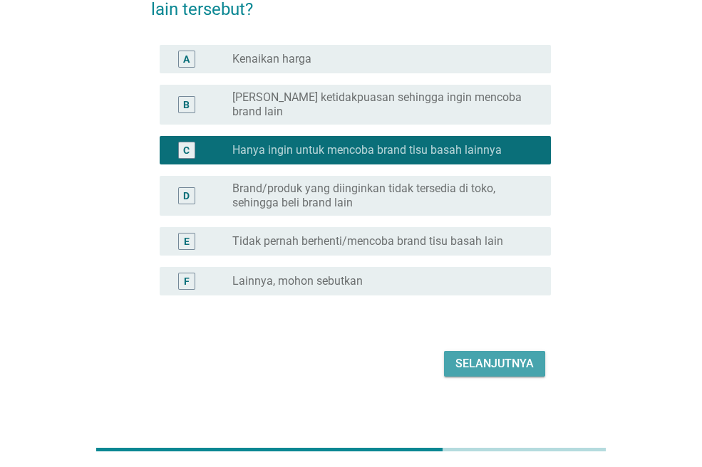
click at [502, 351] on button "Selanjutnya" at bounding box center [494, 364] width 101 height 26
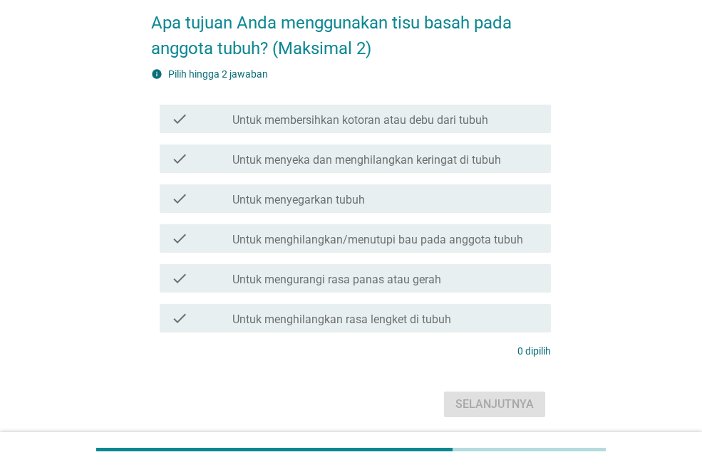
scroll to position [68, 0]
click at [446, 114] on label "Untuk membersihkan kotoran atau debu dari tubuh" at bounding box center [360, 120] width 256 height 14
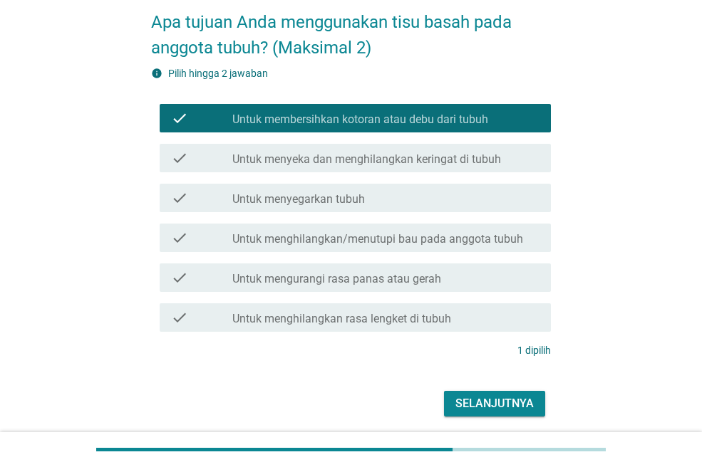
click at [382, 316] on label "Untuk menghilangkan rasa lengket di tubuh" at bounding box center [341, 319] width 219 height 14
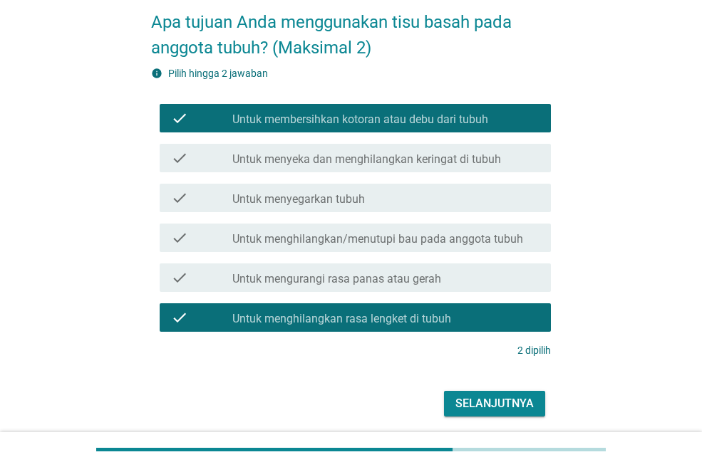
click at [504, 410] on div "Selanjutnya" at bounding box center [494, 403] width 78 height 17
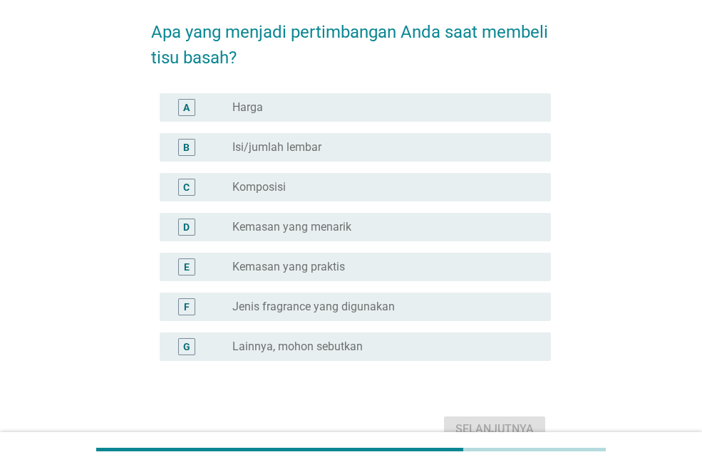
scroll to position [60, 0]
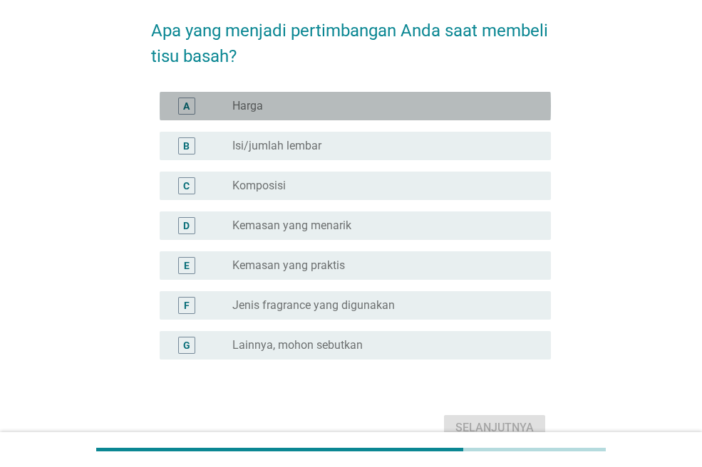
click at [404, 110] on div "radio_button_unchecked Harga" at bounding box center [380, 106] width 296 height 14
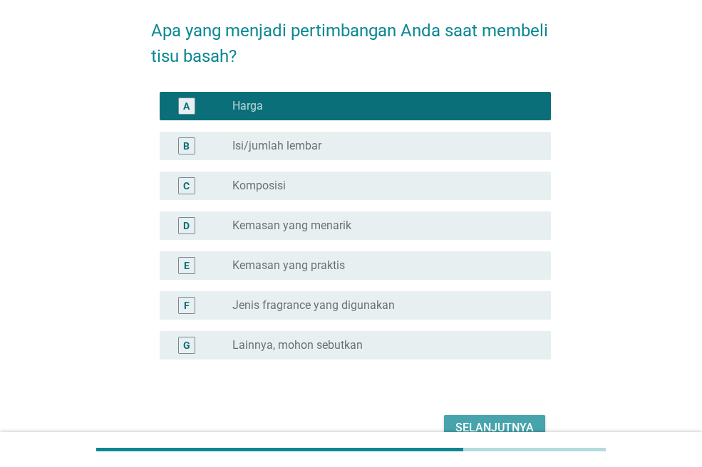
click at [472, 427] on div "Selanjutnya" at bounding box center [494, 428] width 78 height 17
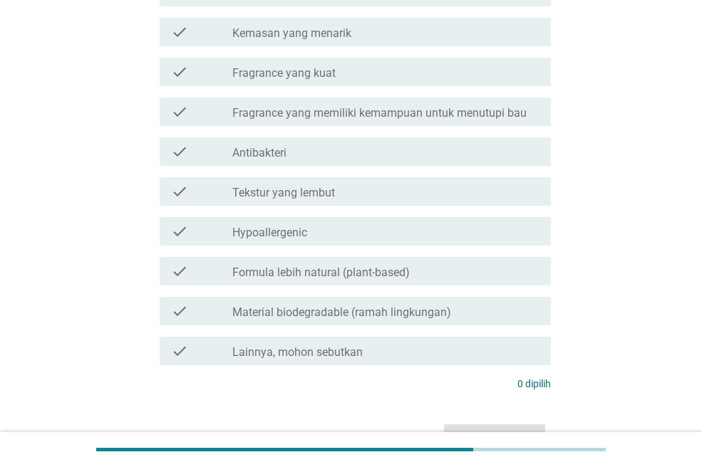
scroll to position [235, 0]
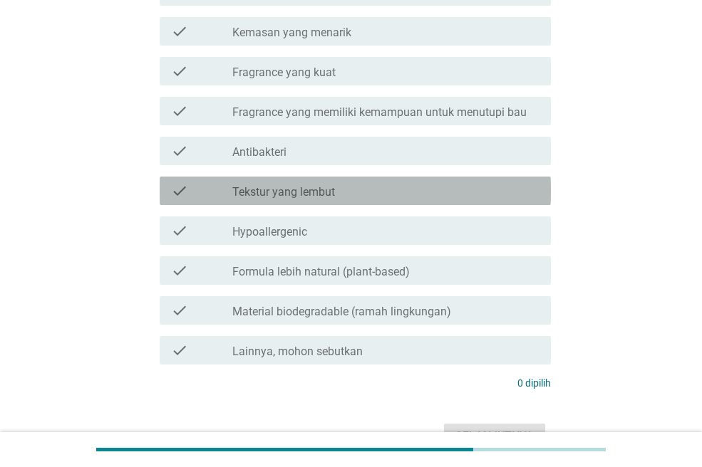
click at [315, 194] on label "Tekstur yang lembut" at bounding box center [283, 192] width 103 height 14
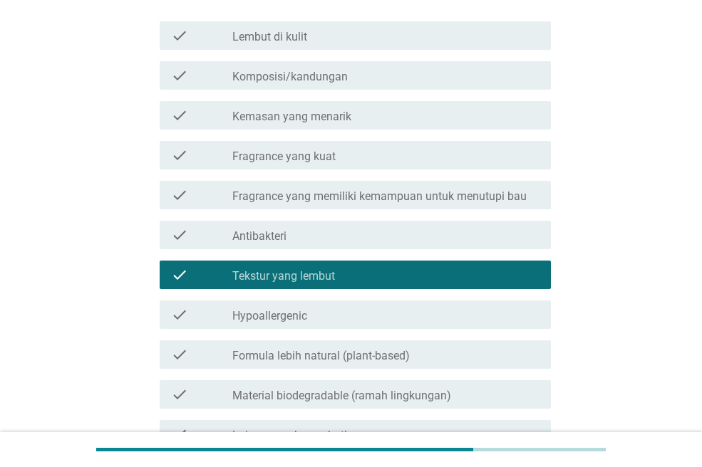
scroll to position [150, 0]
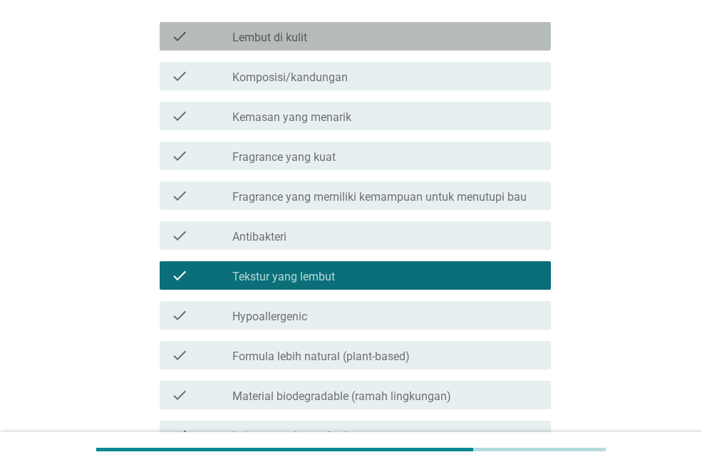
click at [302, 48] on div "check check_box_outline_blank Lembut di kulit" at bounding box center [355, 36] width 391 height 28
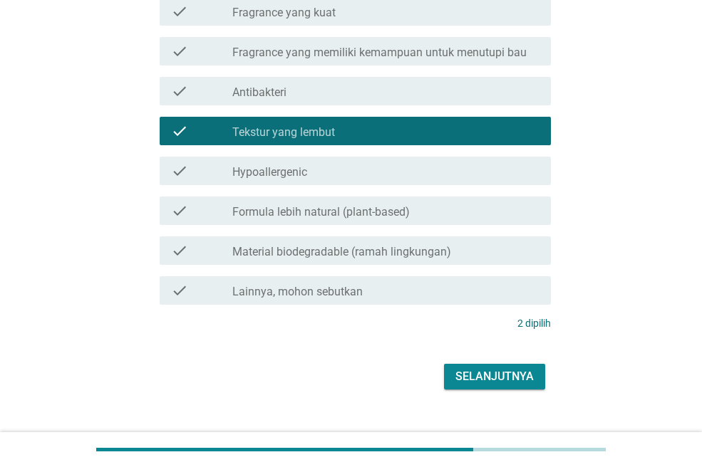
scroll to position [296, 0]
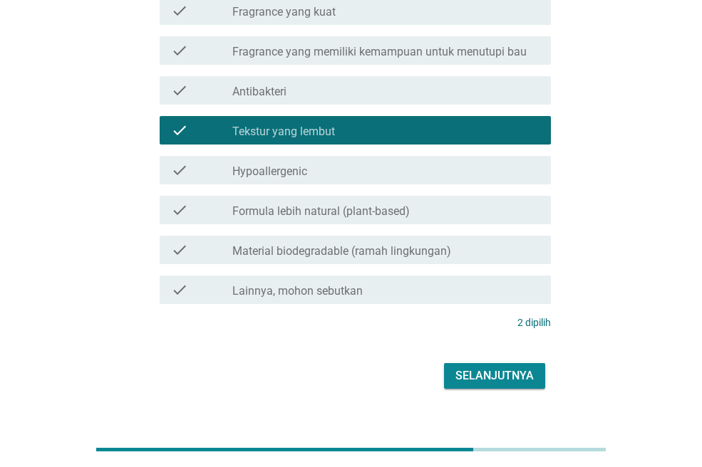
click at [516, 366] on button "Selanjutnya" at bounding box center [494, 376] width 101 height 26
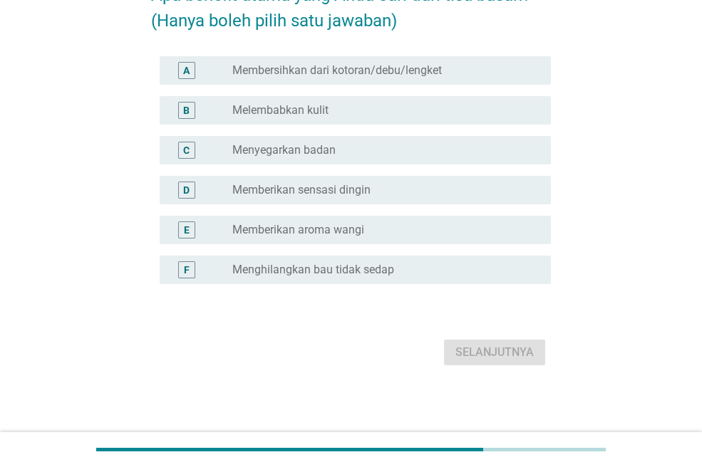
scroll to position [0, 0]
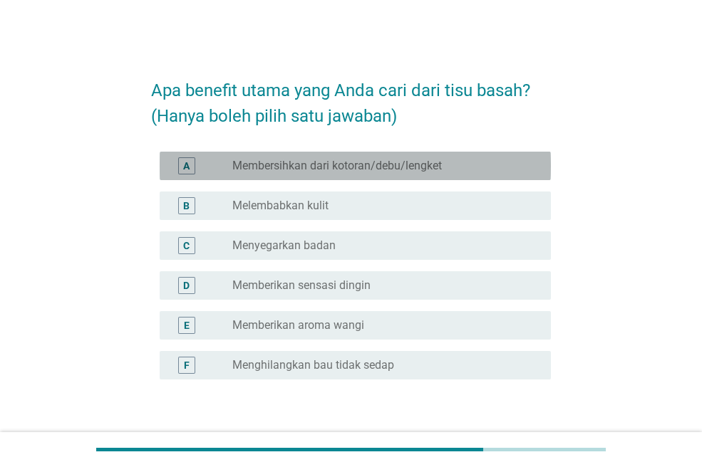
click at [388, 159] on label "Membersihkan dari kotoran/debu/lengket" at bounding box center [336, 166] width 209 height 14
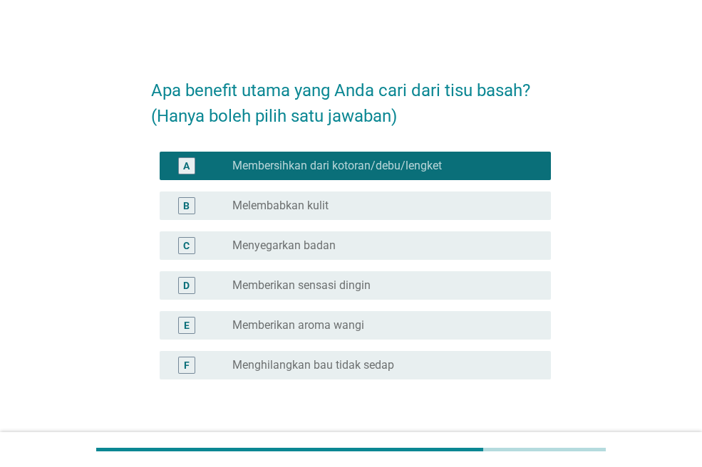
scroll to position [95, 0]
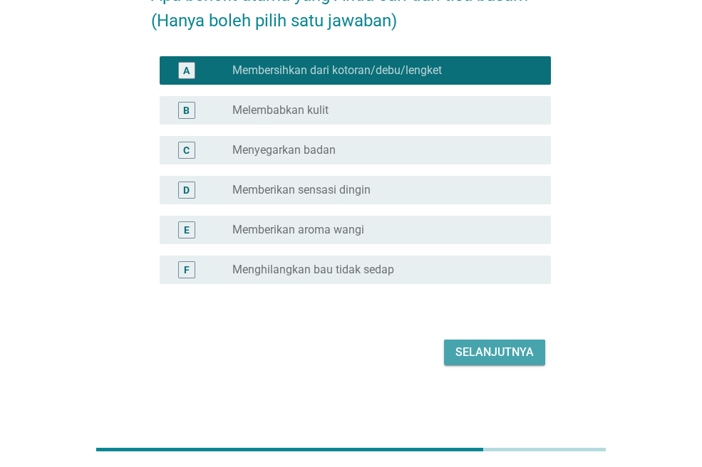
click at [503, 348] on div "Selanjutnya" at bounding box center [494, 352] width 78 height 17
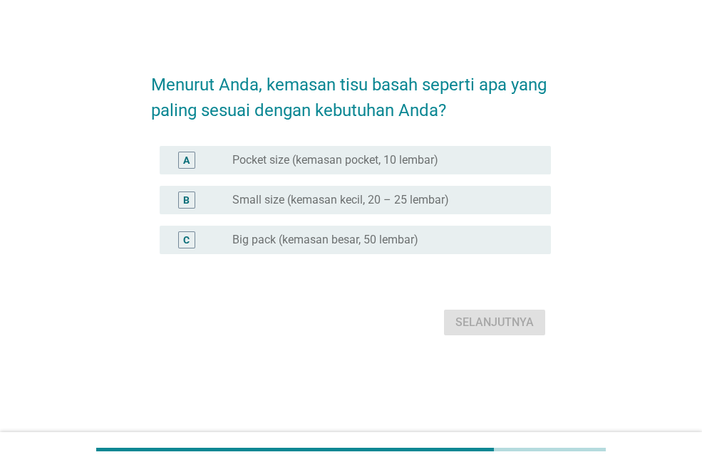
scroll to position [0, 0]
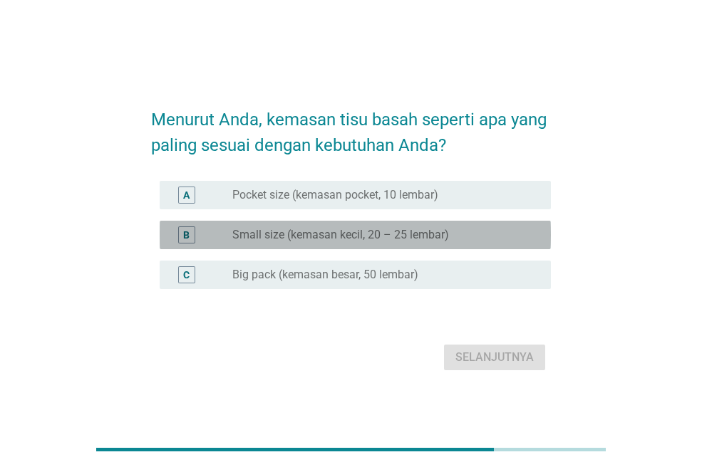
click at [299, 232] on label "Small size (kemasan kecil, 20 – 25 lembar)" at bounding box center [340, 235] width 217 height 14
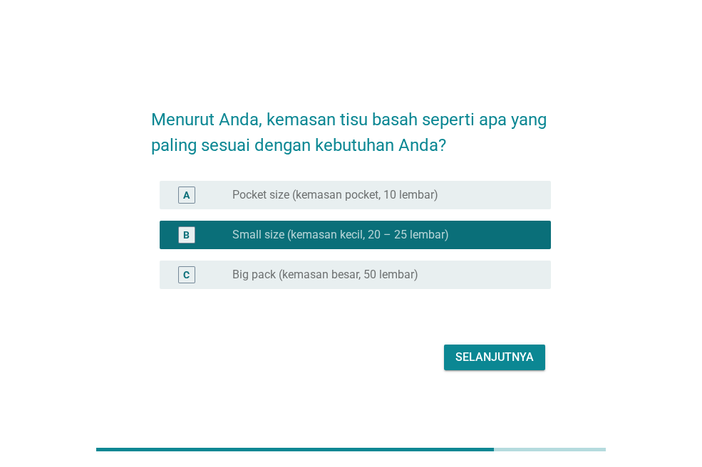
click at [512, 358] on div "Selanjutnya" at bounding box center [494, 357] width 78 height 17
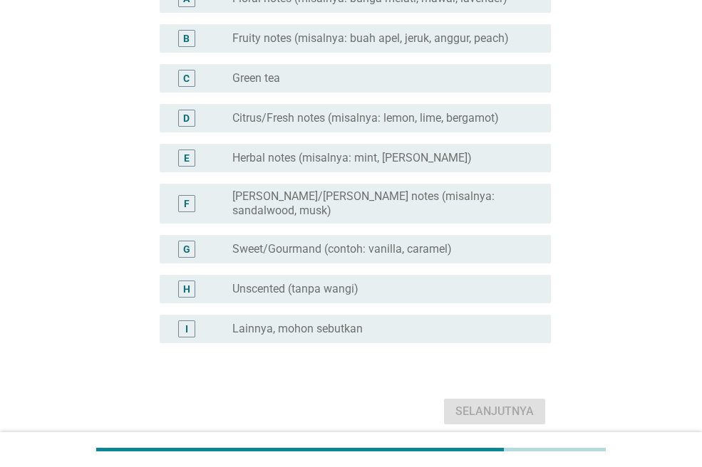
scroll to position [168, 0]
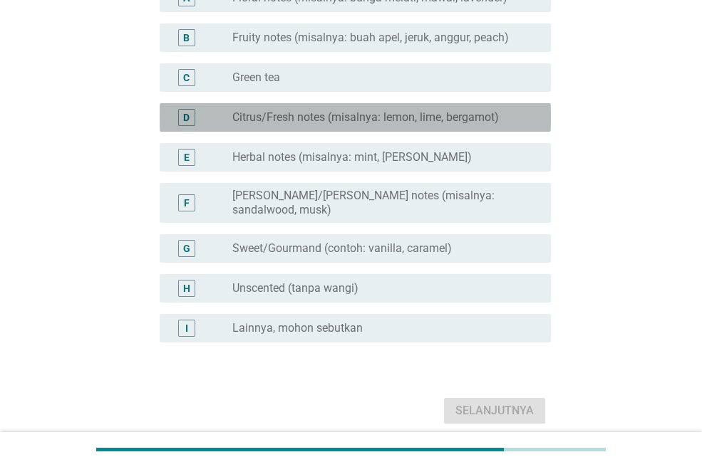
click at [462, 107] on div "D radio_button_unchecked Citrus/Fresh notes (misalnya: lemon, lime, bergamot)" at bounding box center [355, 117] width 391 height 28
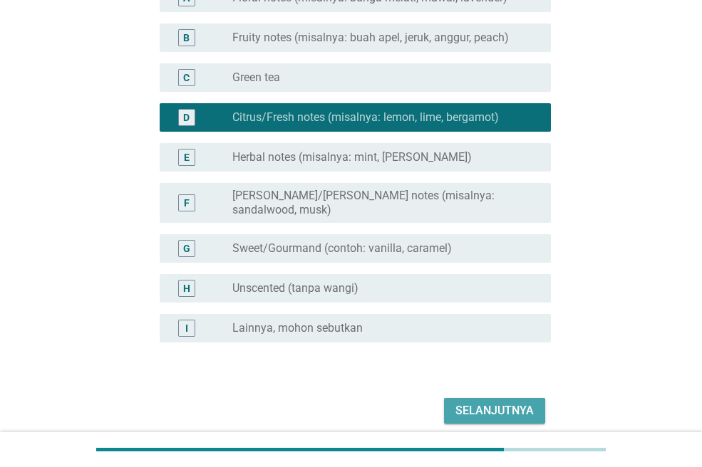
click at [502, 403] on div "Selanjutnya" at bounding box center [494, 411] width 78 height 17
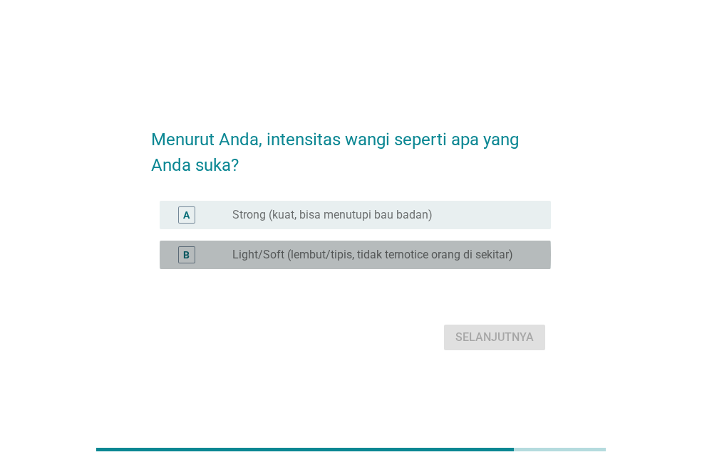
click at [372, 259] on label "Light/Soft (lembut/tipis, tidak ternotice orang di sekitar)" at bounding box center [372, 255] width 281 height 14
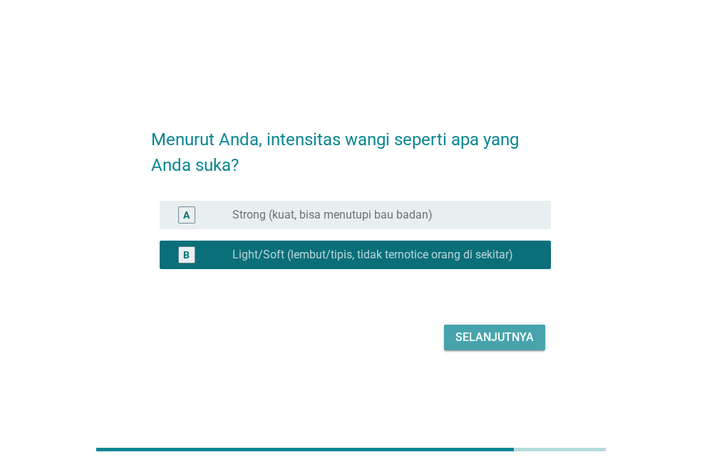
click at [507, 338] on div "Selanjutnya" at bounding box center [494, 337] width 78 height 17
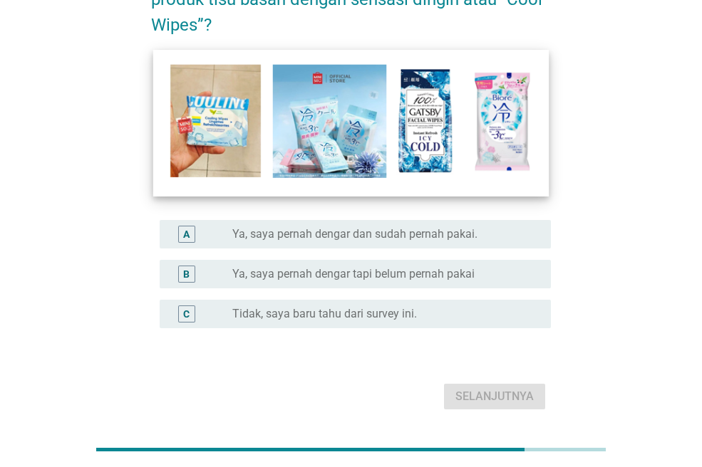
scroll to position [119, 0]
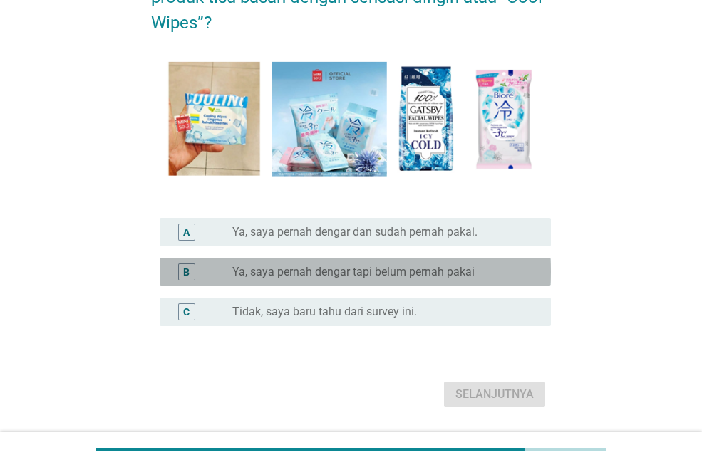
click at [457, 265] on label "Ya, saya pernah dengar tapi belum pernah pakai" at bounding box center [353, 272] width 242 height 14
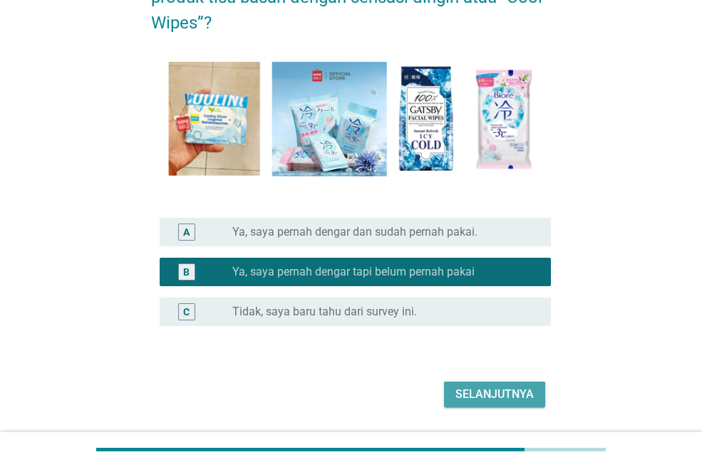
click at [502, 395] on div "Selanjutnya" at bounding box center [494, 394] width 78 height 17
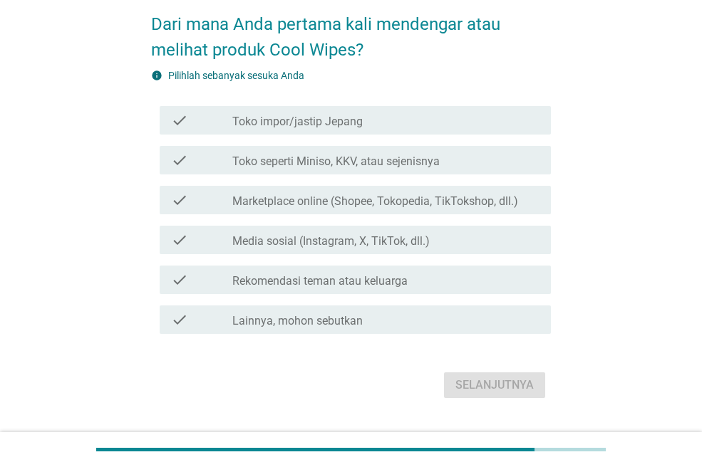
scroll to position [67, 0]
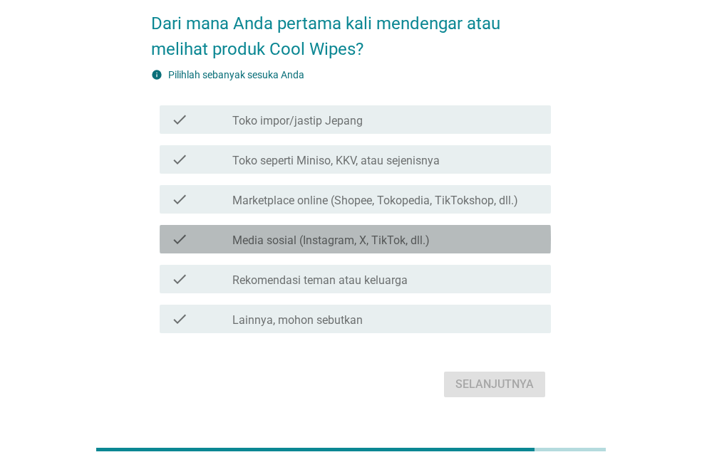
click at [410, 234] on label "Media sosial (Instagram, X, TikTok, dll.)" at bounding box center [330, 241] width 197 height 14
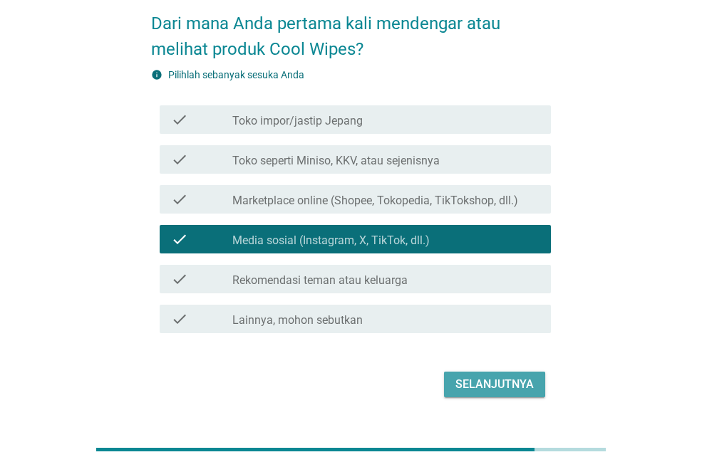
click at [520, 376] on div "Selanjutnya" at bounding box center [494, 384] width 78 height 17
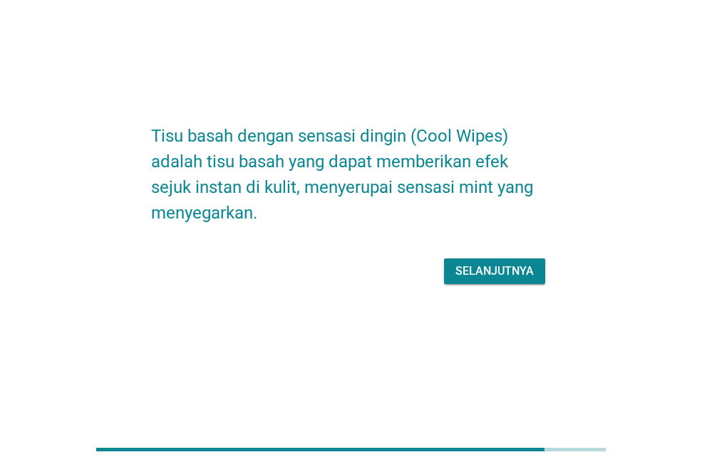
scroll to position [0, 0]
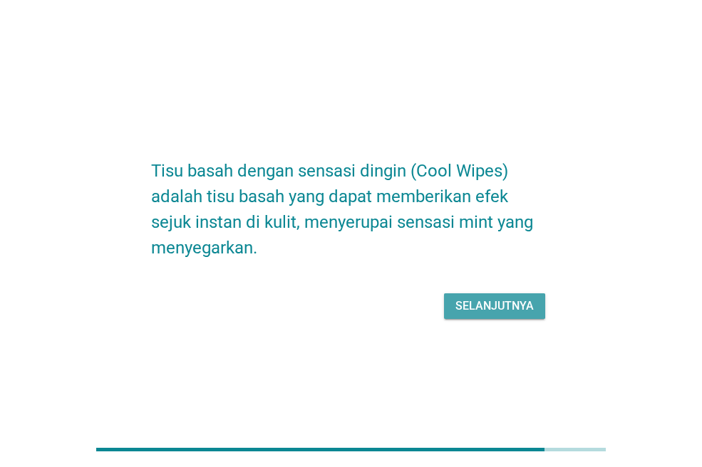
click at [478, 298] on div "Selanjutnya" at bounding box center [494, 306] width 78 height 17
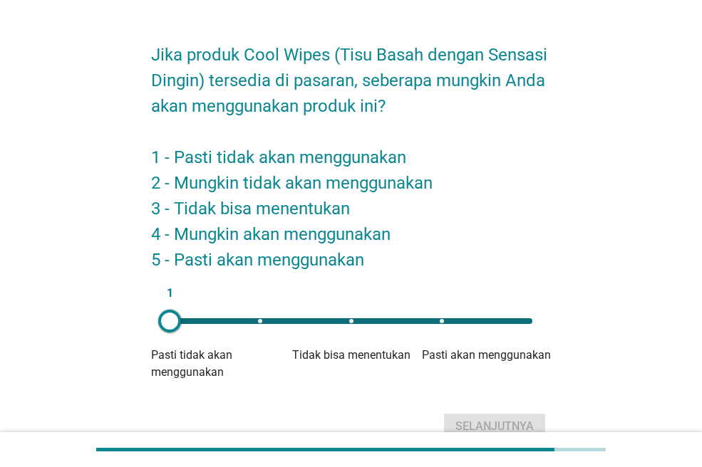
scroll to position [36, 0]
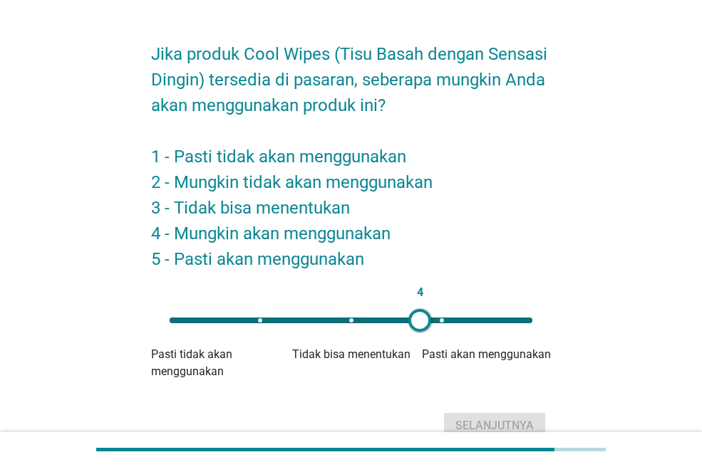
drag, startPoint x: 172, startPoint y: 319, endPoint x: 420, endPoint y: 308, distance: 248.2
click at [420, 308] on div "4" at bounding box center [350, 320] width 385 height 28
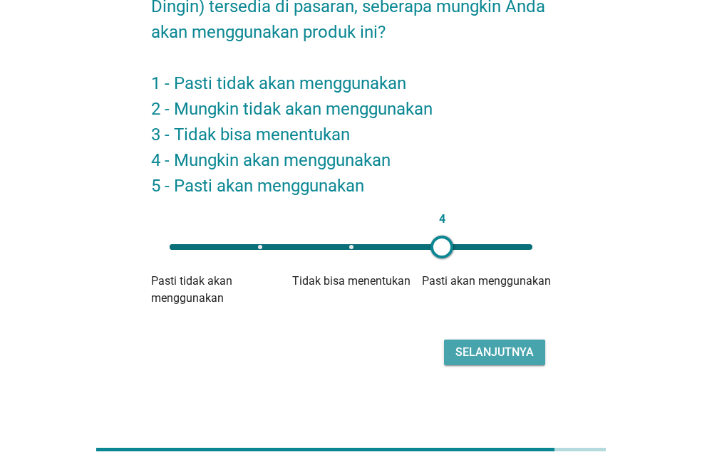
click at [491, 345] on div "Selanjutnya" at bounding box center [494, 352] width 78 height 17
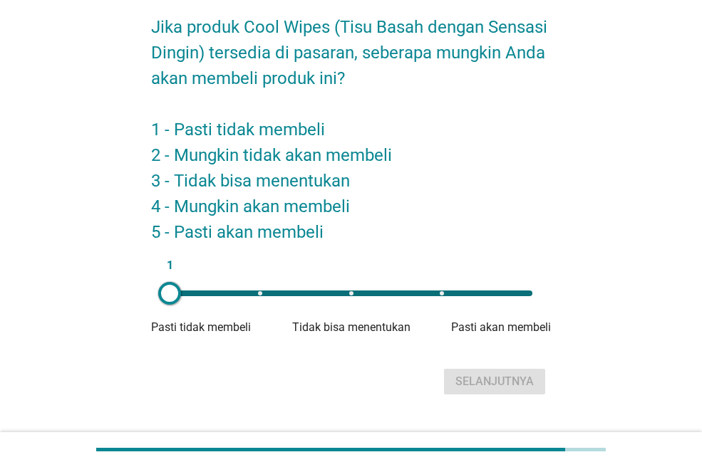
scroll to position [63, 0]
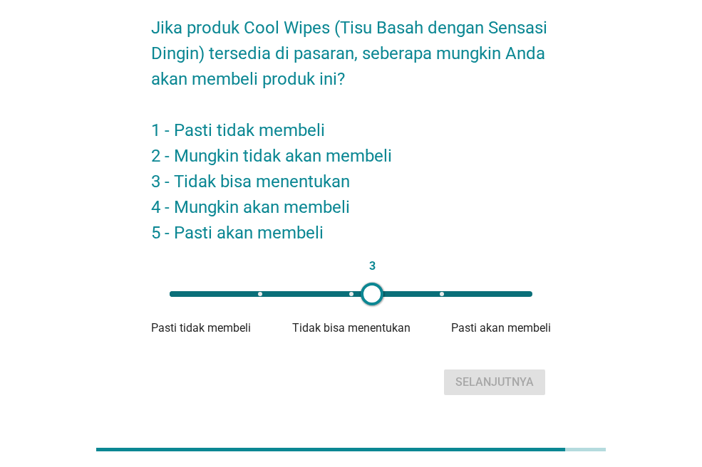
type input "4"
drag, startPoint x: 167, startPoint y: 295, endPoint x: 439, endPoint y: 286, distance: 272.3
click at [439, 286] on div at bounding box center [438, 294] width 23 height 23
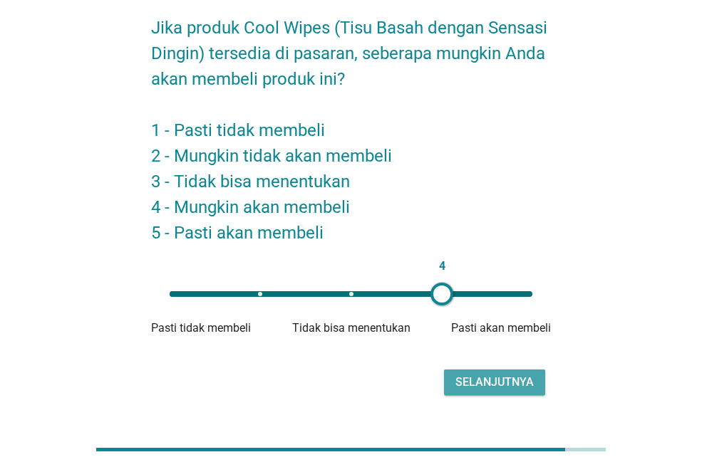
click at [497, 375] on div "Selanjutnya" at bounding box center [494, 382] width 78 height 17
